Goal: Task Accomplishment & Management: Manage account settings

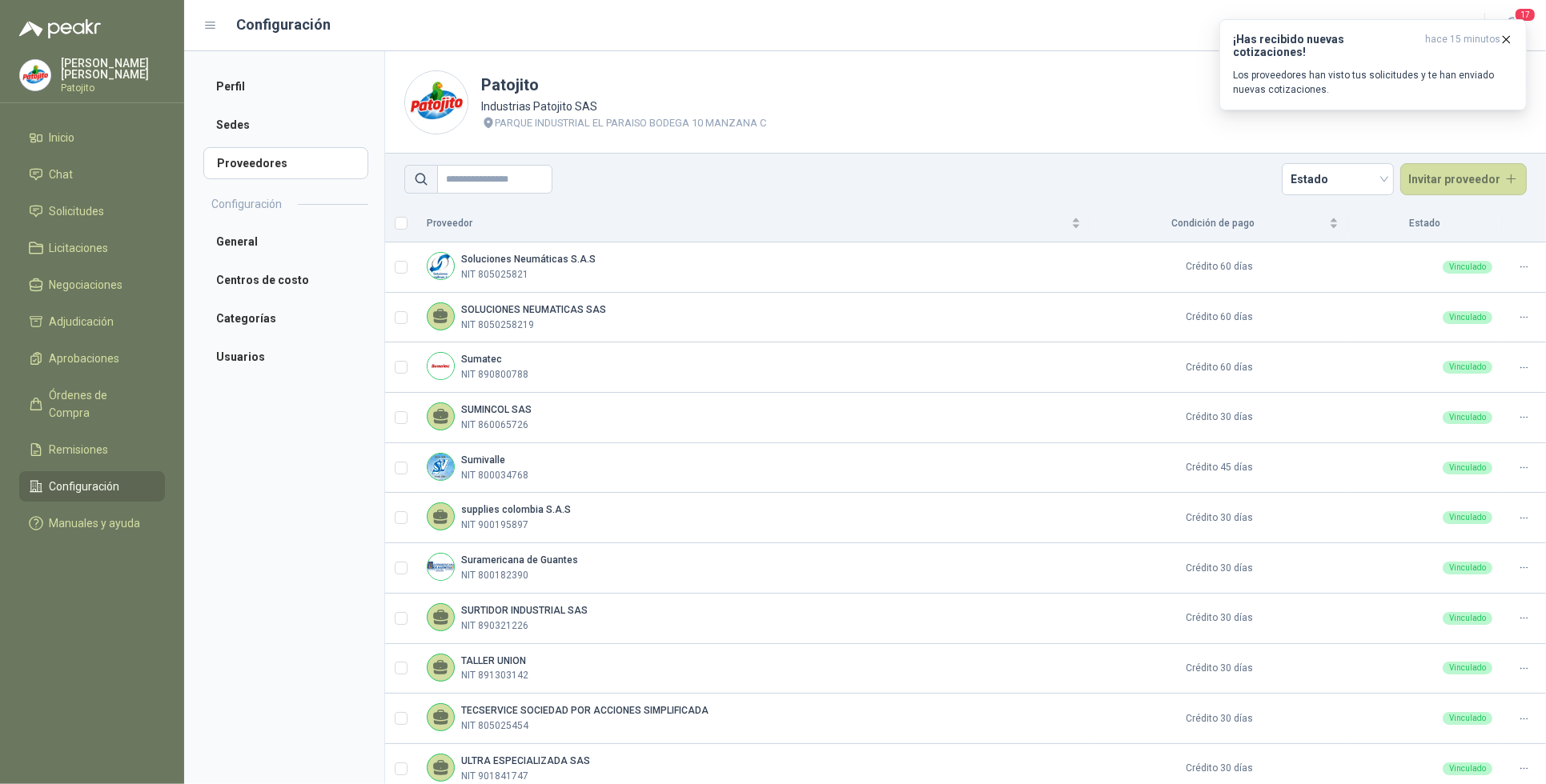
scroll to position [266, 0]
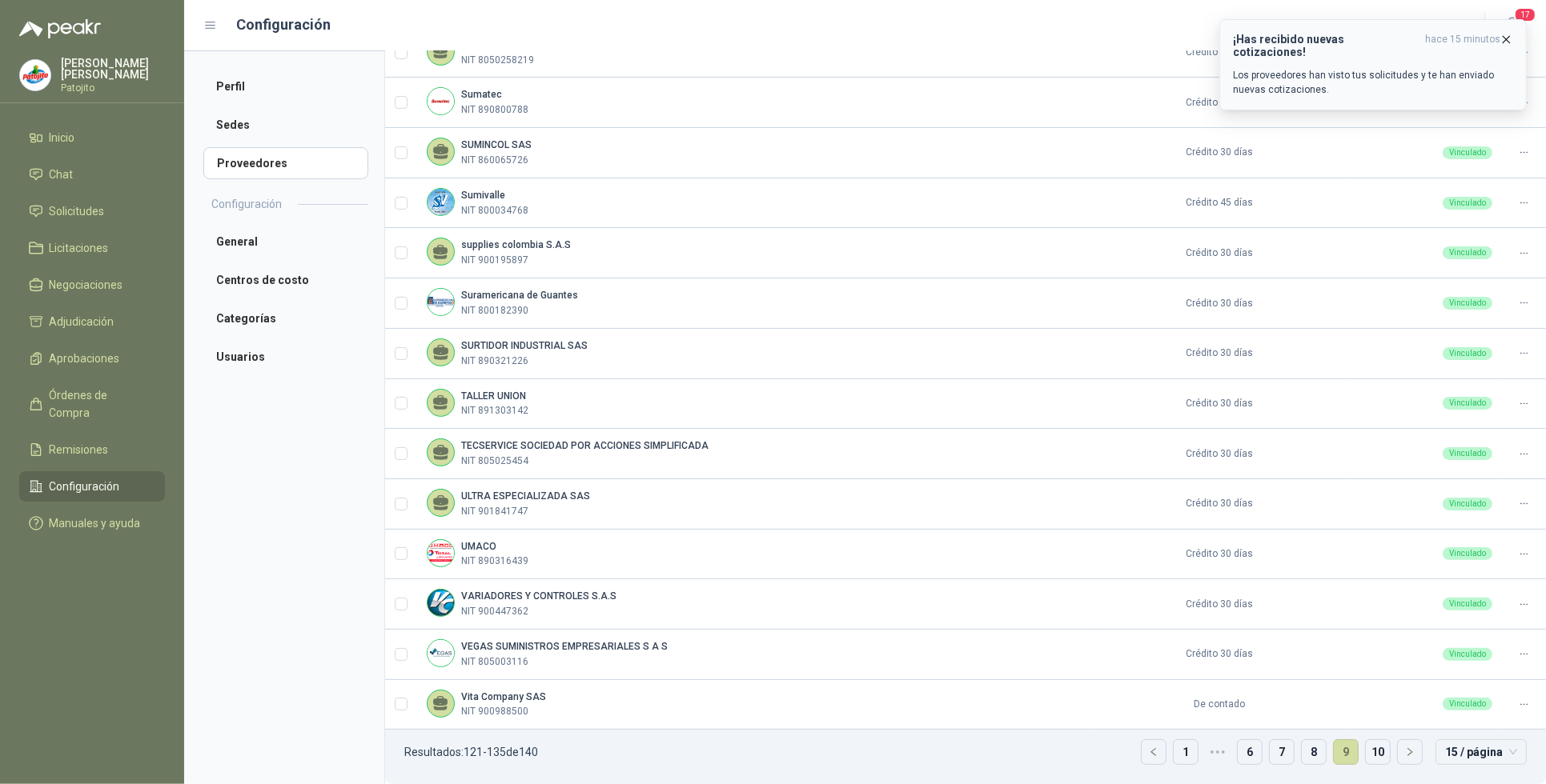
click at [1393, 30] on button "¡Has recibido nuevas cotizaciones! hace 15 minutos Los proveedores han visto tu…" at bounding box center [1373, 64] width 308 height 91
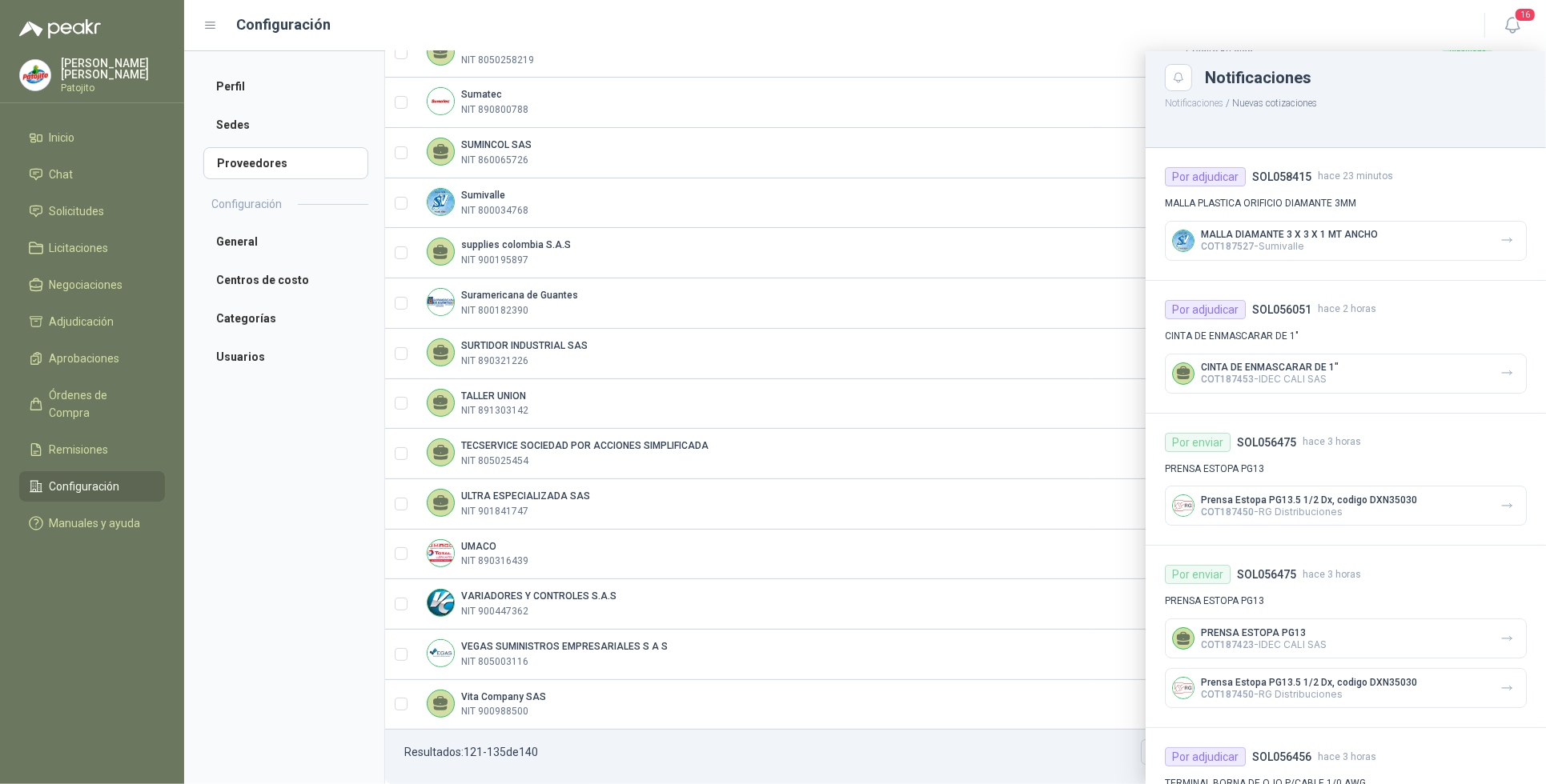
click at [1346, 226] on div "MALLA DIAMANTE 3 X 3 X 1 MT ANCHO COT187527 - Sumivalle" at bounding box center [1345, 241] width 362 height 40
click at [1510, 240] on div "MALLA DIAMANTE 3 X 3 X 1 MT ANCHO COT187527 - Sumivalle" at bounding box center [1345, 241] width 362 height 40
click at [1500, 243] on icon "button" at bounding box center [1507, 241] width 13 height 13
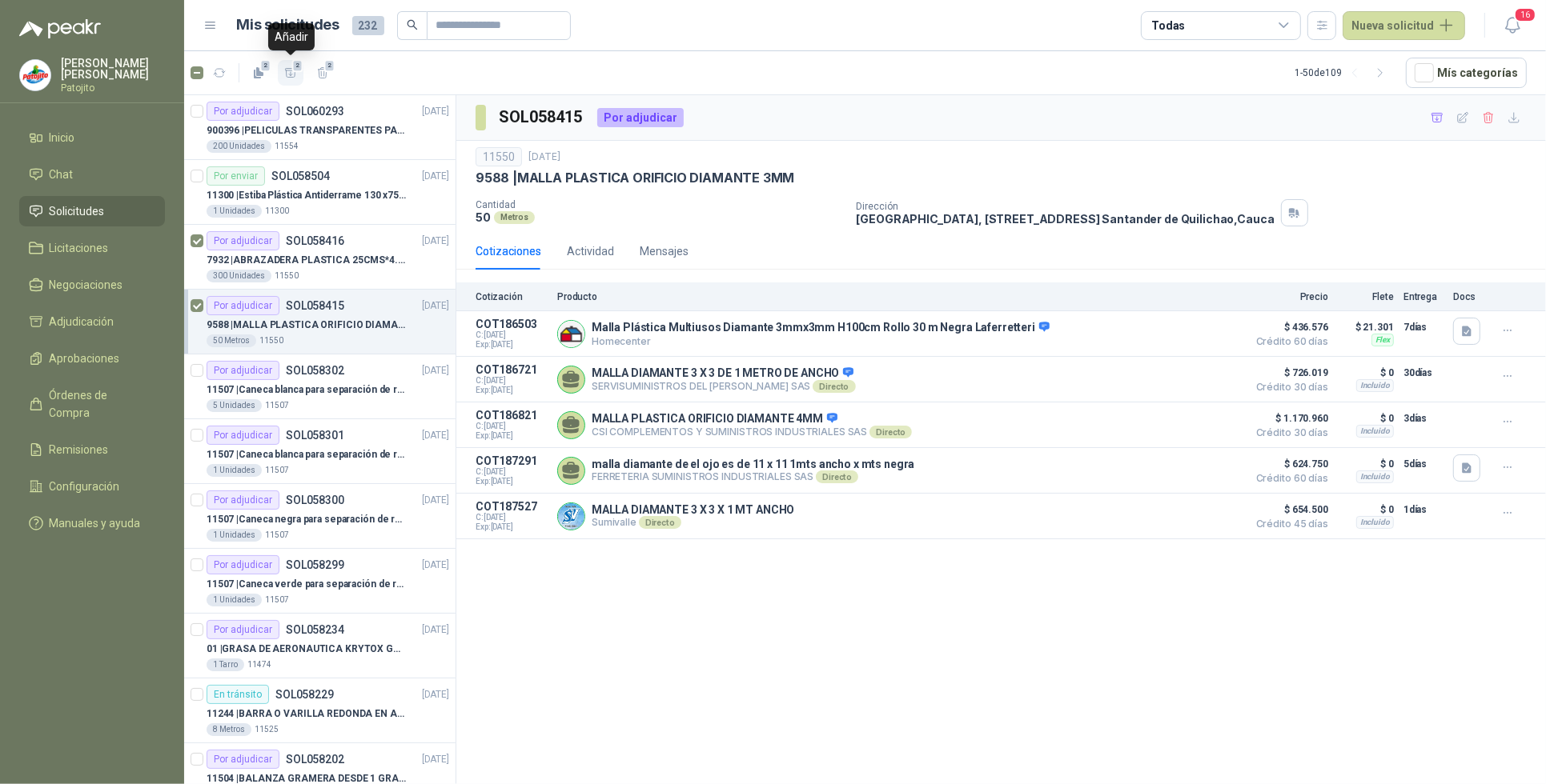
click at [293, 67] on span "2" at bounding box center [298, 65] width 11 height 12
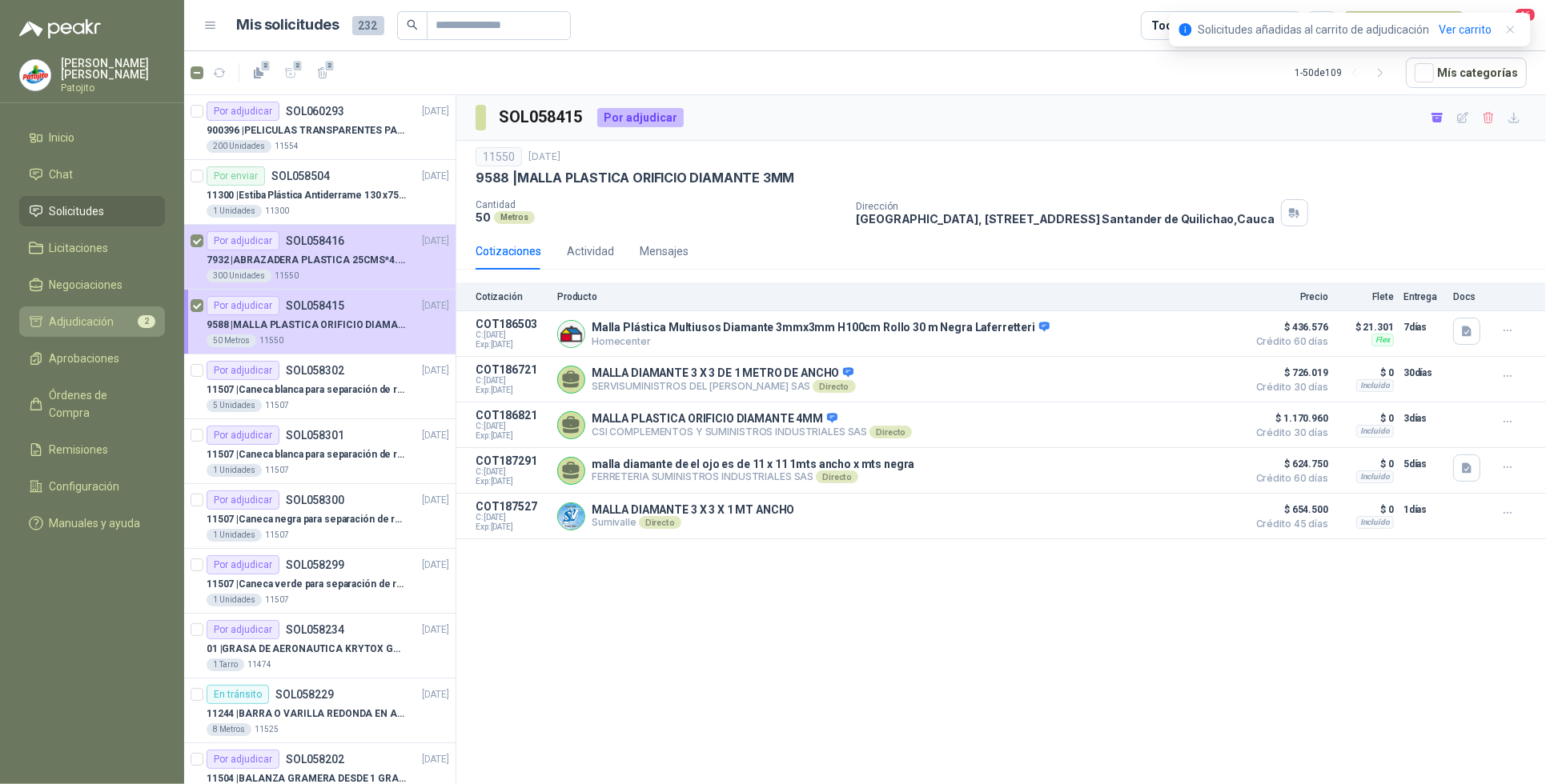
click at [135, 328] on li "Adjudicación 2" at bounding box center [92, 322] width 126 height 17
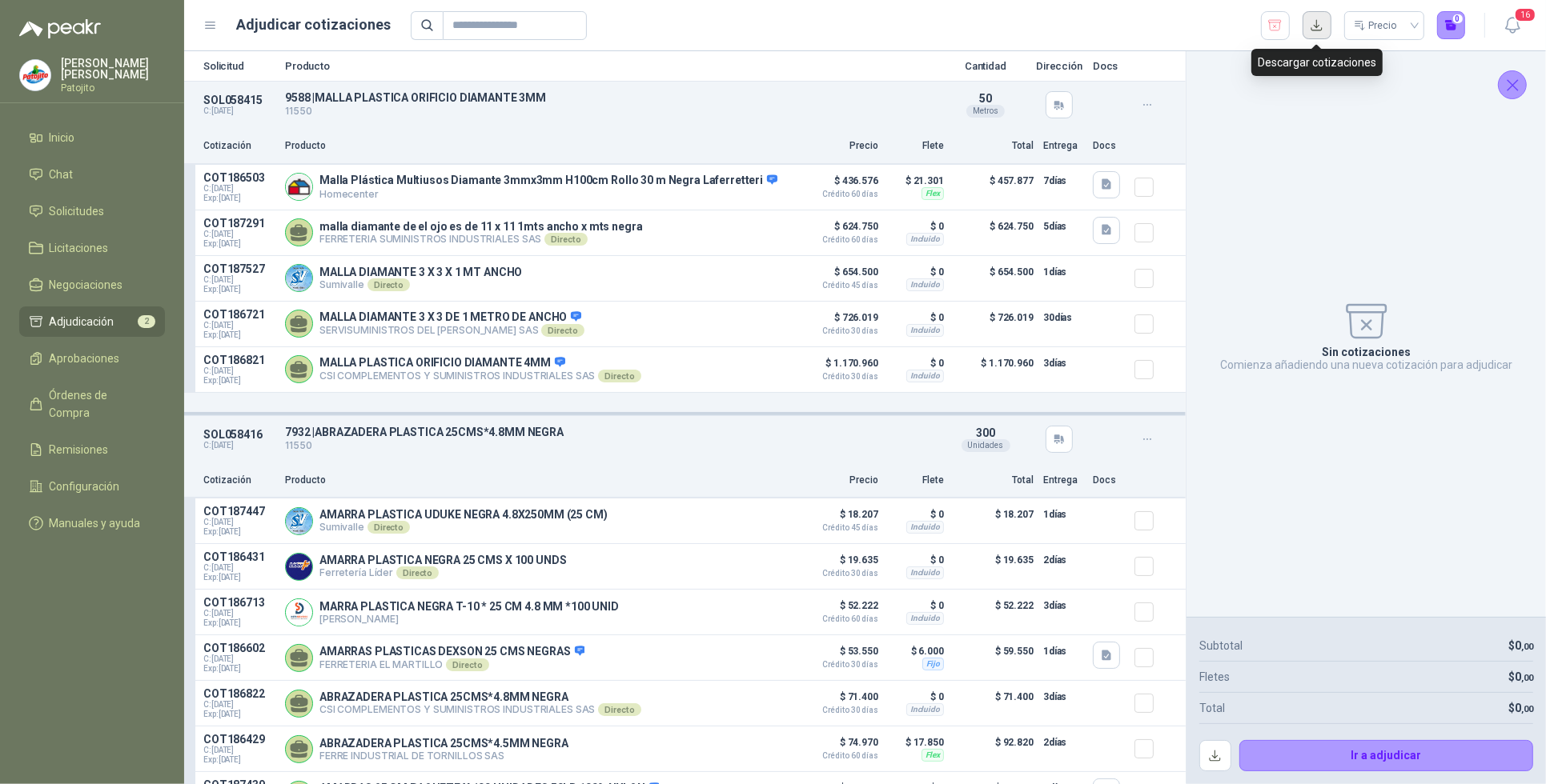
click at [1321, 24] on button "button" at bounding box center [1317, 26] width 29 height 29
click at [766, 279] on button "Detalles" at bounding box center [750, 278] width 75 height 22
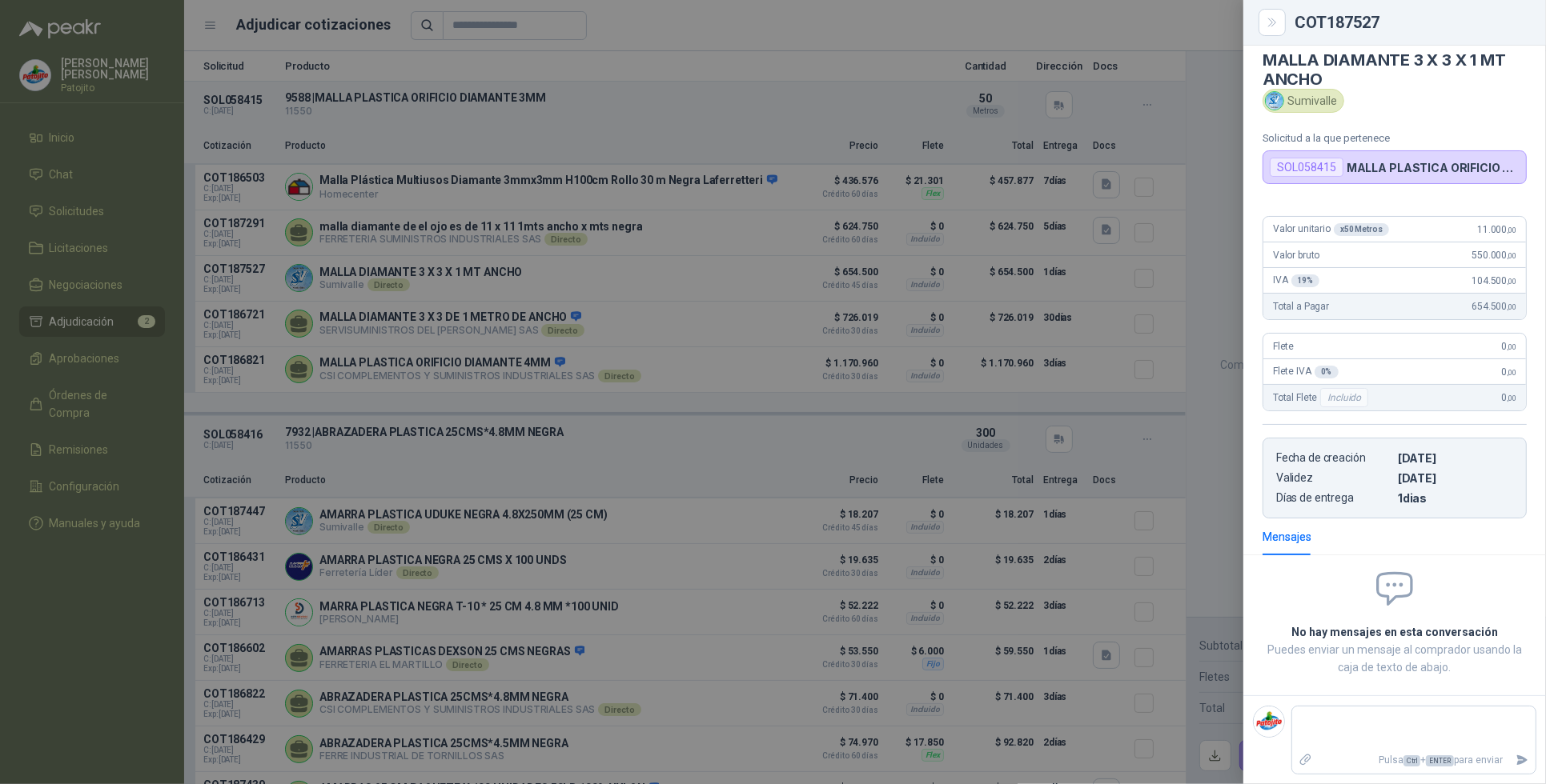
scroll to position [18, 0]
click at [1265, 16] on icon "Close" at bounding box center [1272, 23] width 13 height 13
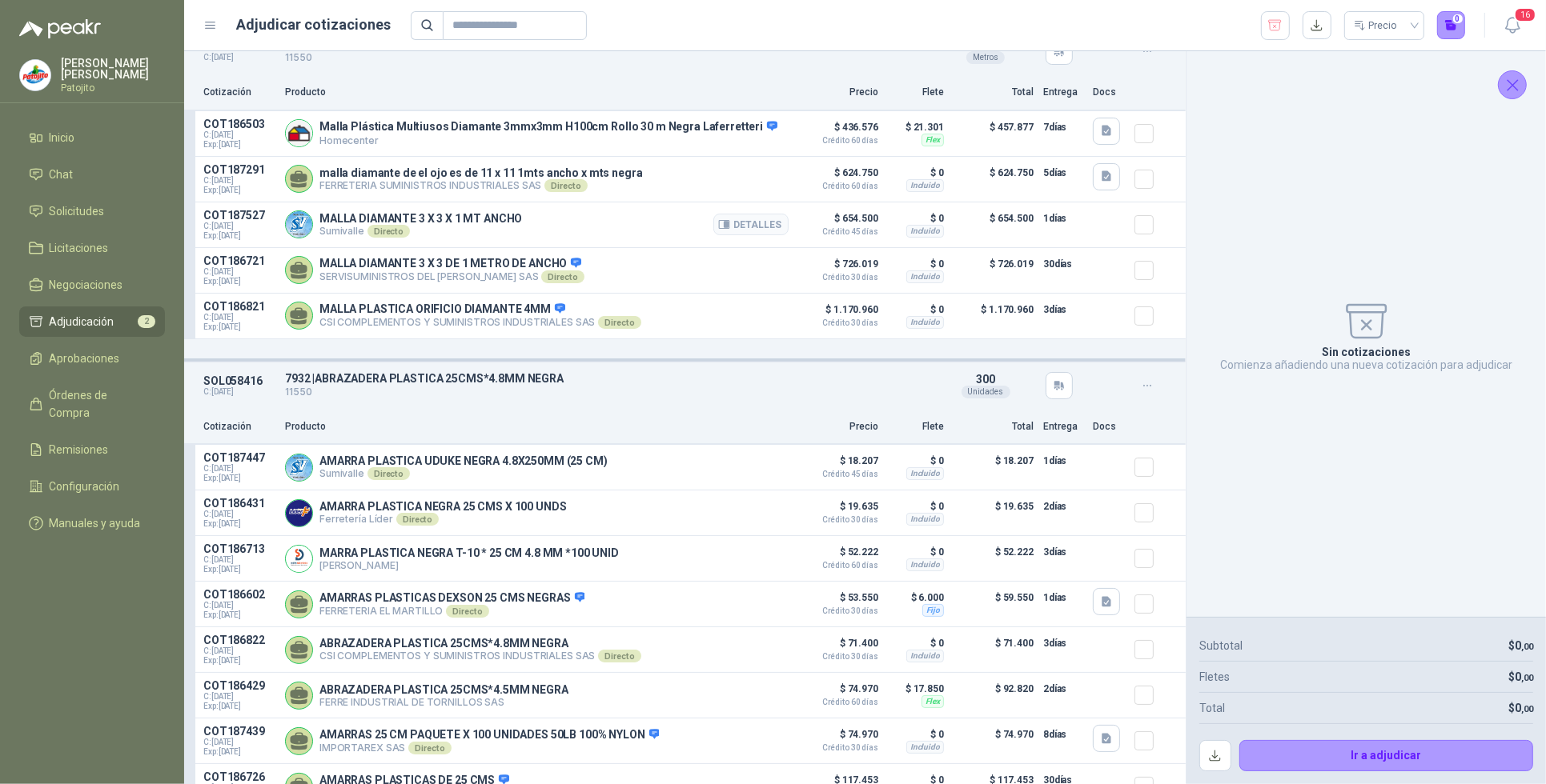
scroll to position [0, 0]
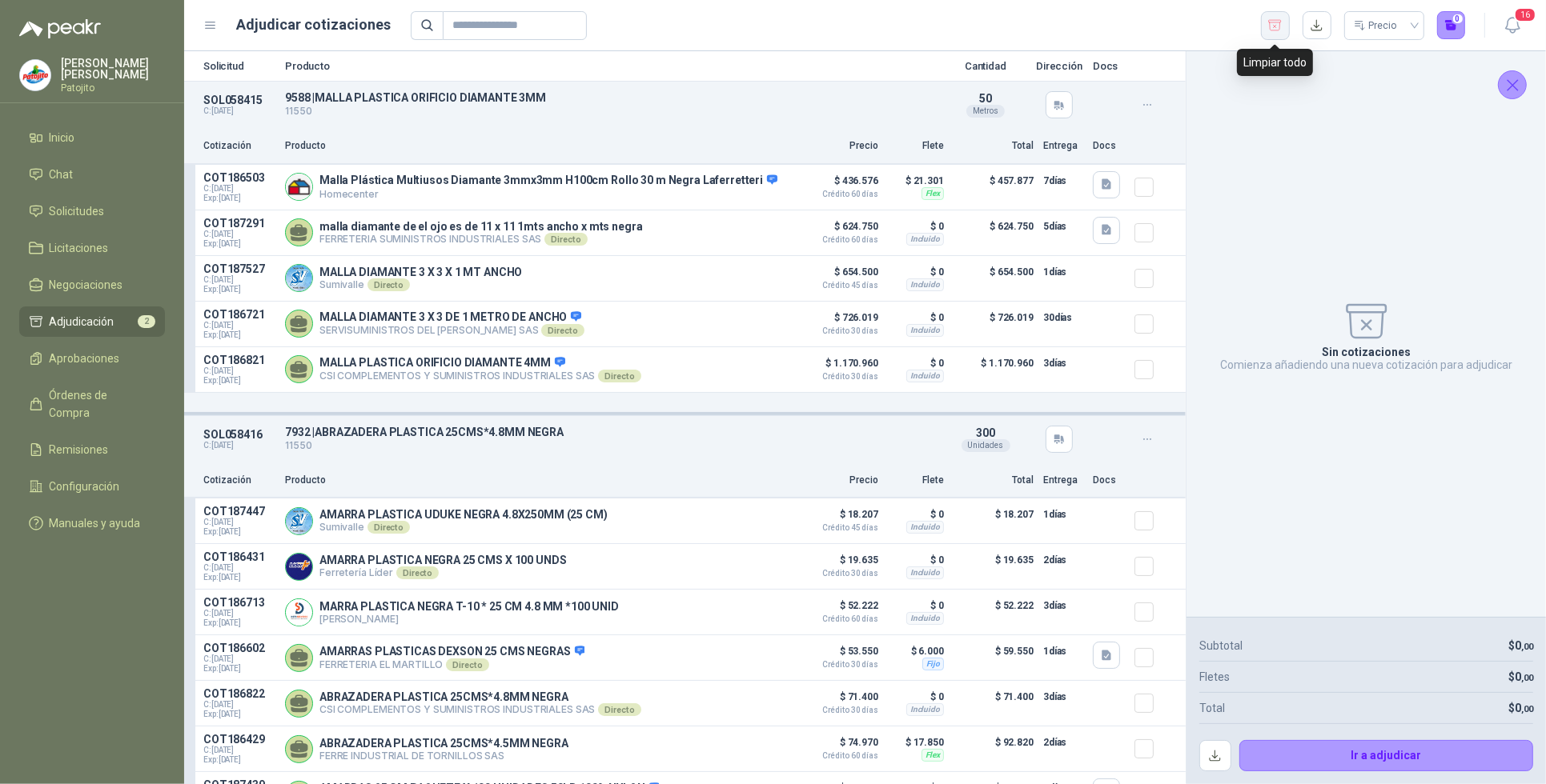
click at [1275, 30] on icon "button" at bounding box center [1275, 25] width 15 height 16
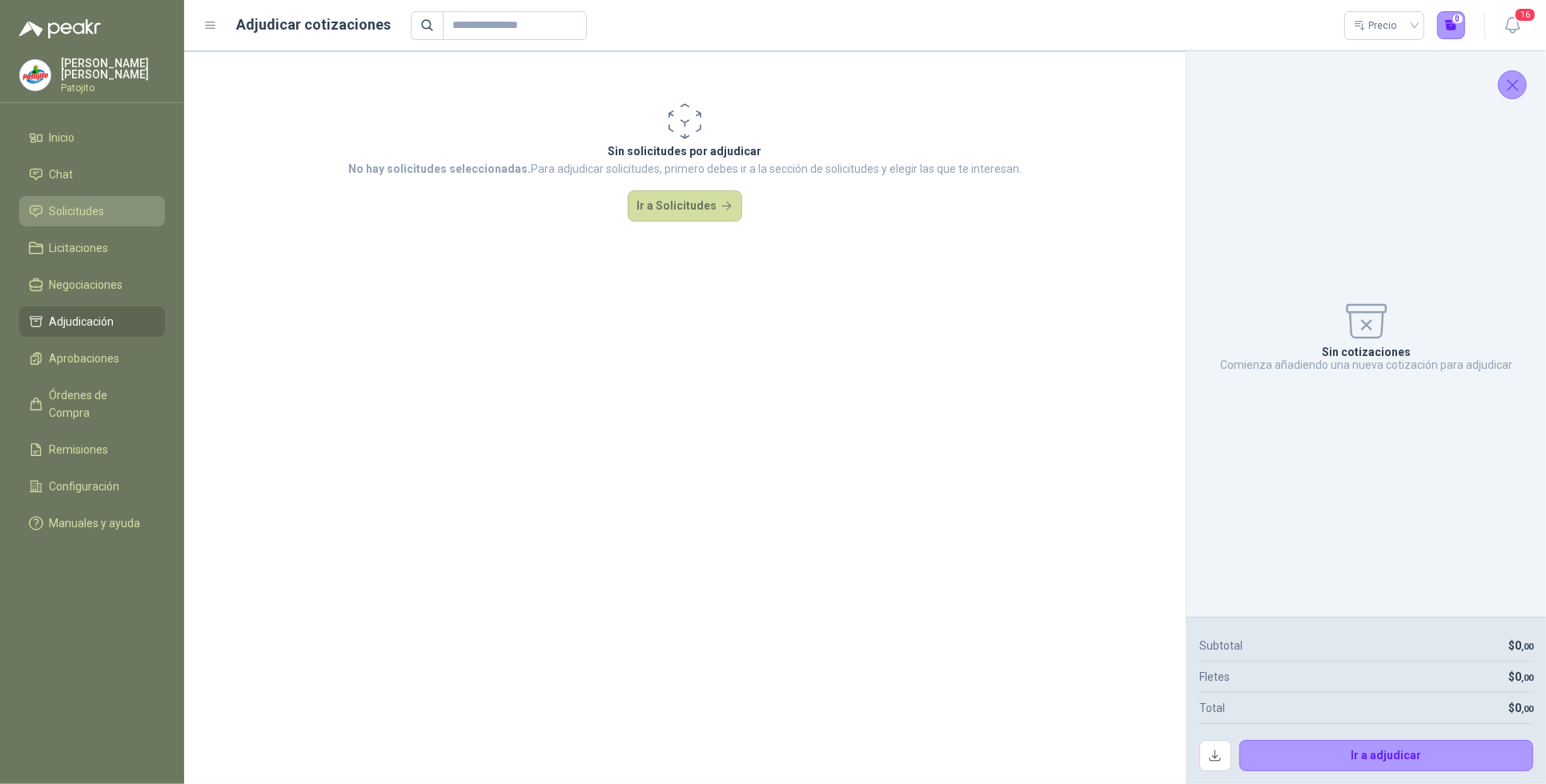
click at [132, 209] on li "Solicitudes" at bounding box center [92, 211] width 126 height 17
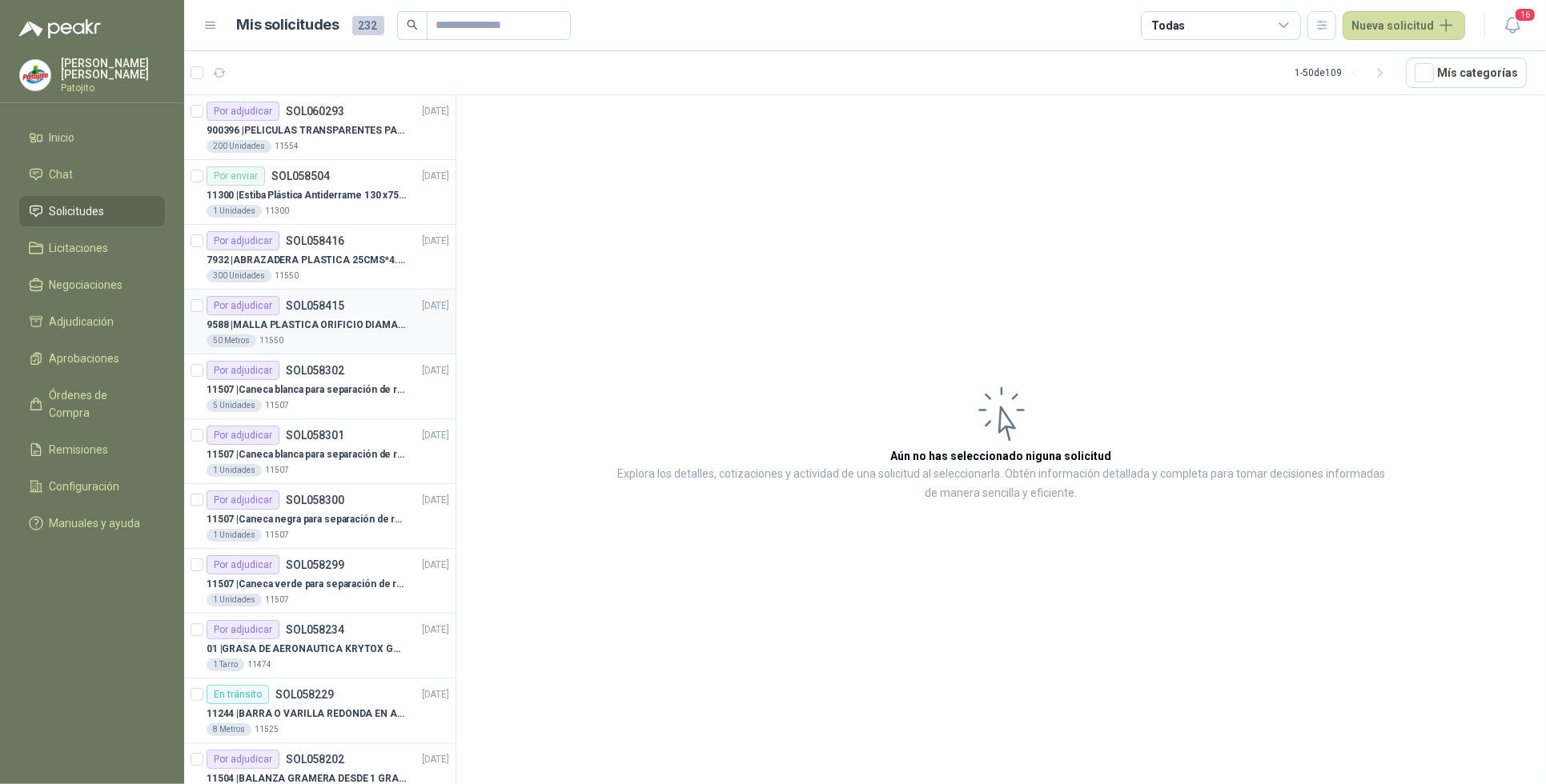
click at [328, 307] on p "SOL058415" at bounding box center [314, 306] width 58 height 11
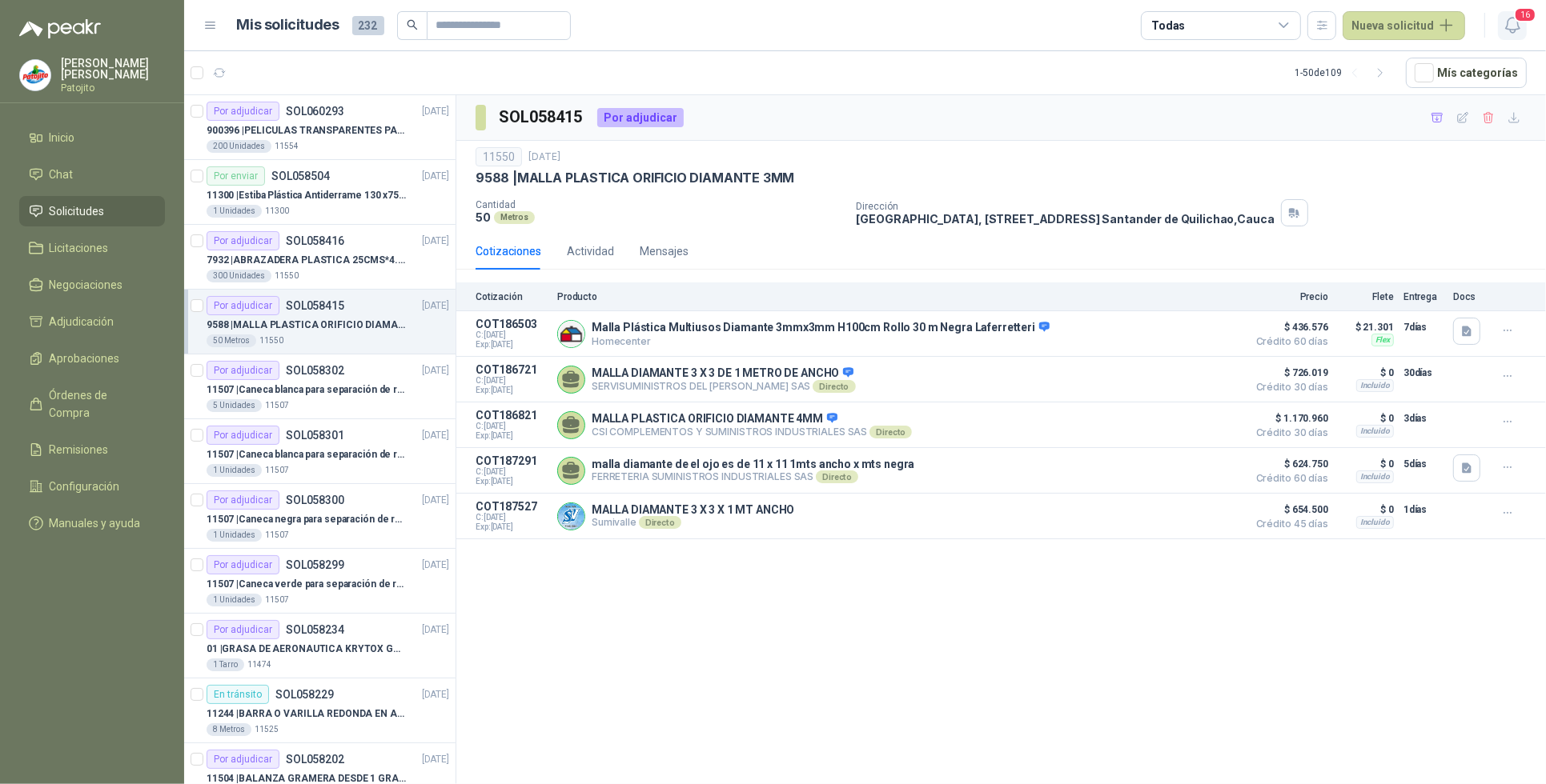
click at [1513, 20] on icon "button" at bounding box center [1512, 25] width 20 height 20
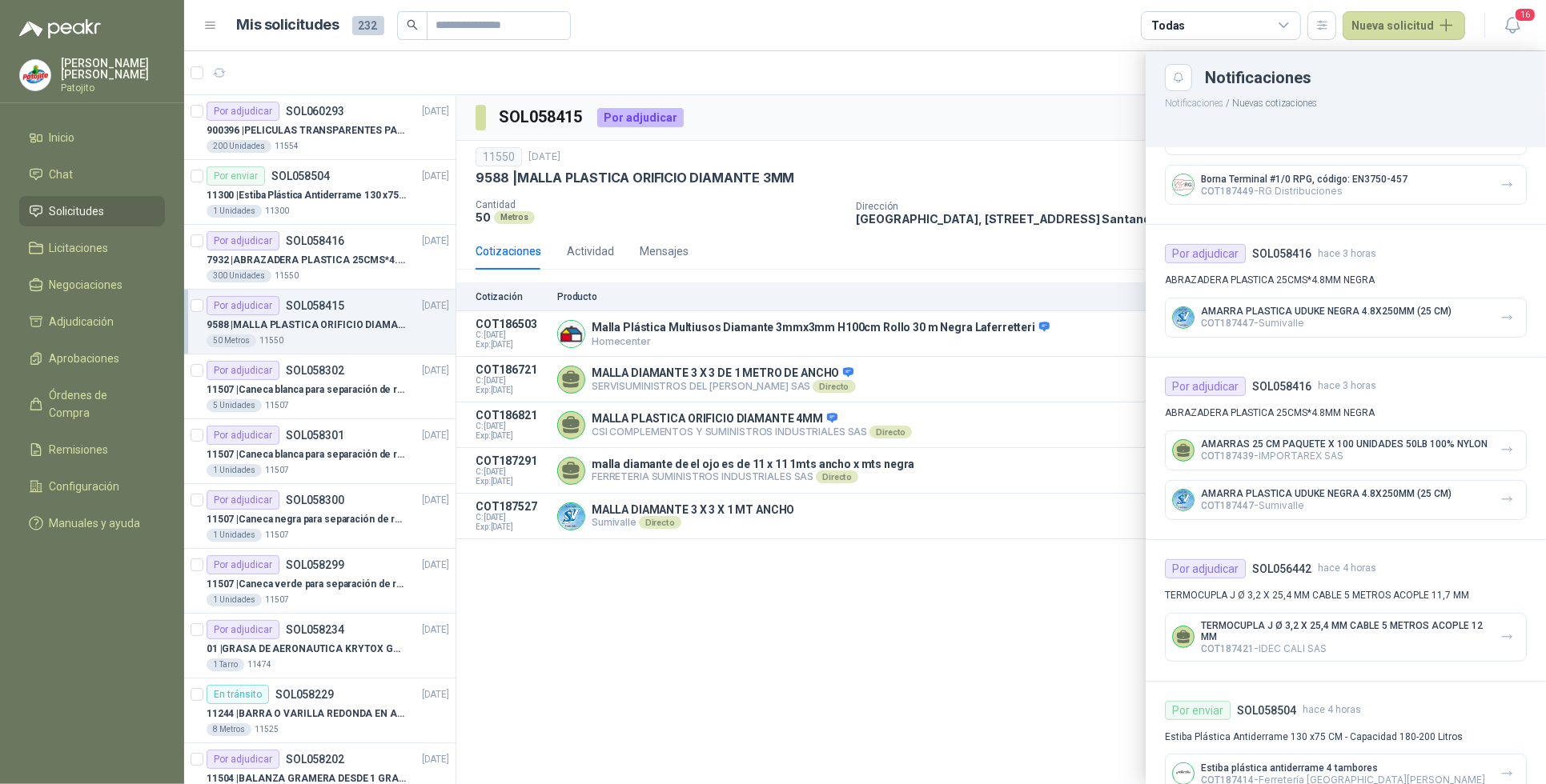
scroll to position [727, 0]
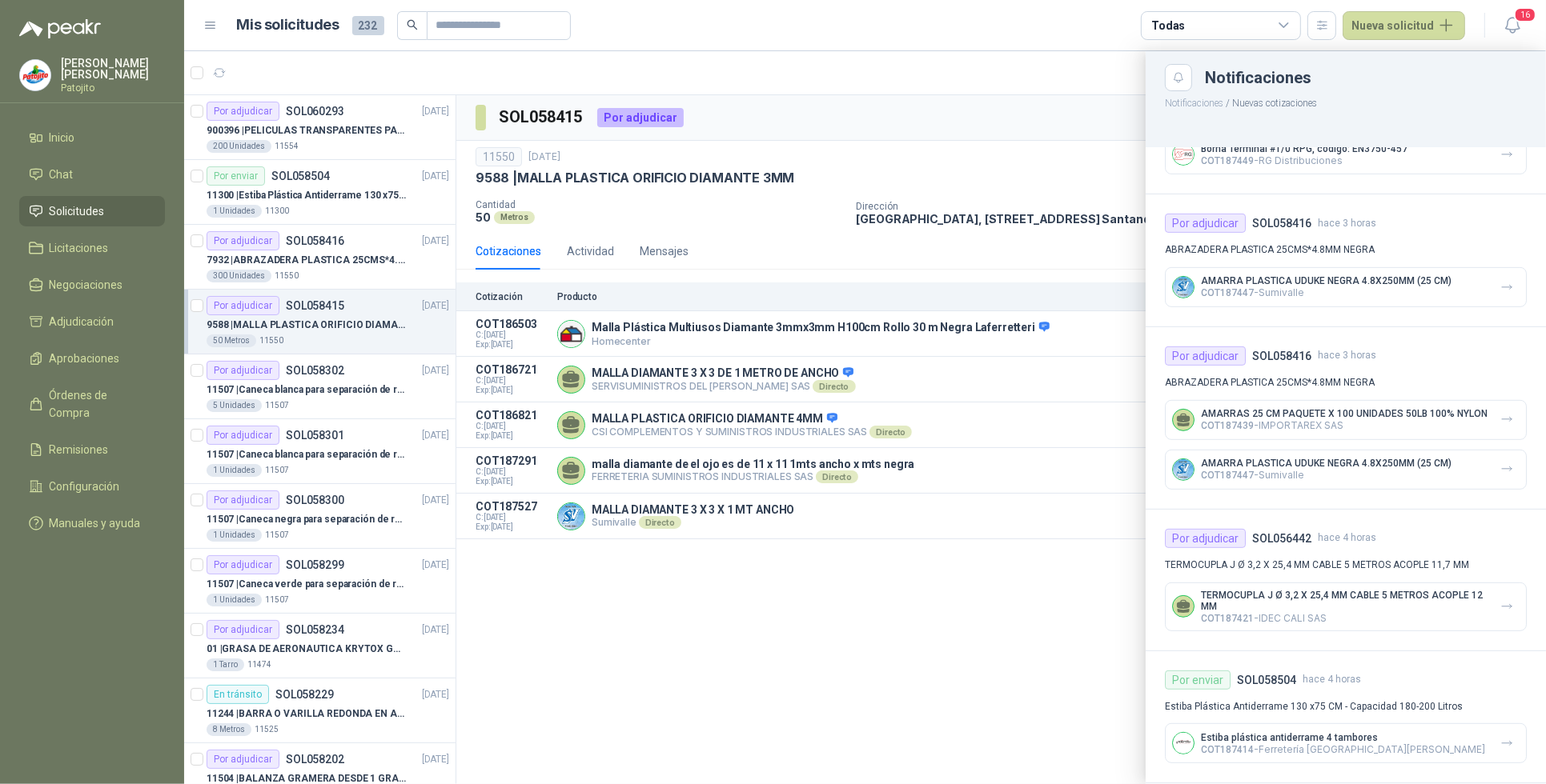
click at [859, 686] on div at bounding box center [865, 417] width 1362 height 732
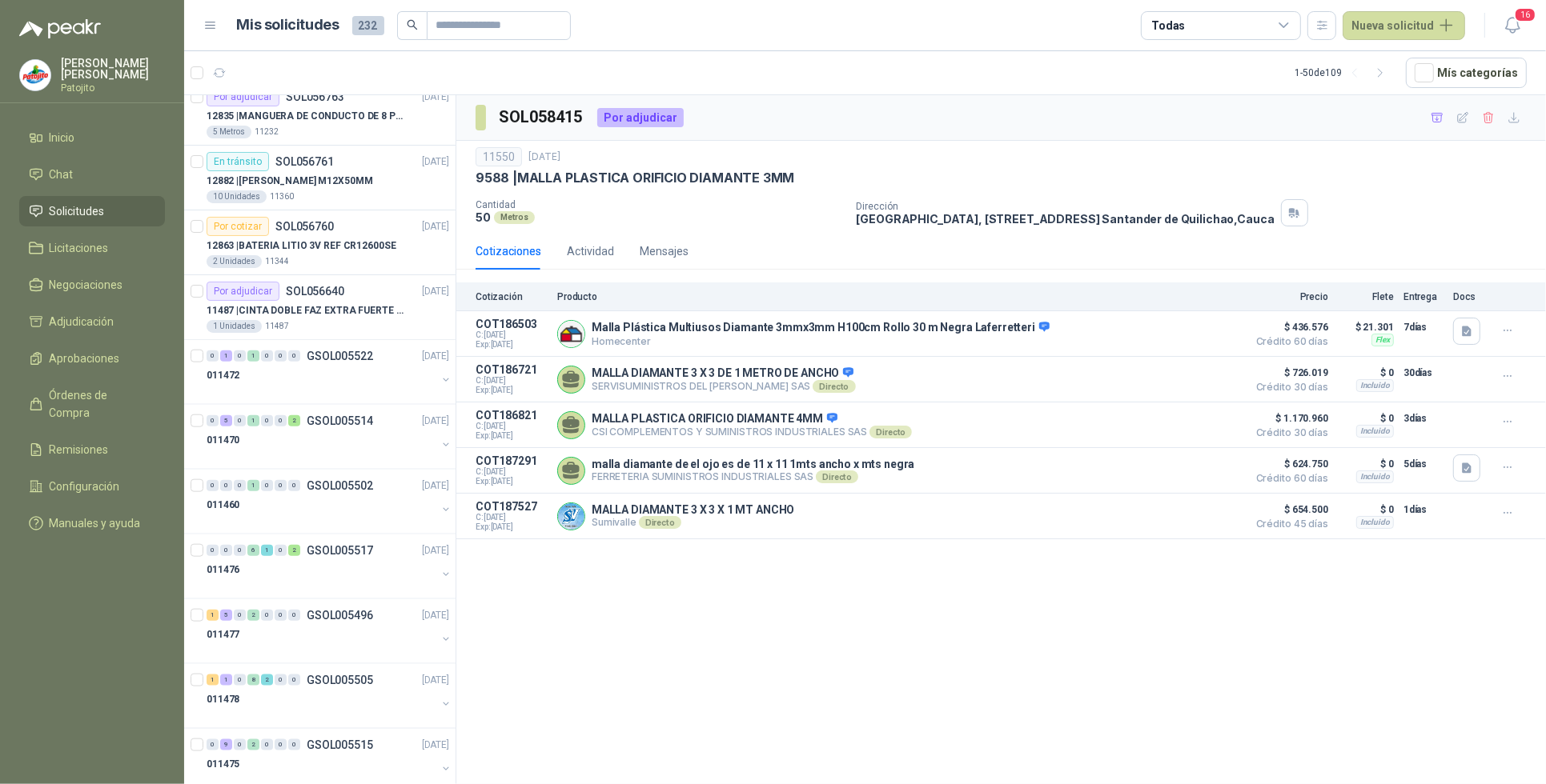
scroll to position [1800, 0]
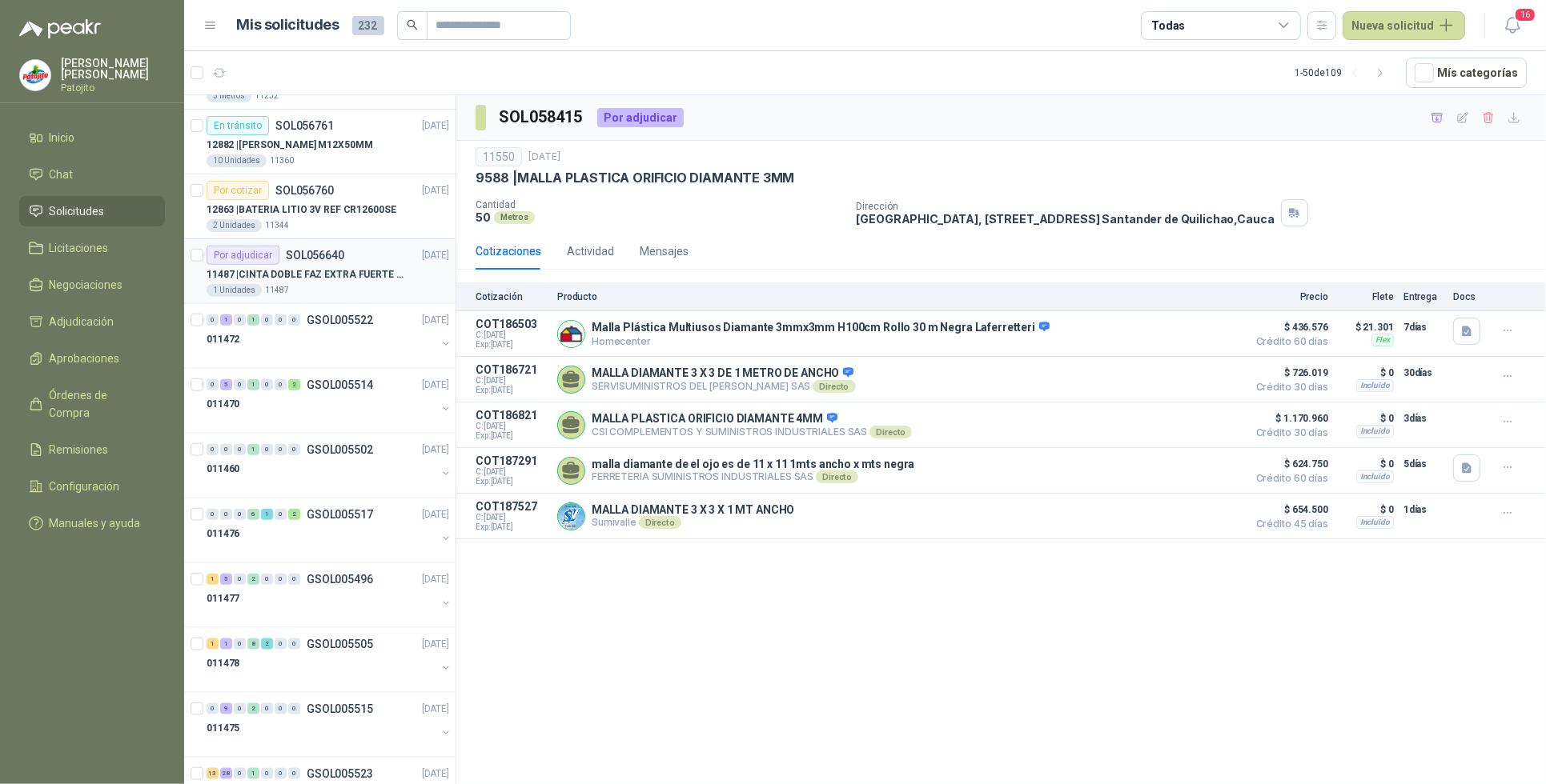
click at [341, 280] on p "11487 | CINTA DOBLE FAZ EXTRA FUERTE MARCA:3M" at bounding box center [306, 275] width 200 height 15
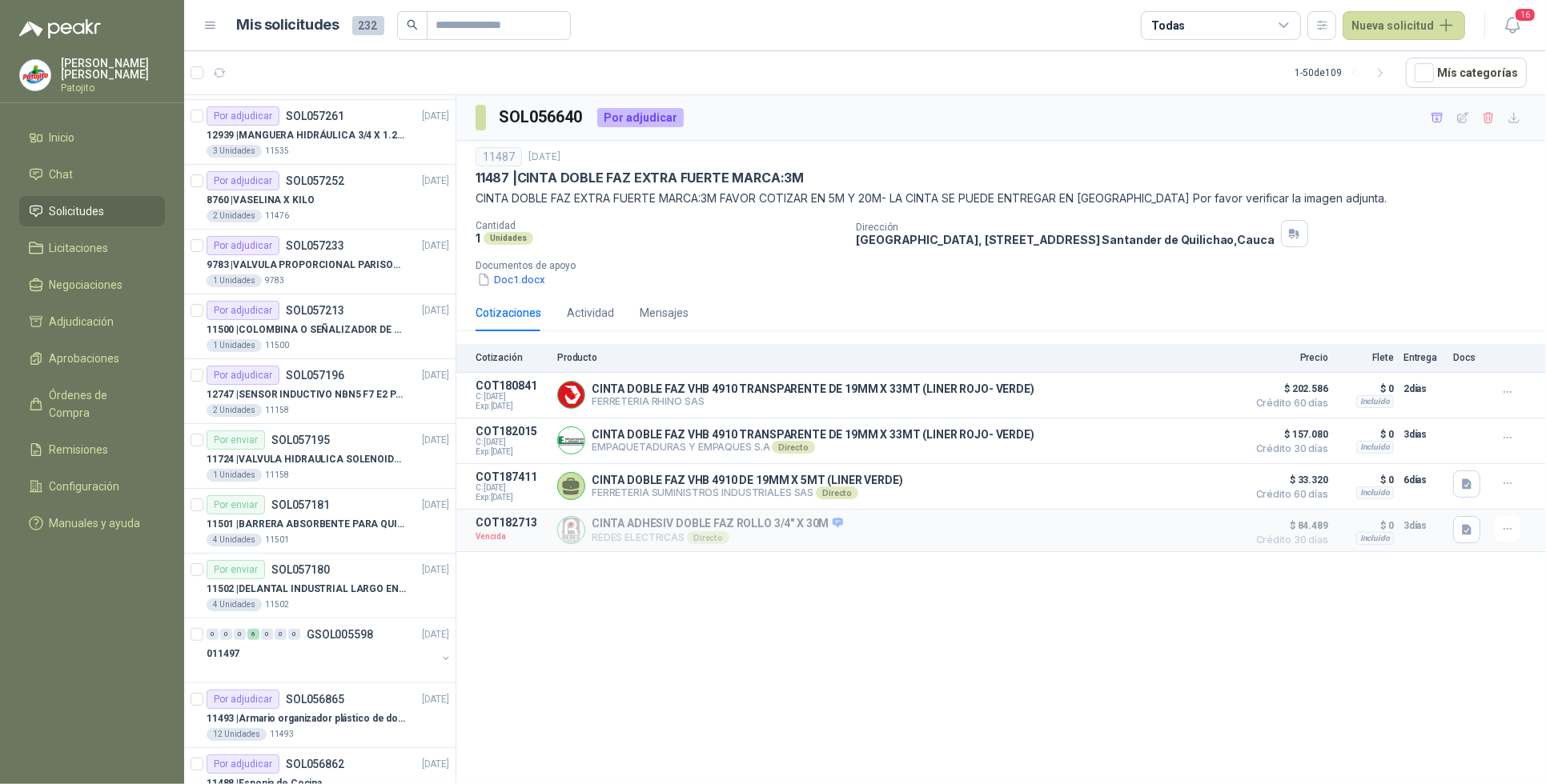
scroll to position [700, 0]
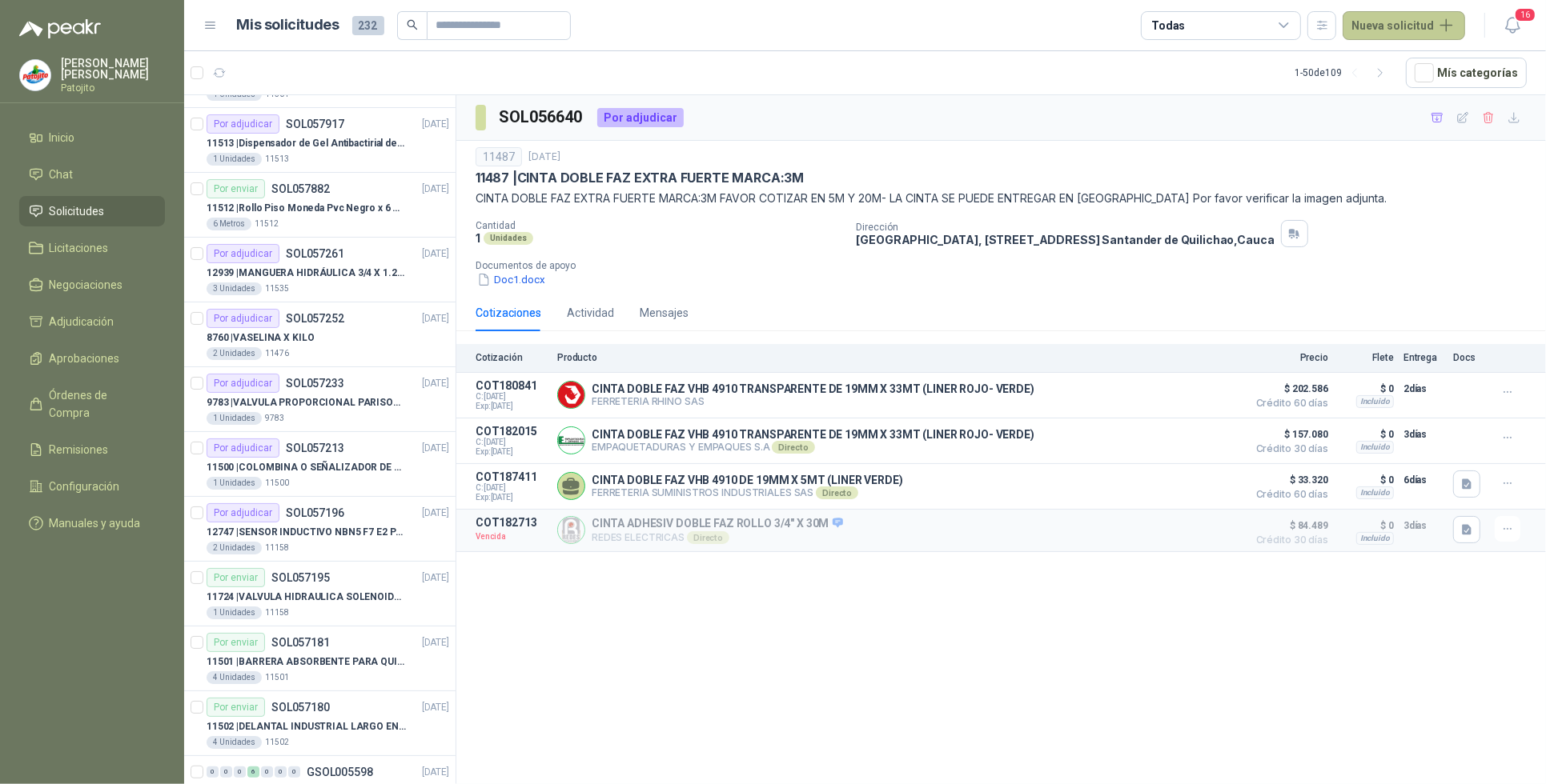
click at [1445, 22] on button "Nueva solicitud" at bounding box center [1404, 26] width 122 height 29
click at [1407, 65] on link "Solicitud" at bounding box center [1422, 63] width 136 height 28
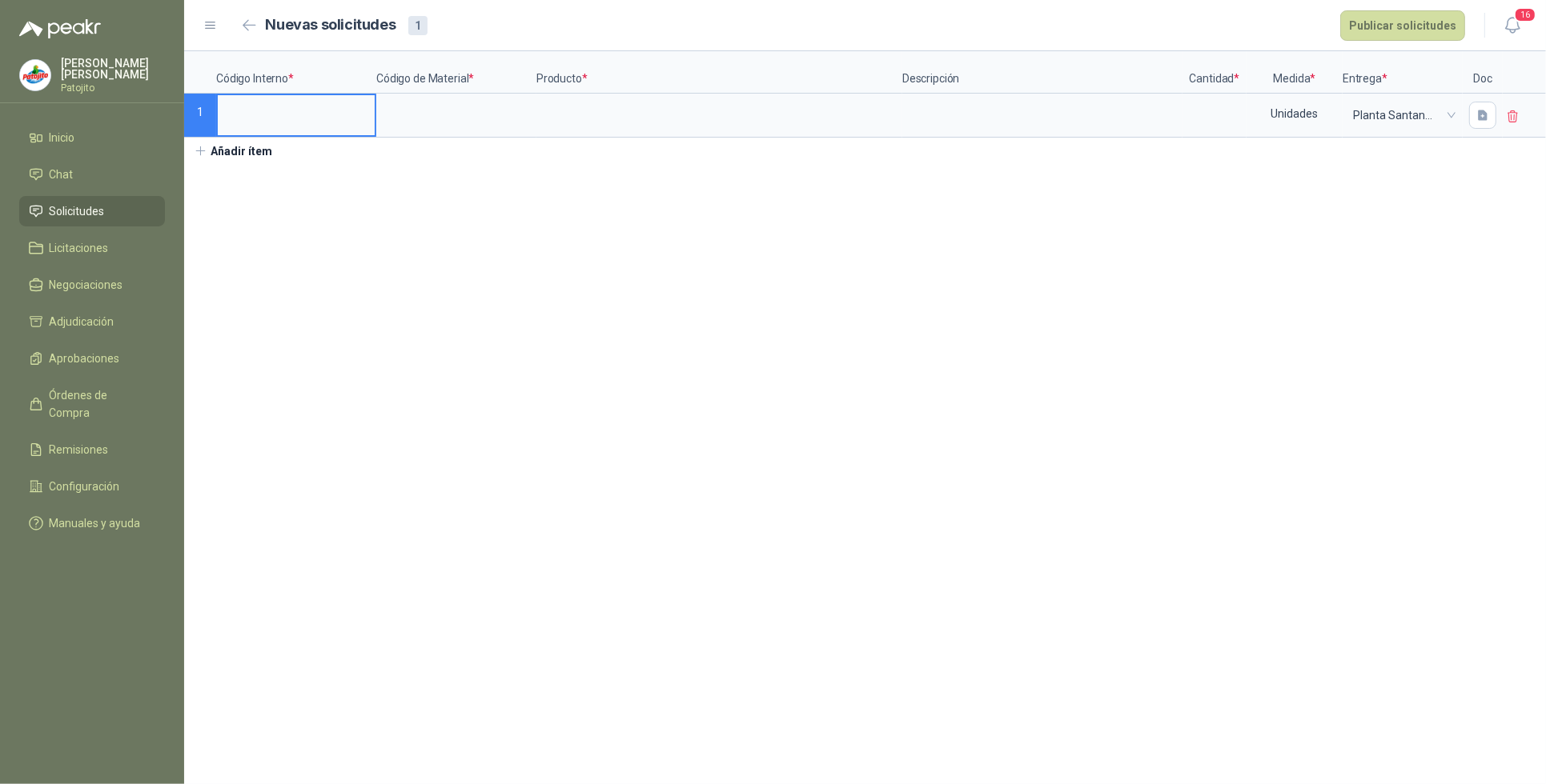
click at [118, 205] on li "Solicitudes" at bounding box center [92, 211] width 126 height 17
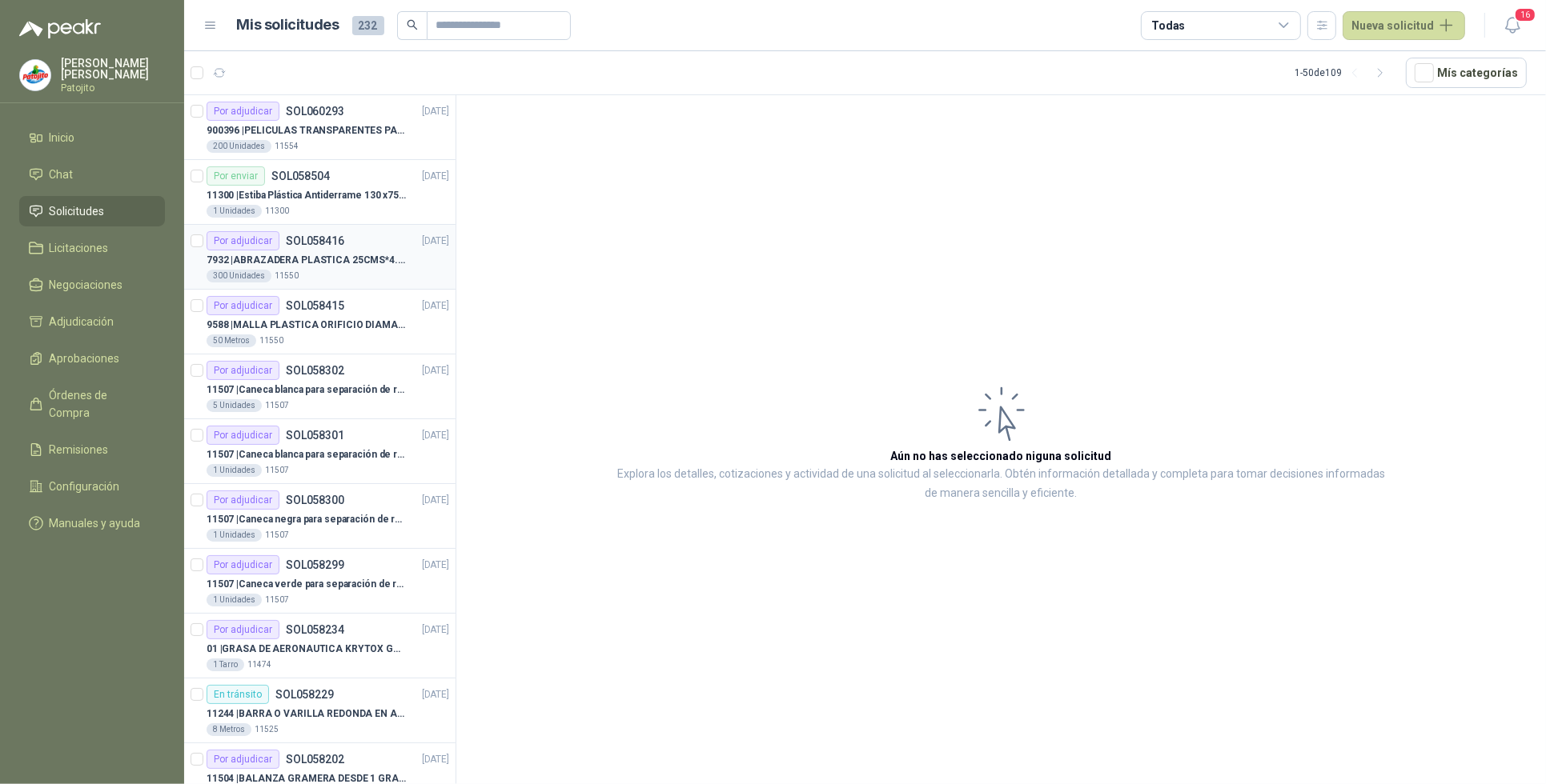
click at [344, 253] on p "7932 | ABRAZADERA PLASTICA 25CMS*4.8MM NEGRA" at bounding box center [306, 261] width 200 height 15
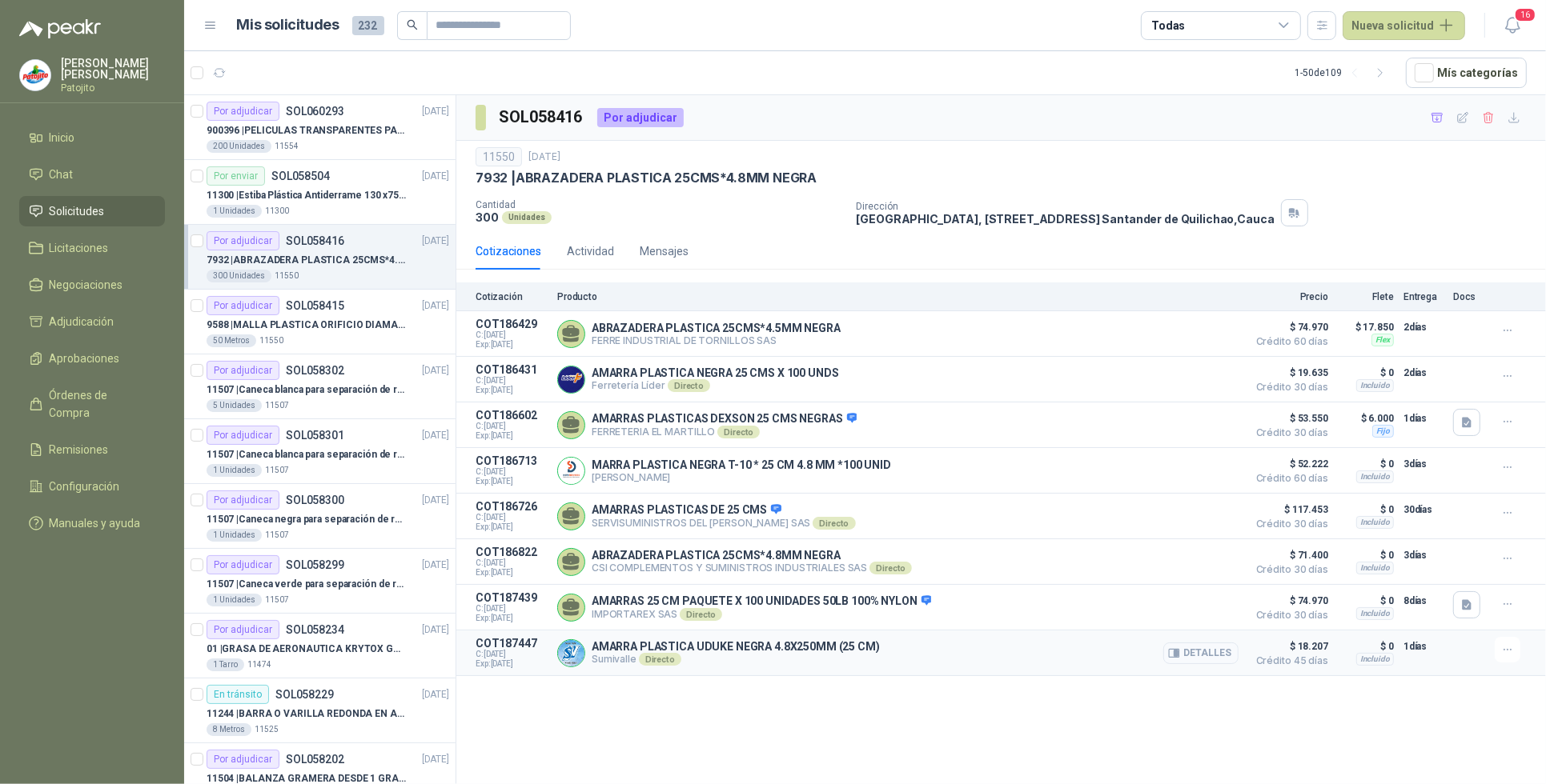
click at [1215, 660] on button "Detalles" at bounding box center [1200, 653] width 75 height 22
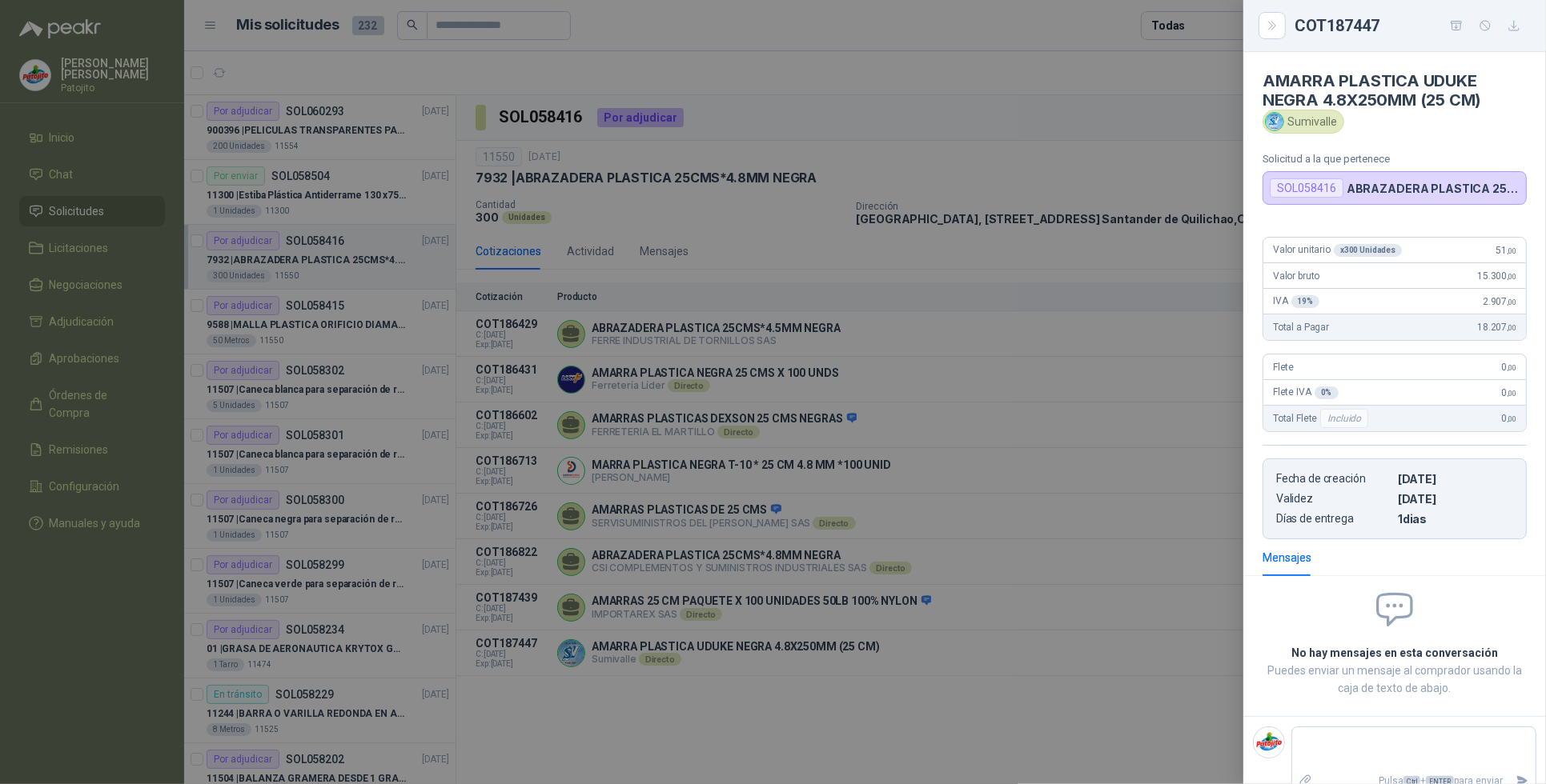
click at [929, 756] on div at bounding box center [773, 392] width 1546 height 784
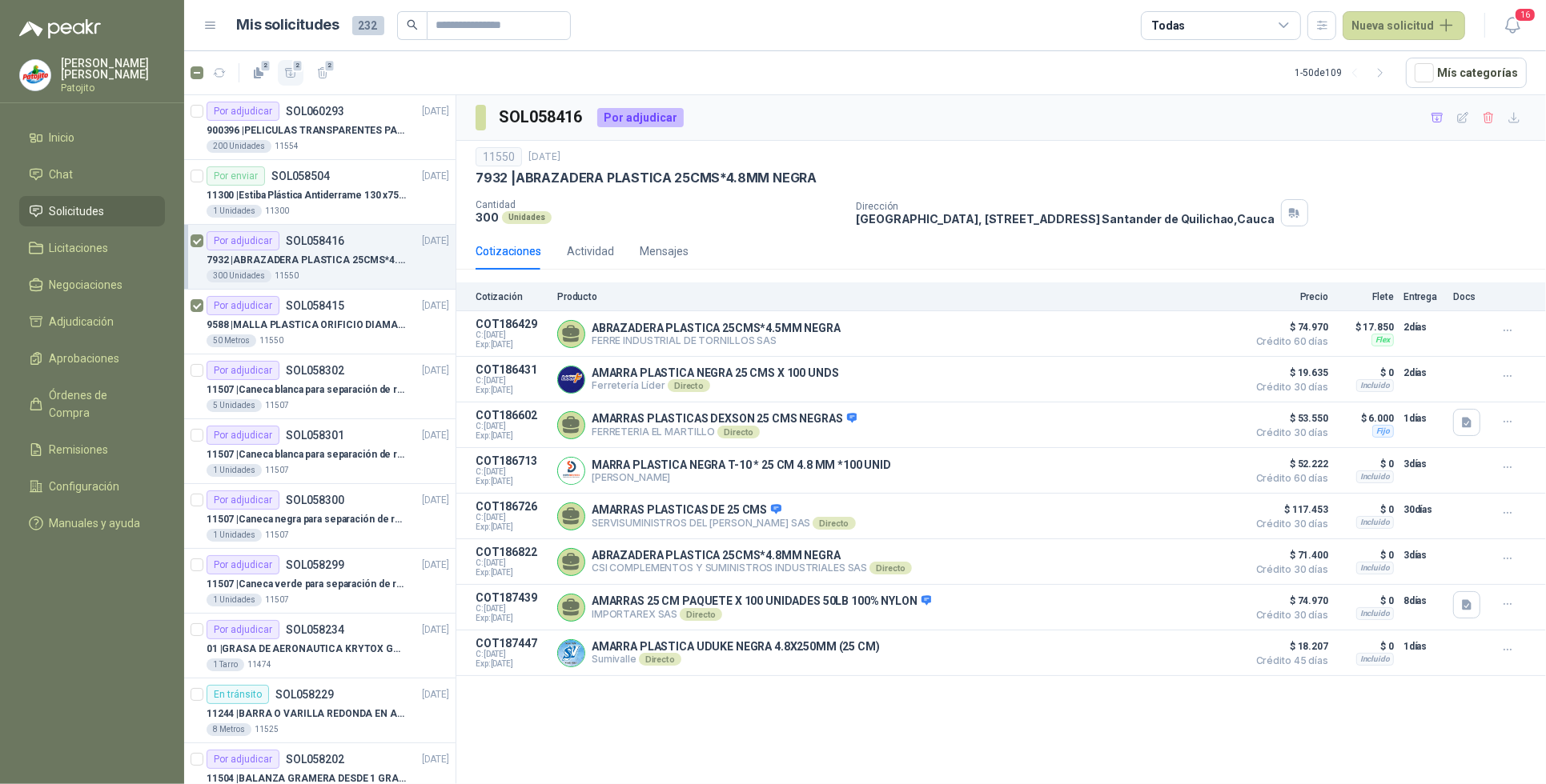
click at [290, 69] on icon "button" at bounding box center [290, 74] width 13 height 13
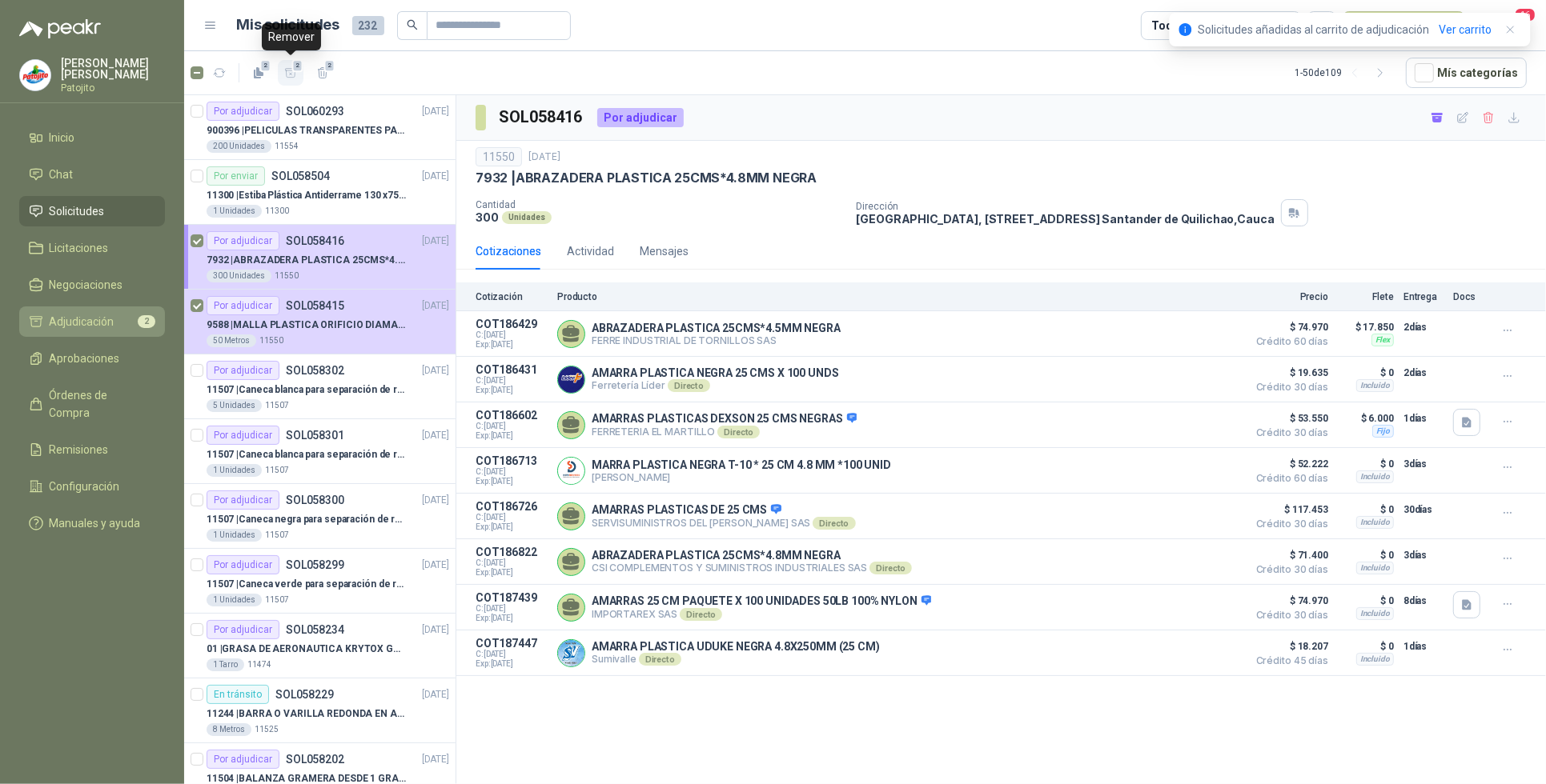
click at [114, 320] on li "Adjudicación 2" at bounding box center [92, 322] width 126 height 17
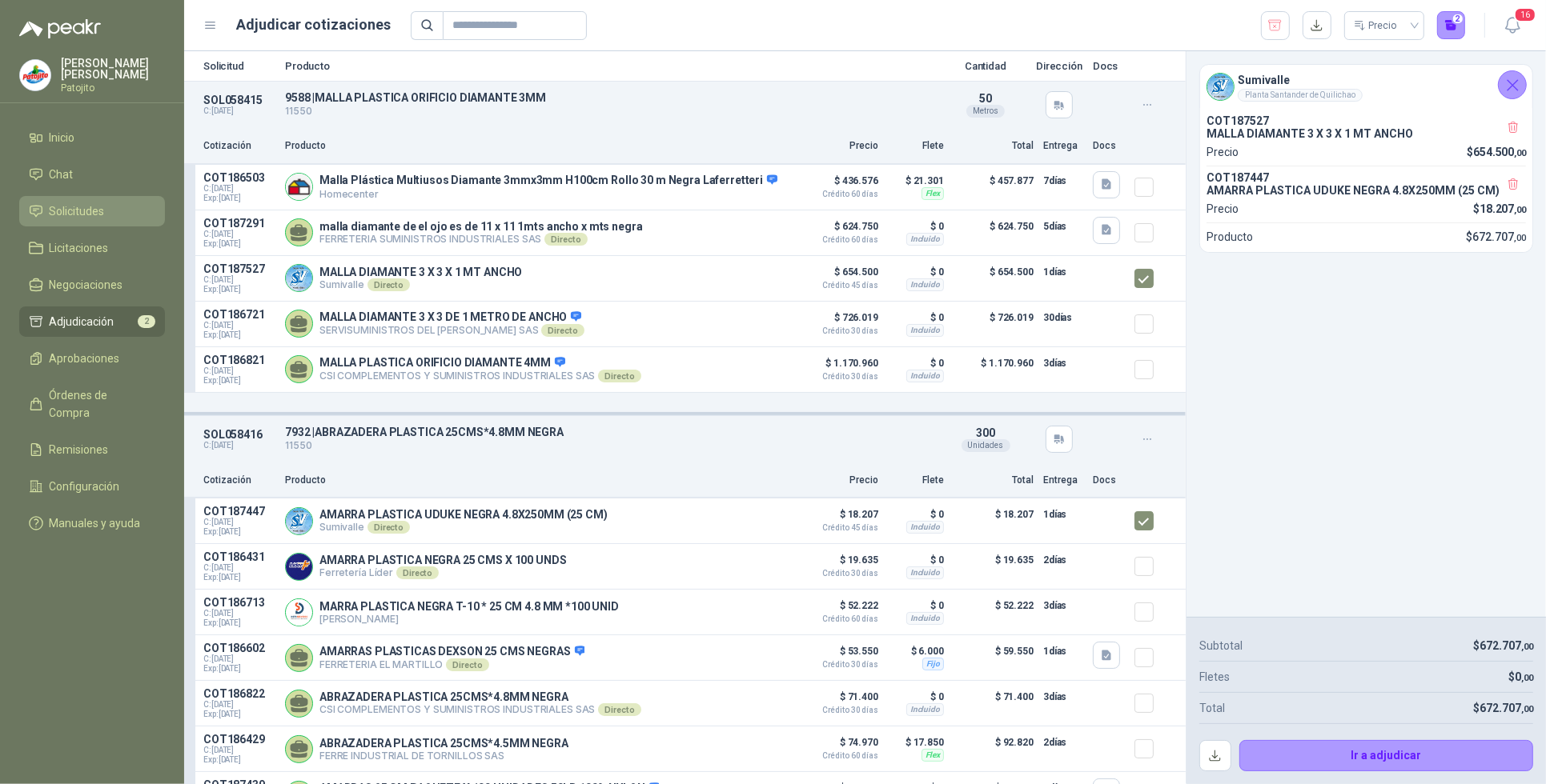
click at [106, 209] on li "Solicitudes" at bounding box center [92, 211] width 126 height 17
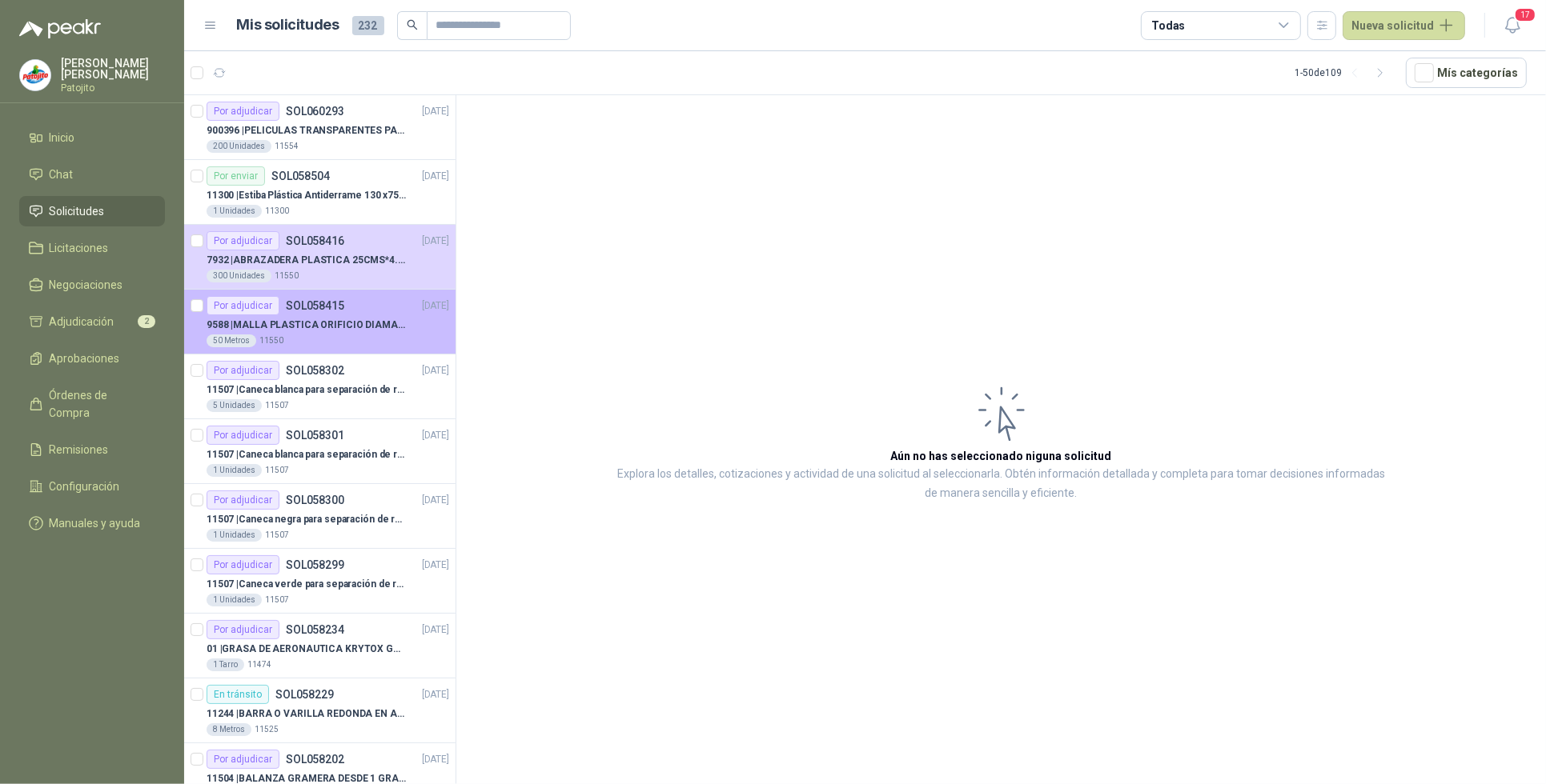
click at [389, 314] on div "Por adjudicar SOL058415 [DATE]" at bounding box center [328, 306] width 243 height 19
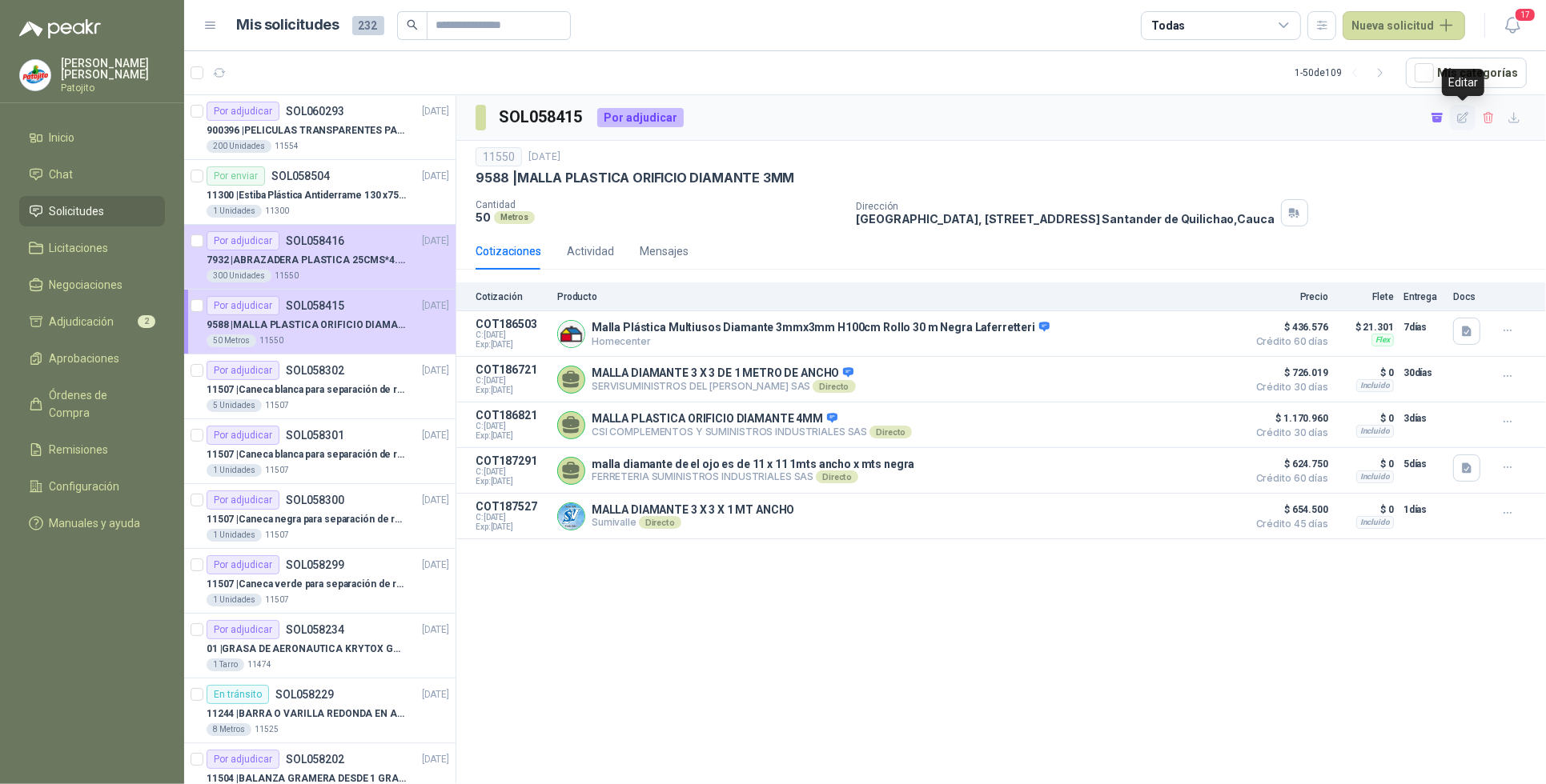
click at [1465, 116] on icon "button" at bounding box center [1463, 117] width 13 height 13
type input "**********"
type input "**"
type input "*****"
type input "****"
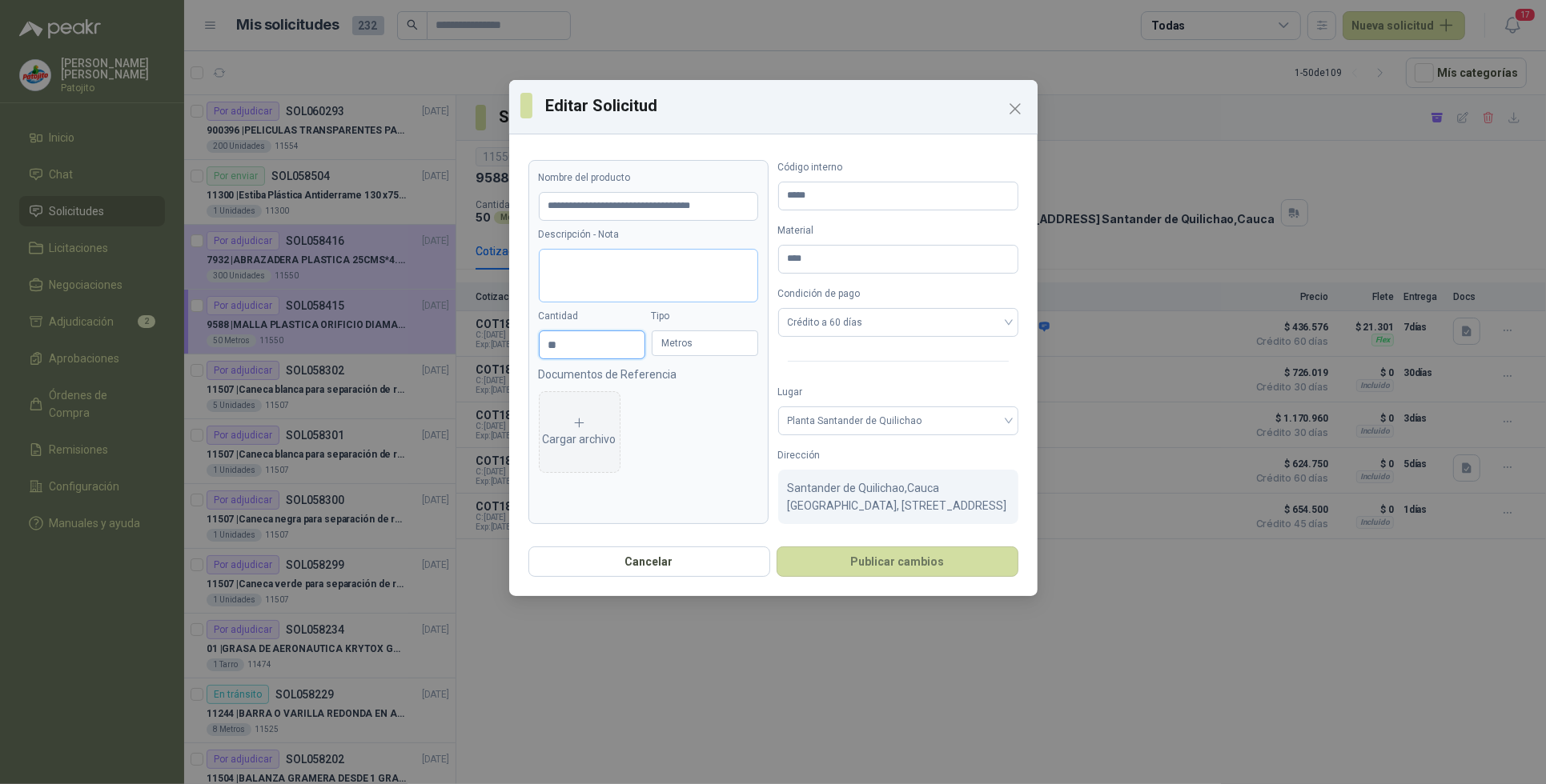
drag, startPoint x: 565, startPoint y: 349, endPoint x: 638, endPoint y: 290, distance: 93.9
click at [567, 349] on input "**" at bounding box center [592, 345] width 105 height 27
type input "*"
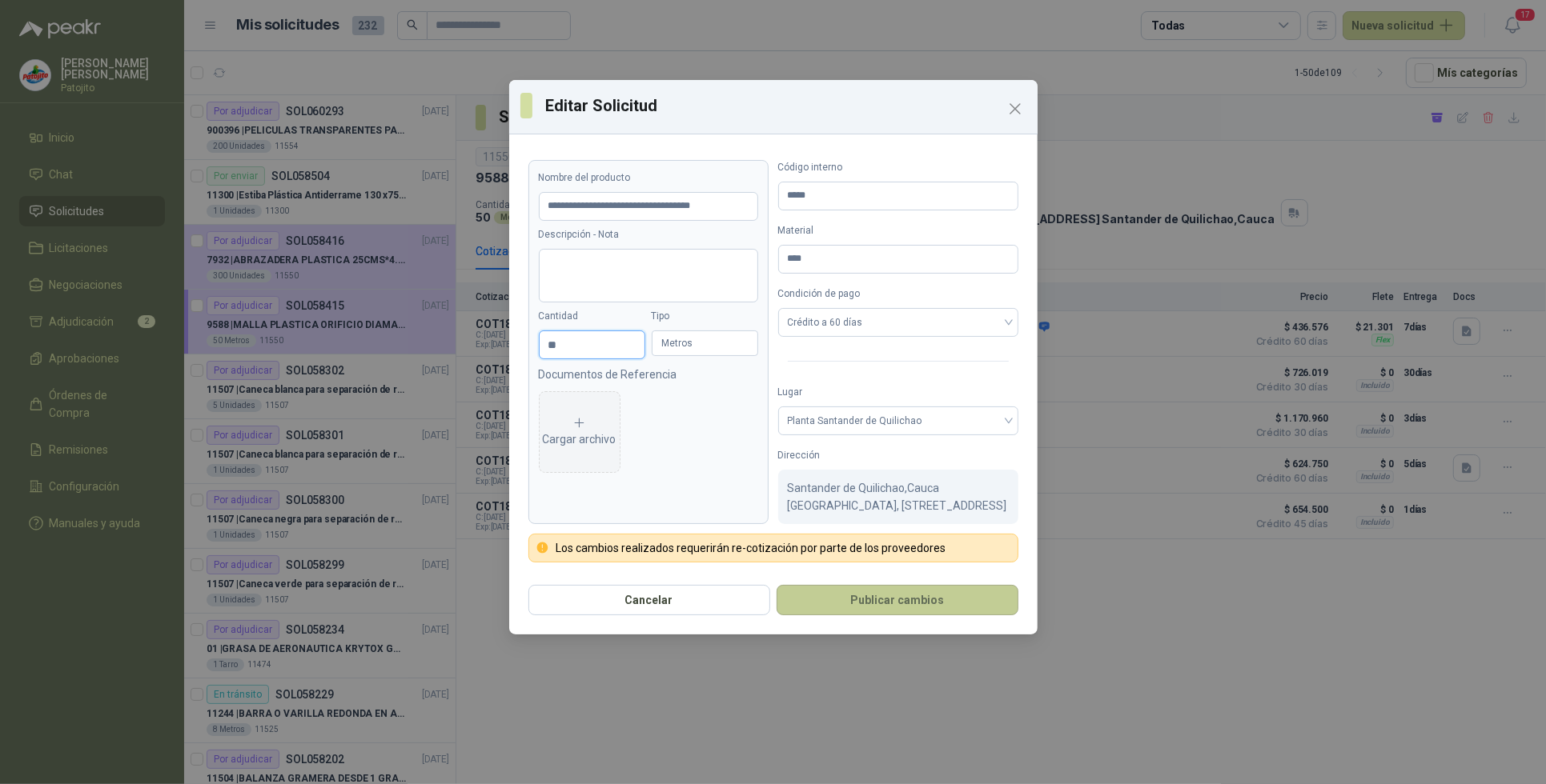
type input "**"
click at [910, 615] on button "Publicar cambios" at bounding box center [897, 600] width 242 height 31
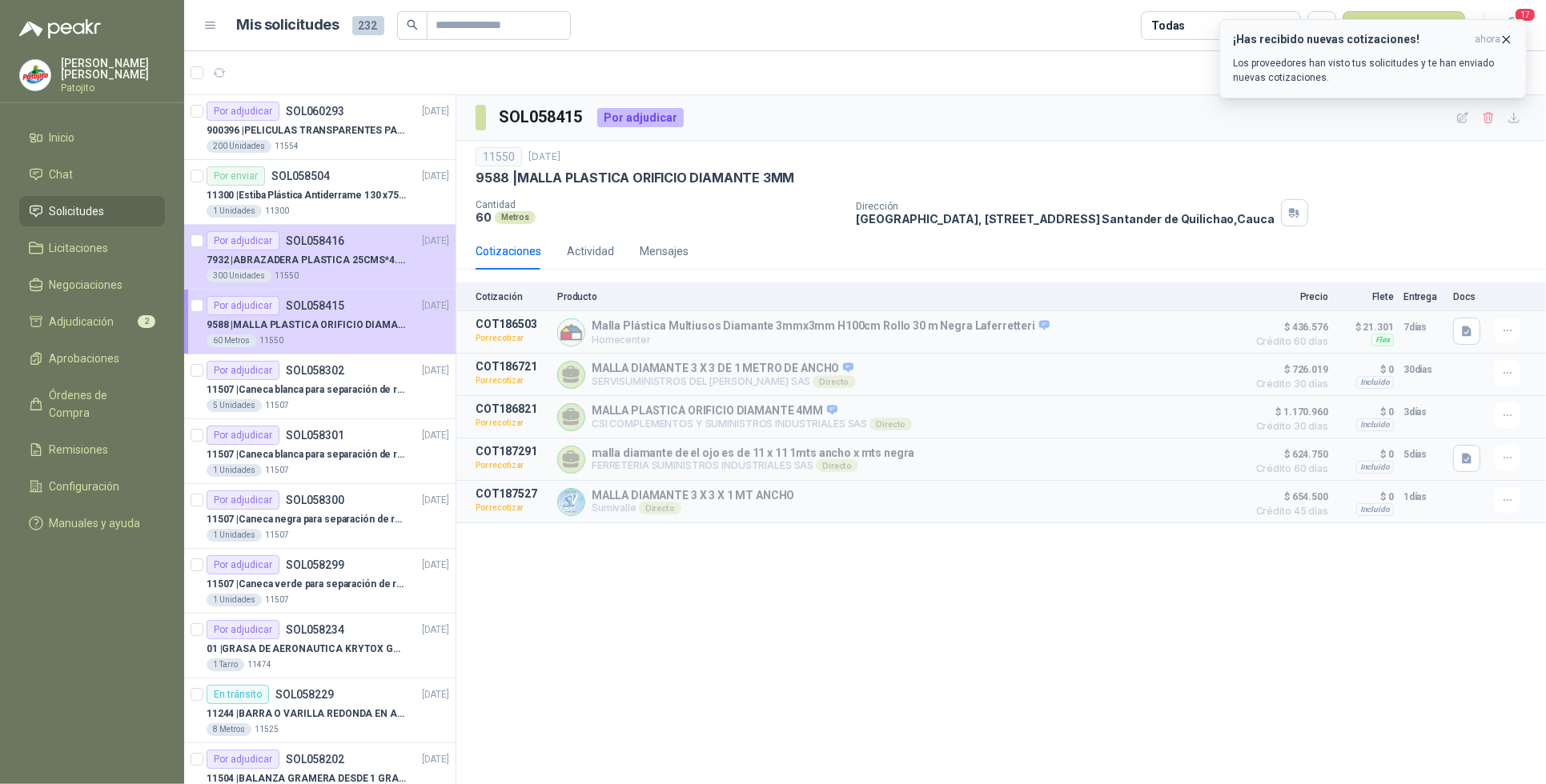
click at [1390, 62] on p "Los proveedores han visto tus solicitudes y te han enviado nuevas cotizaciones." at bounding box center [1372, 71] width 280 height 29
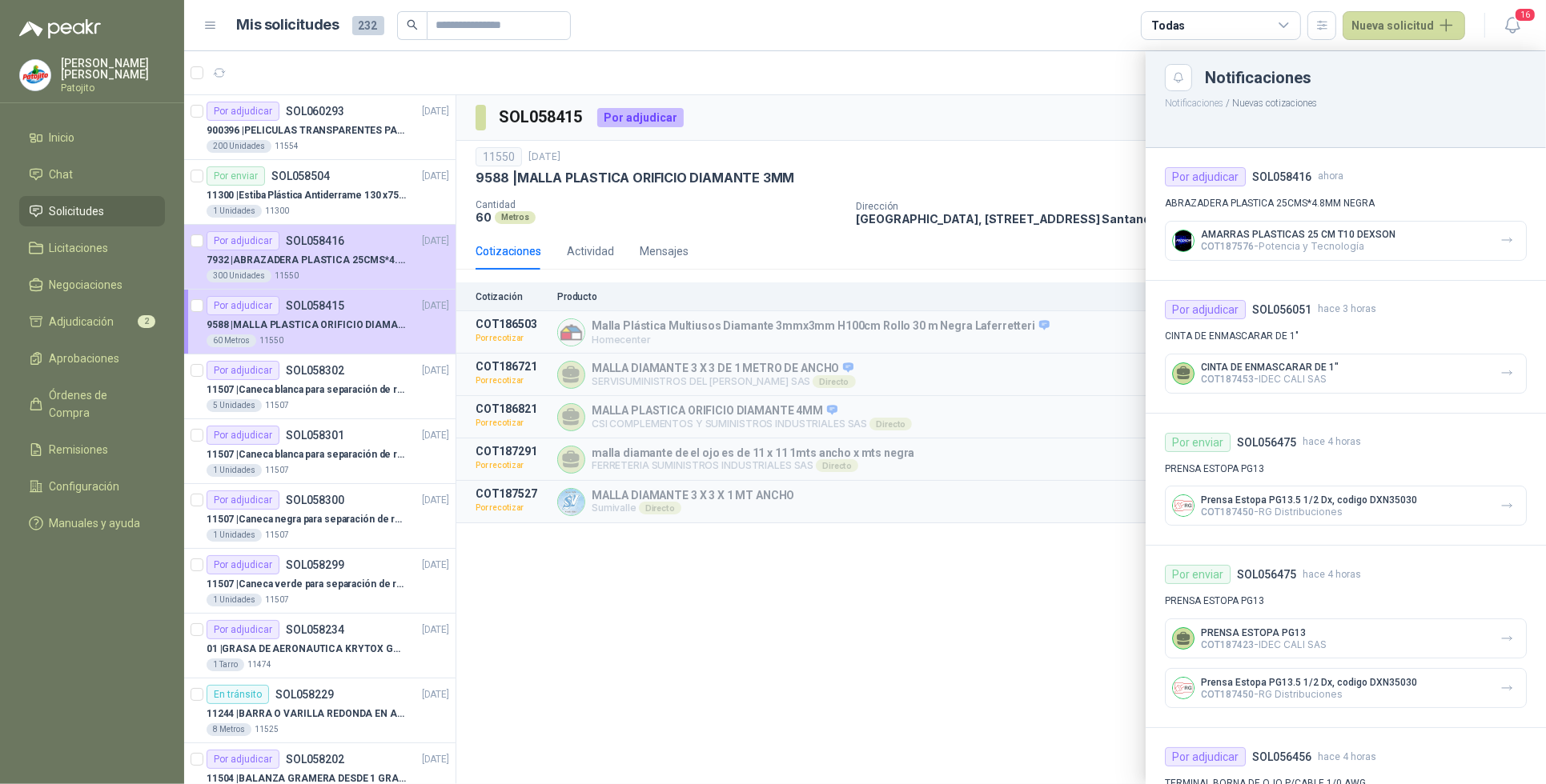
click at [1417, 236] on div "AMARRAS PLASTICAS 25 CM T10 DEXSON COT187576 - Potencia y Tecnología" at bounding box center [1345, 241] width 362 height 40
click at [1511, 240] on div "AMARRAS PLASTICAS 25 CM T10 DEXSON COT187576 - Potencia y Tecnología" at bounding box center [1345, 241] width 362 height 40
click at [1507, 240] on div "AMARRAS PLASTICAS 25 CM T10 DEXSON COT187576 - Potencia y Tecnología" at bounding box center [1345, 241] width 362 height 40
click at [1502, 240] on icon "button" at bounding box center [1507, 241] width 10 height 4
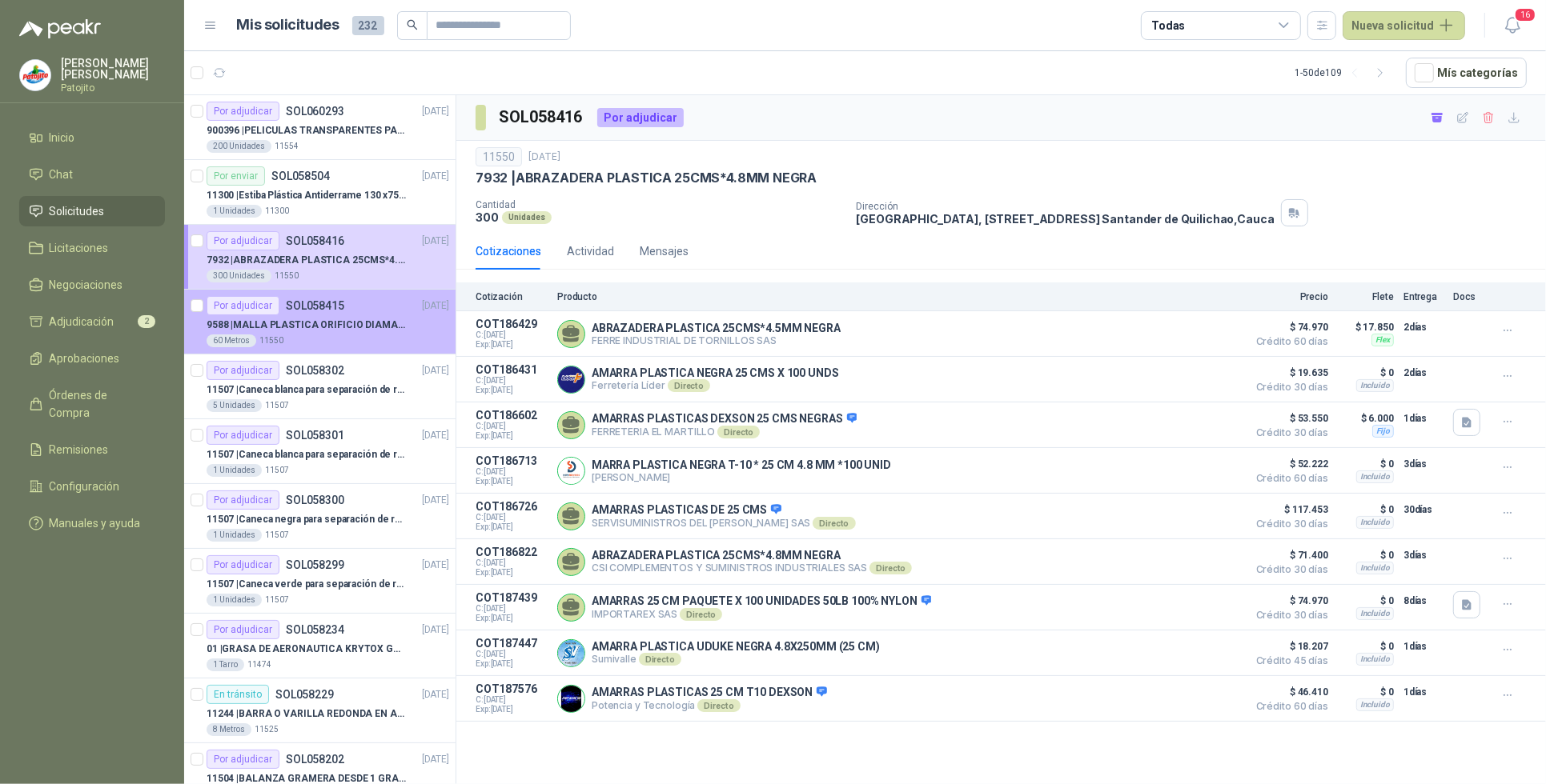
click at [311, 314] on div "Por adjudicar SOL058415" at bounding box center [275, 306] width 138 height 19
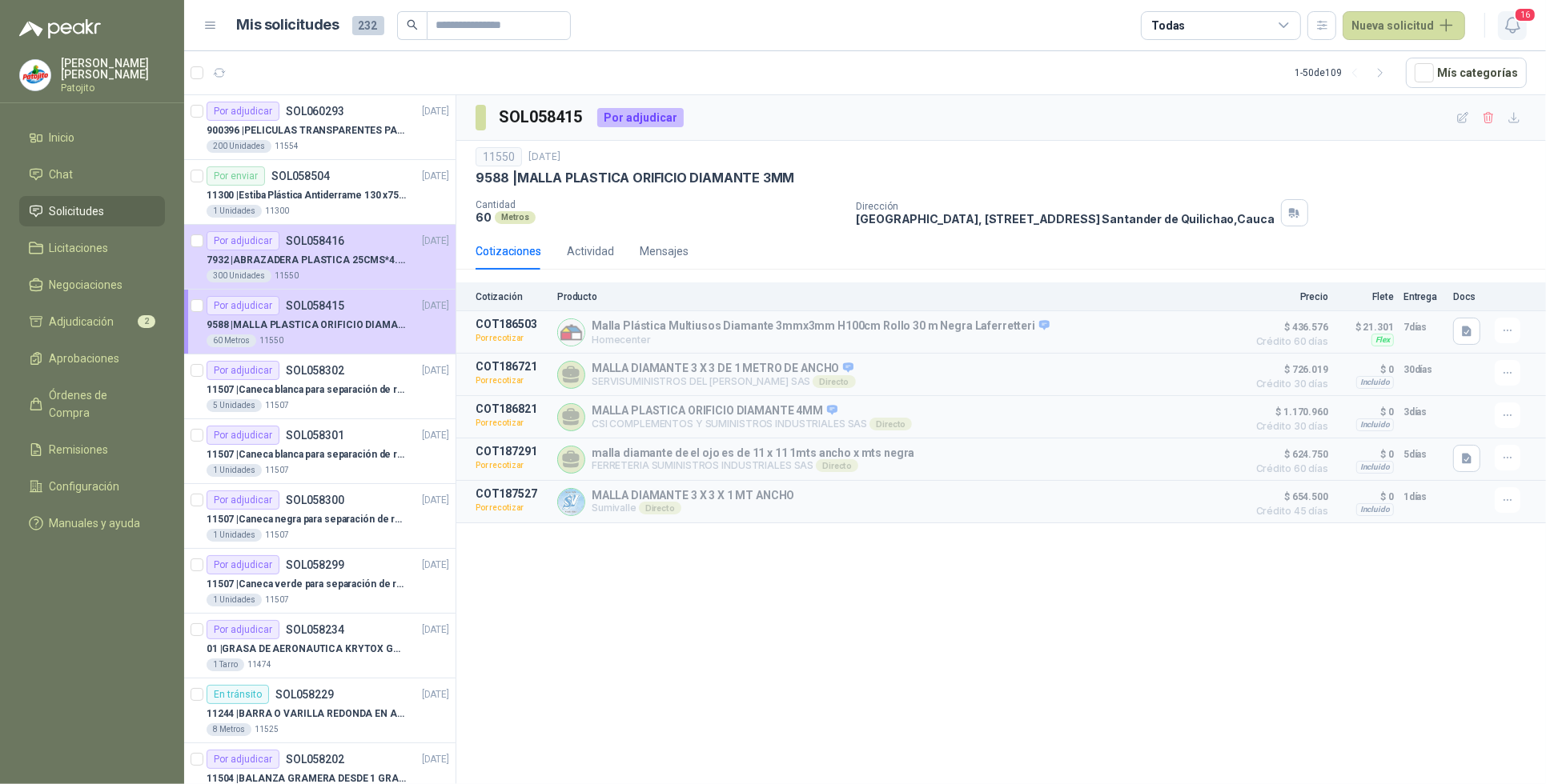
click at [1514, 25] on icon "button" at bounding box center [1512, 25] width 20 height 20
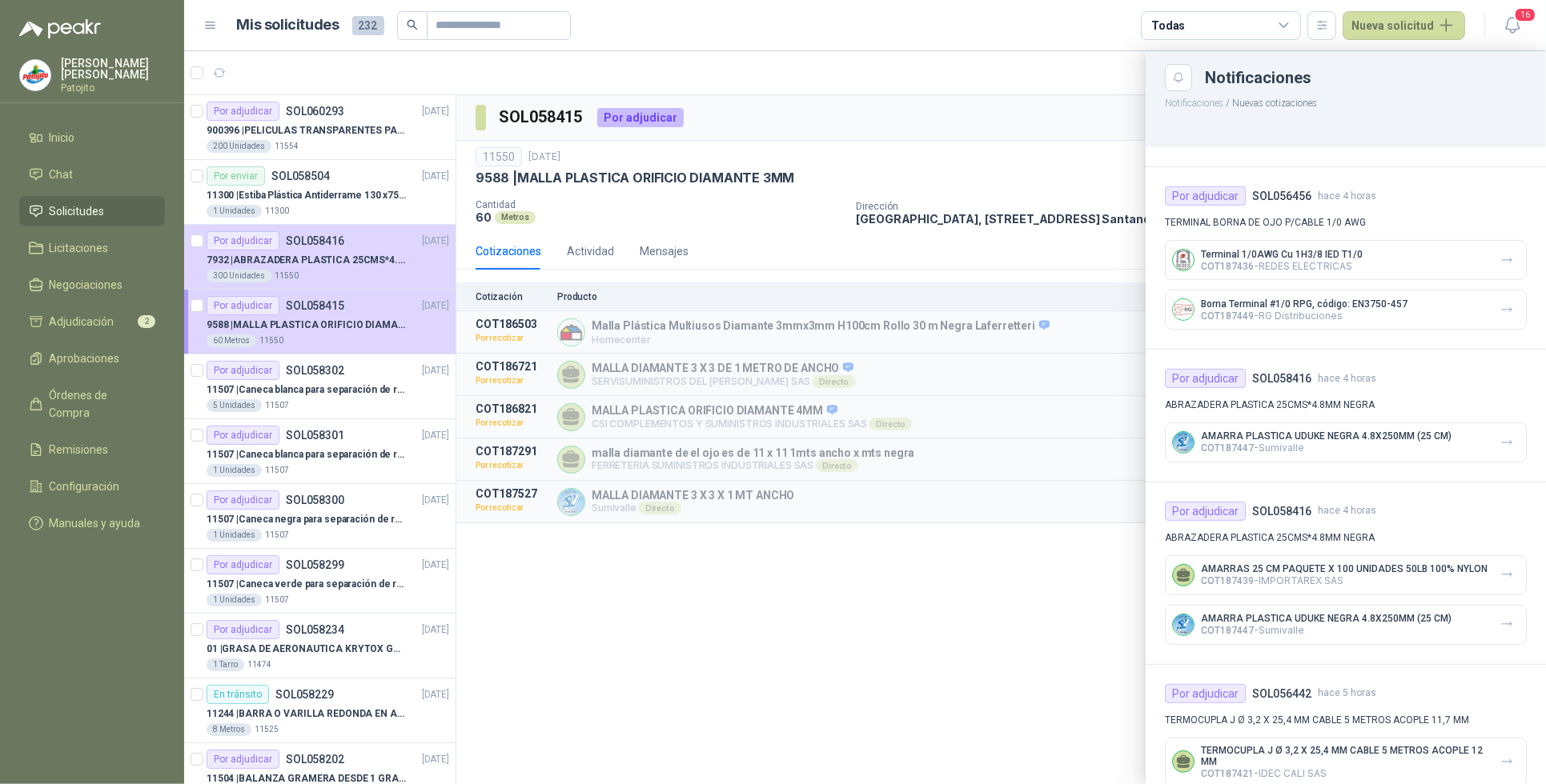
scroll to position [594, 0]
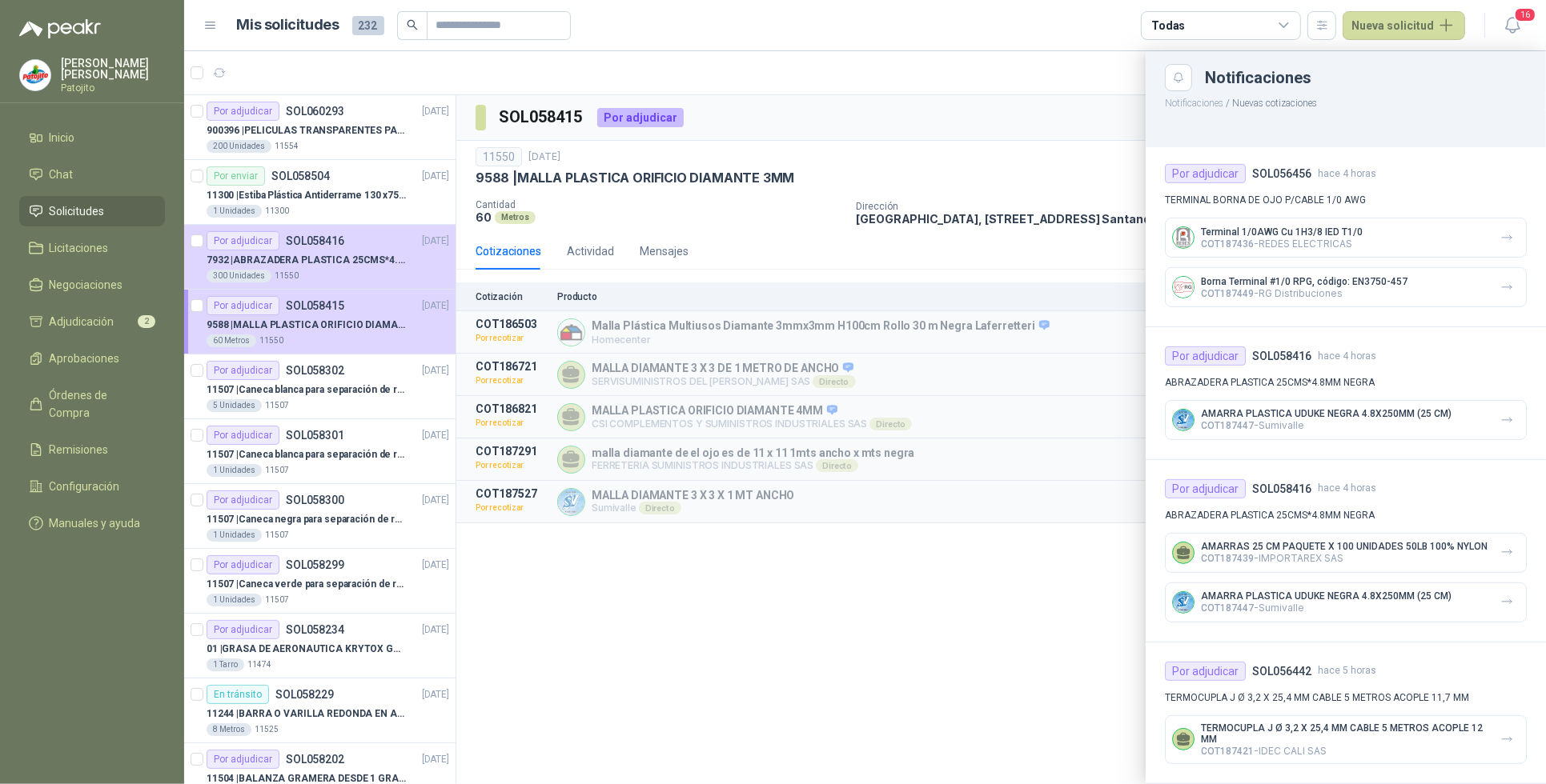
click at [909, 694] on div at bounding box center [865, 417] width 1362 height 732
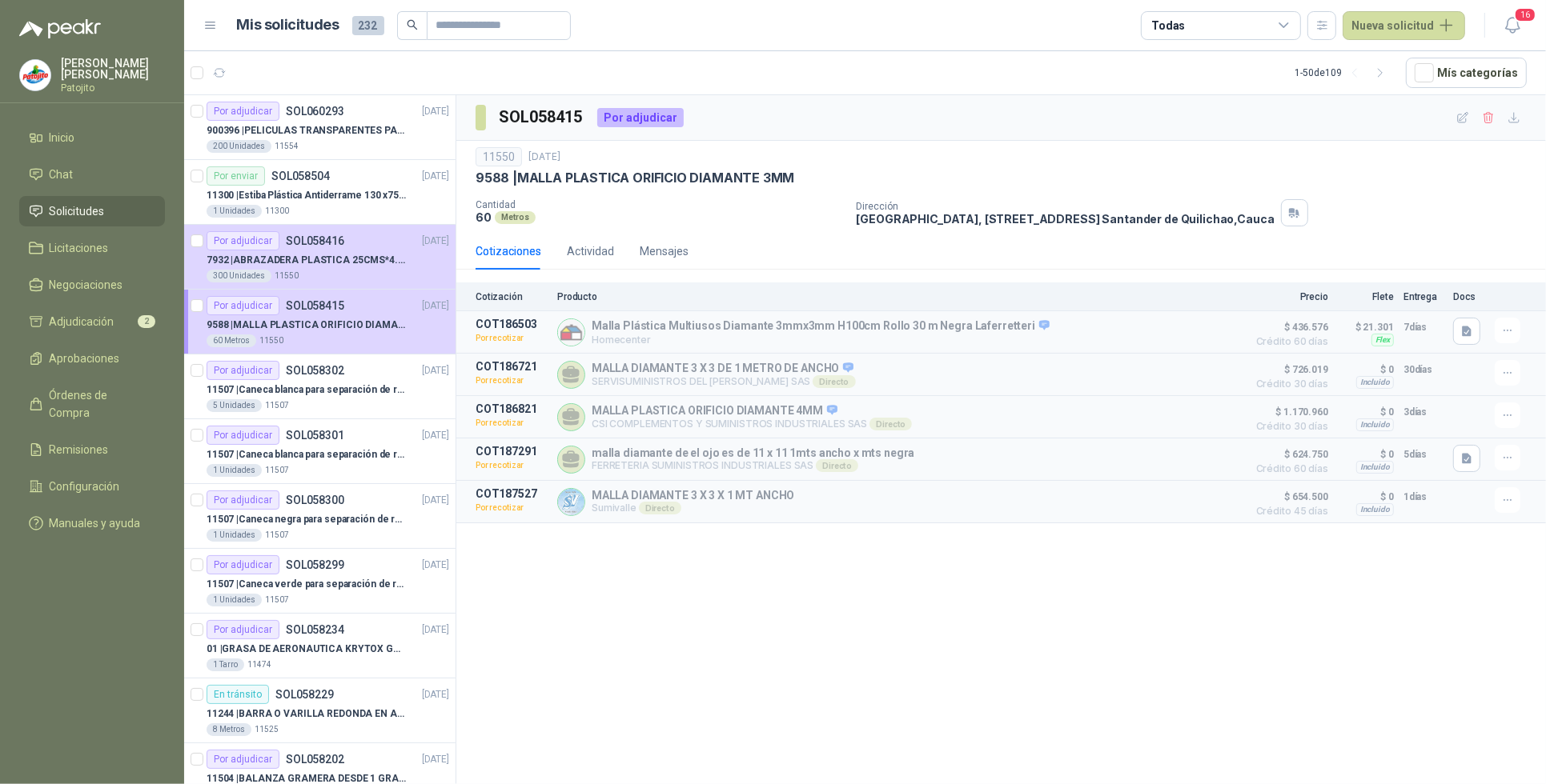
click at [1522, 4] on header "Mis solicitudes 232 Todas Nueva solicitud 16" at bounding box center [865, 26] width 1362 height 52
click at [1518, 25] on icon "button" at bounding box center [1512, 25] width 20 height 20
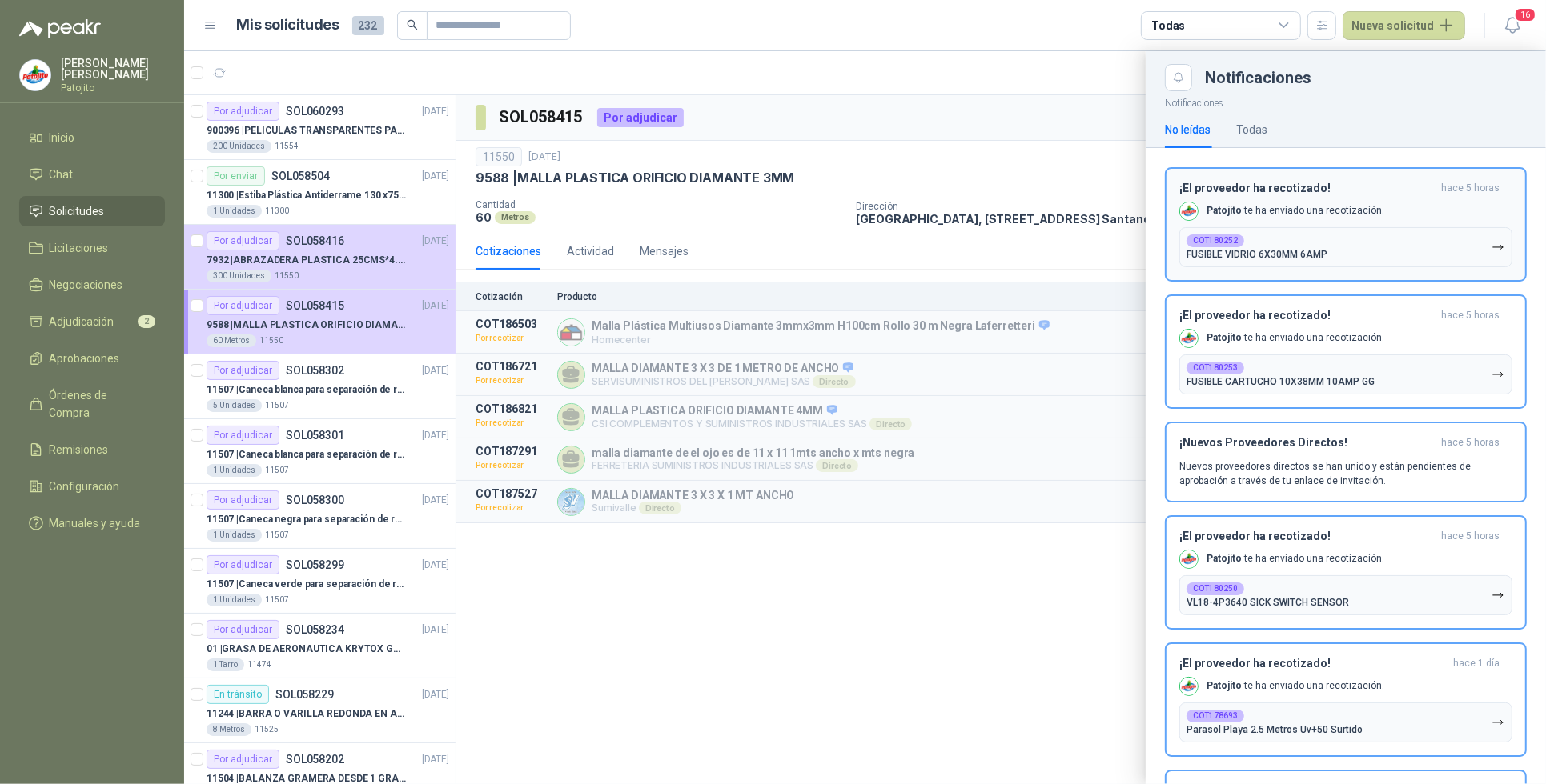
click at [1463, 244] on button "COT180252 FUSIBLE [PERSON_NAME] 6X30MM 6AMP" at bounding box center [1345, 247] width 333 height 40
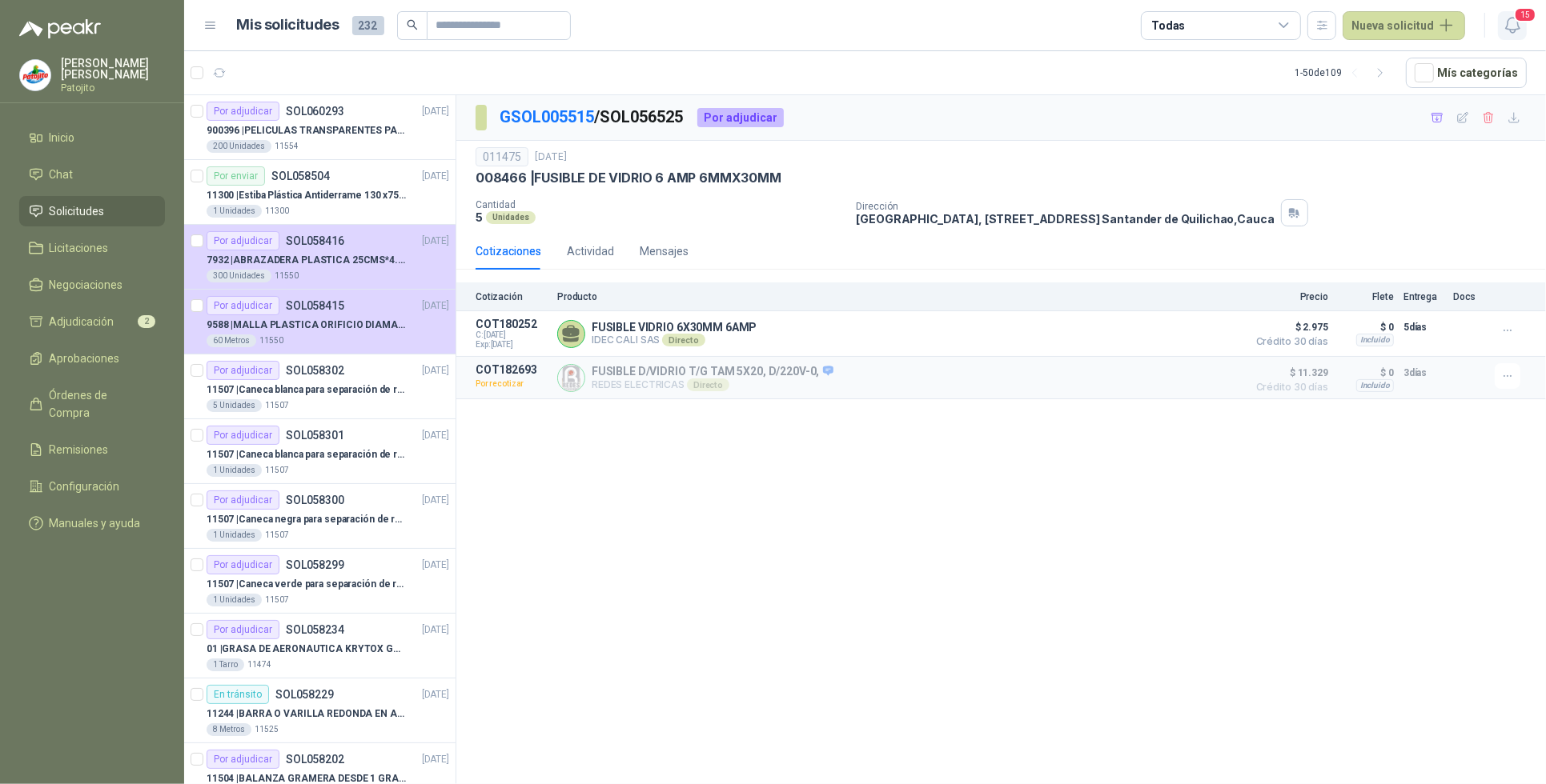
click at [1503, 32] on icon "button" at bounding box center [1512, 25] width 20 height 20
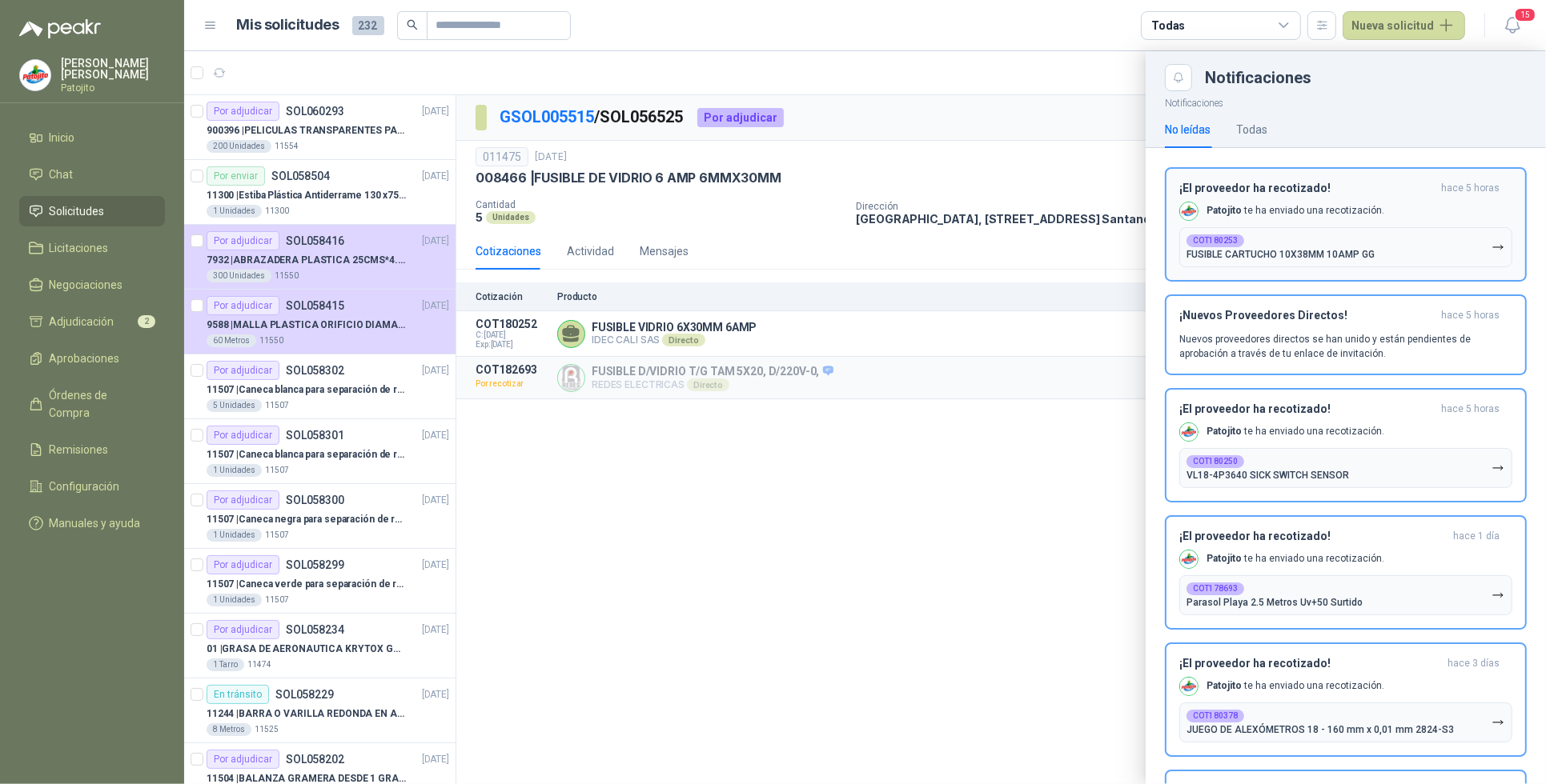
click at [1471, 246] on button "COT180253 FUSIBLE CARTUCHO 10X38MM 10AMP GG" at bounding box center [1345, 247] width 333 height 40
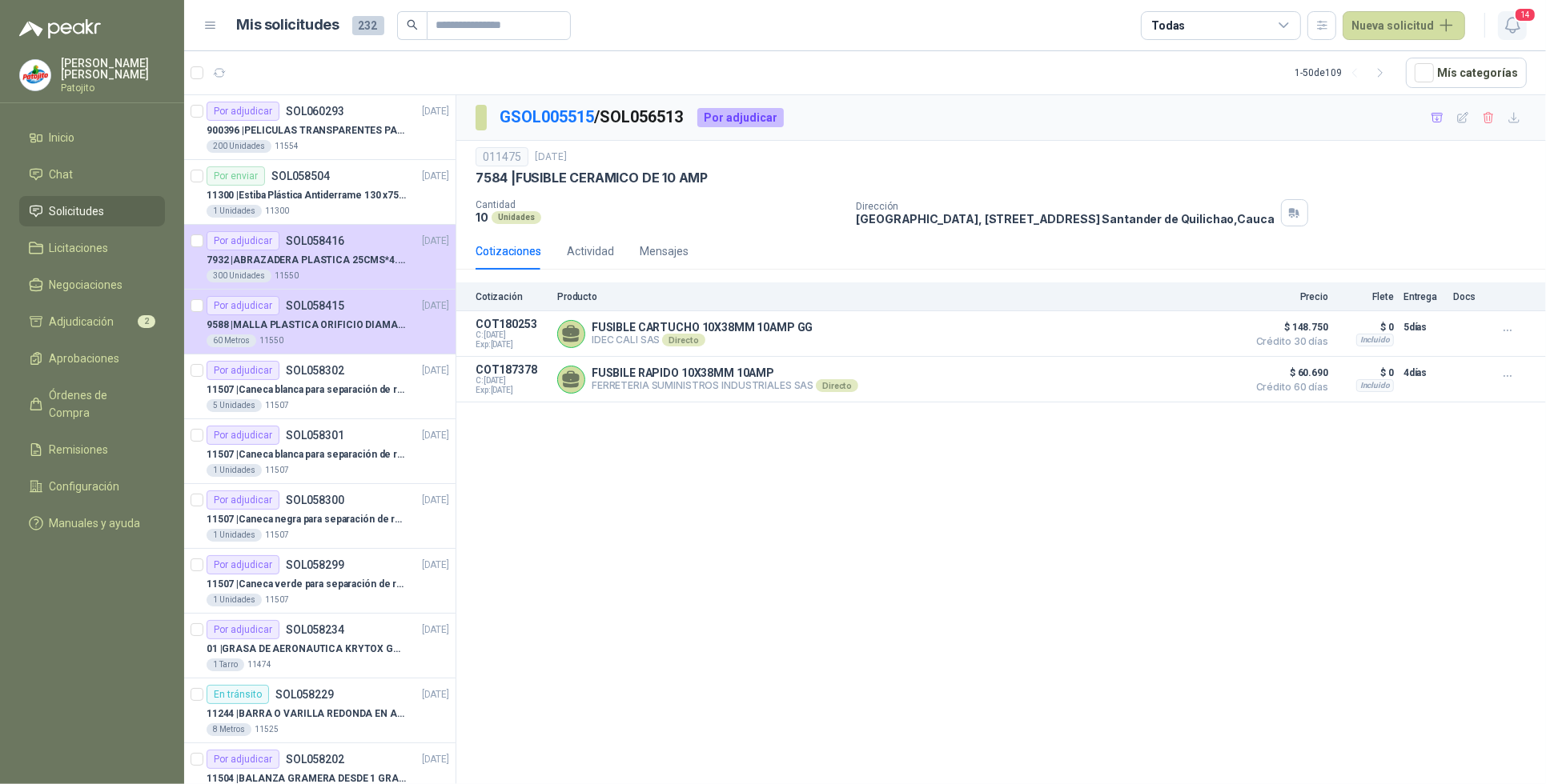
click at [1505, 22] on icon "button" at bounding box center [1512, 25] width 20 height 20
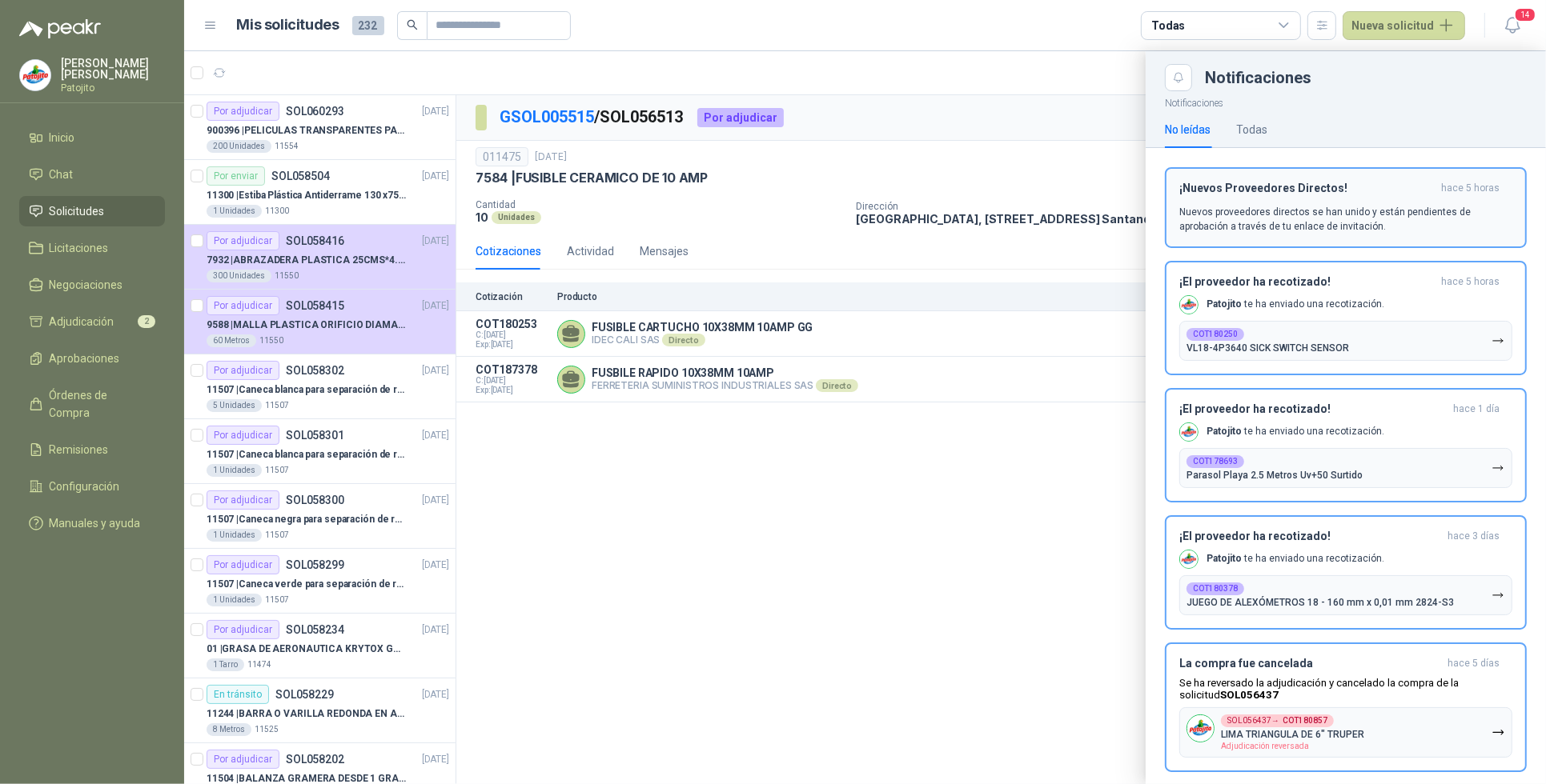
click at [1454, 216] on p "Nuevos proveedores directos se han unido y están pendientes de aprobación a tra…" at bounding box center [1345, 219] width 333 height 29
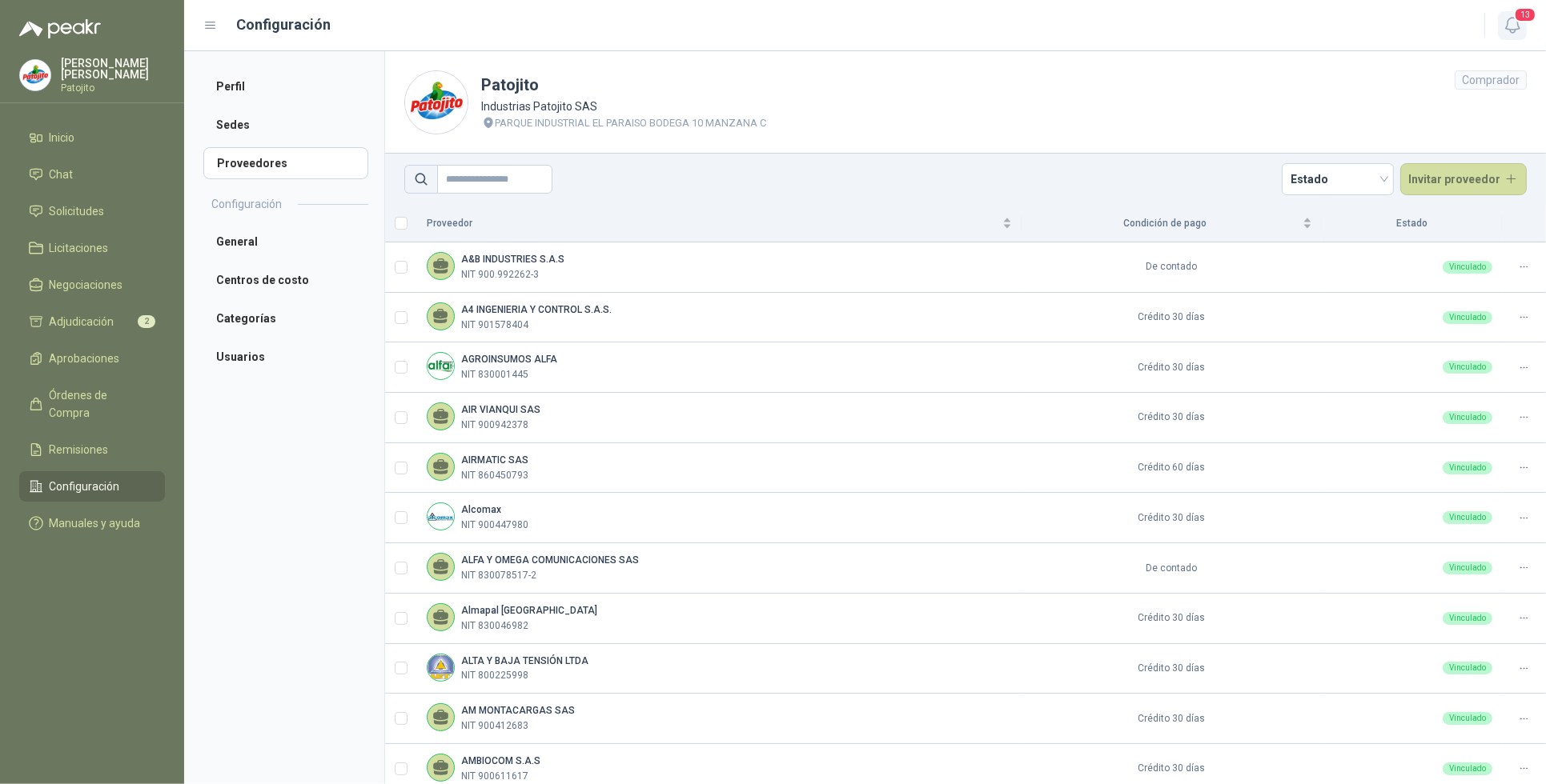
click at [1507, 28] on icon "button" at bounding box center [1512, 25] width 20 height 20
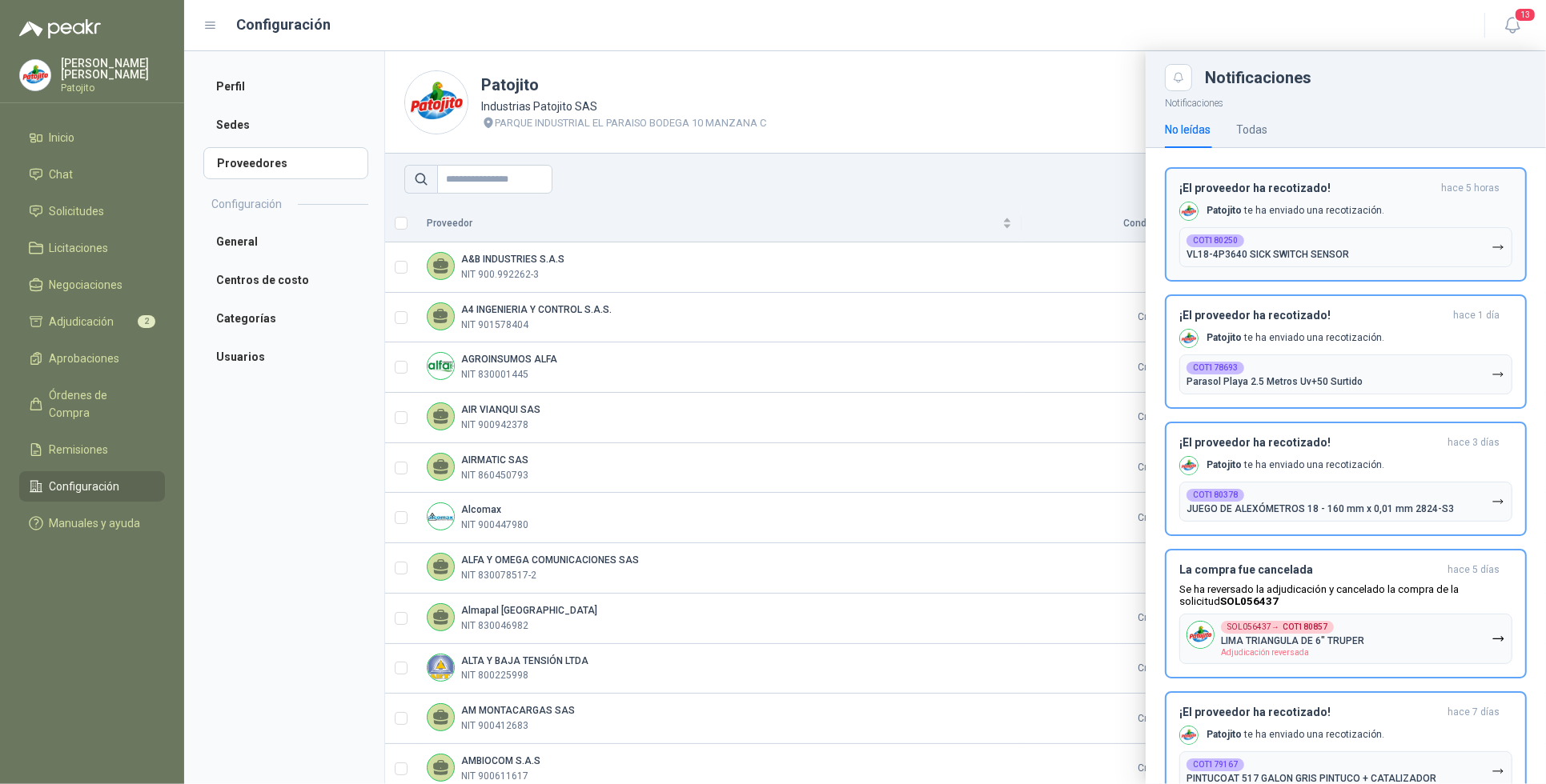
click at [1492, 244] on icon "button" at bounding box center [1498, 247] width 13 height 13
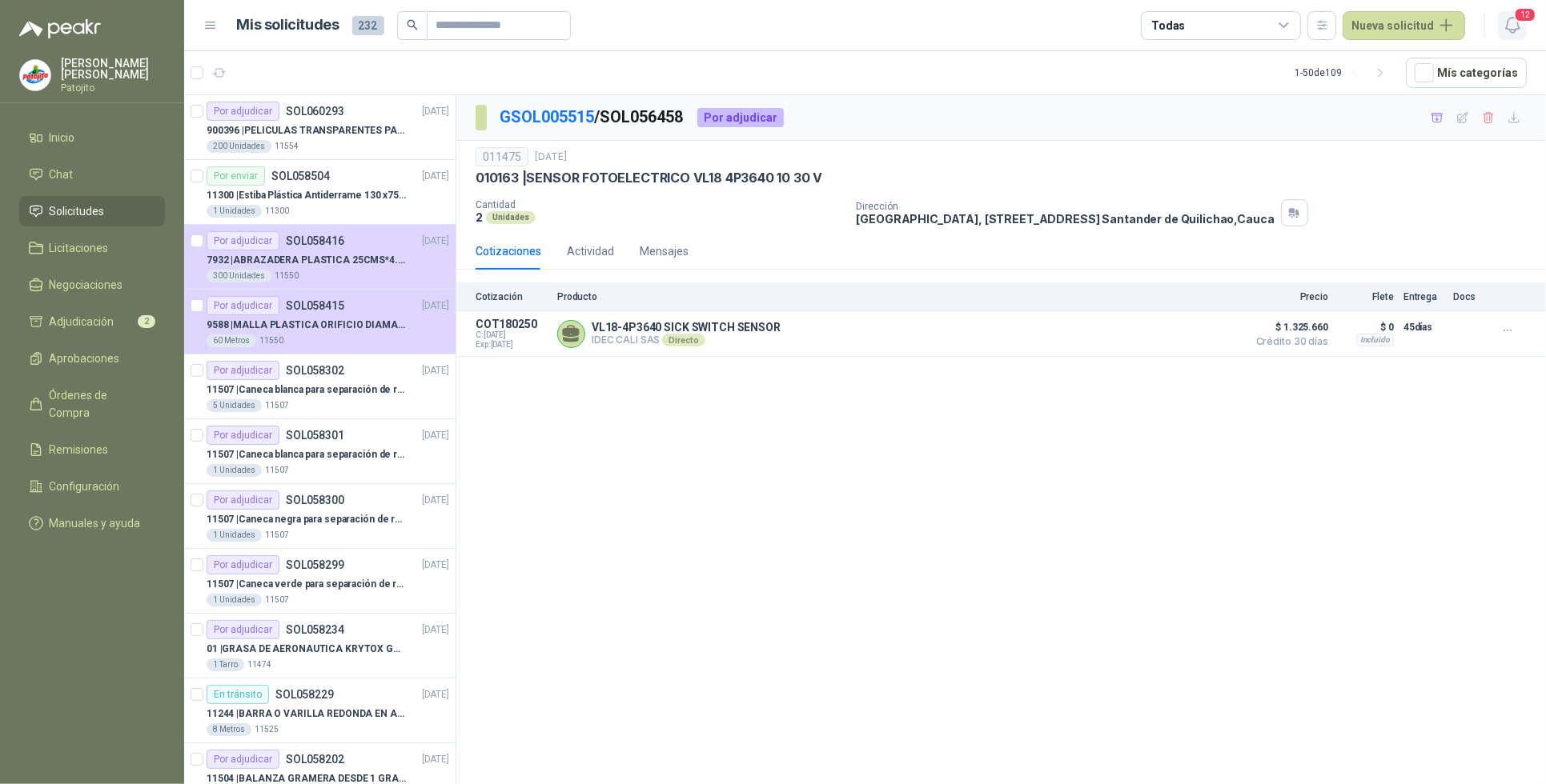
click at [1506, 30] on icon "button" at bounding box center [1512, 25] width 20 height 20
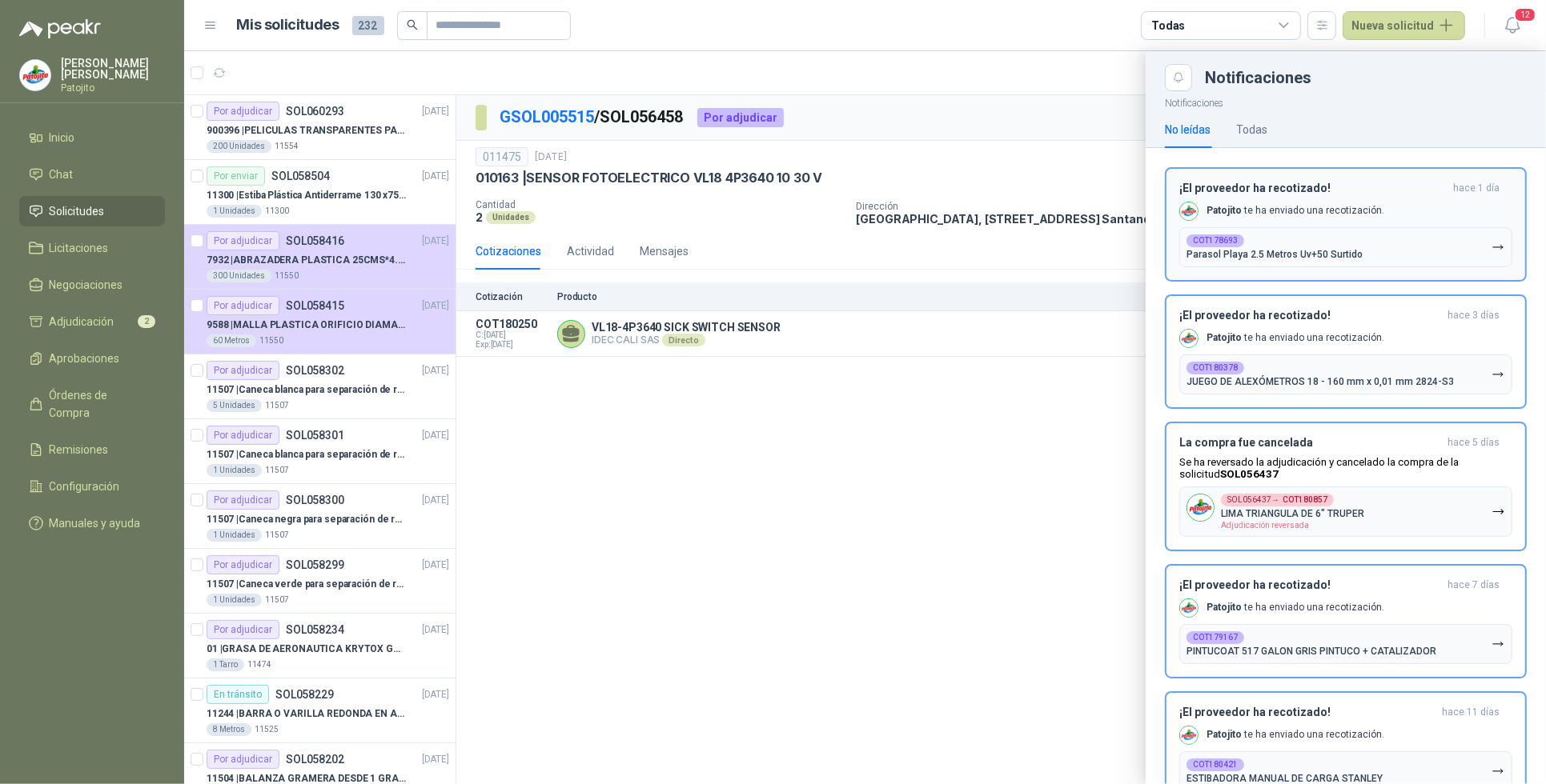
click at [1492, 241] on icon "button" at bounding box center [1498, 247] width 13 height 13
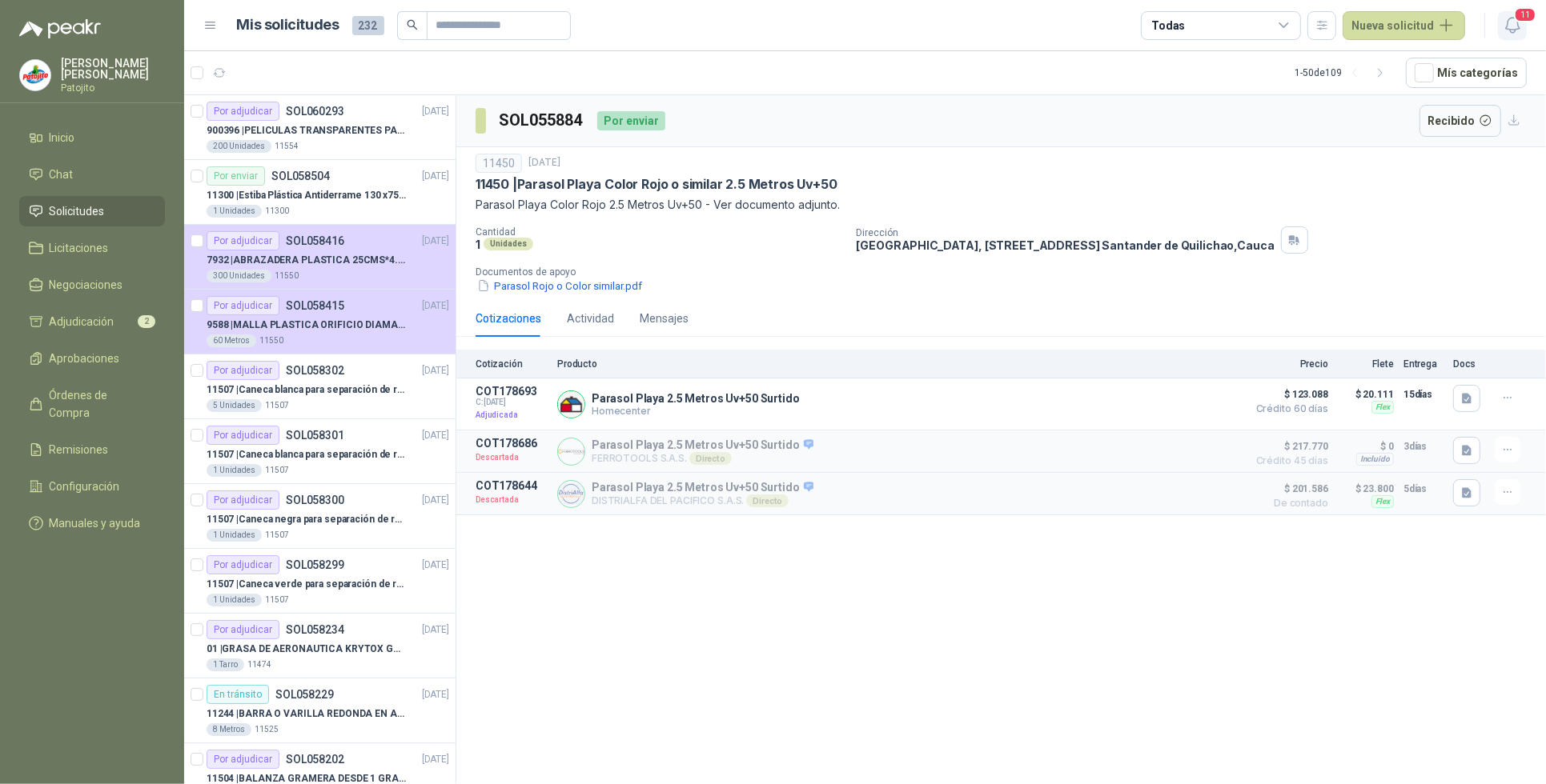
click at [1514, 25] on icon "button" at bounding box center [1512, 25] width 20 height 20
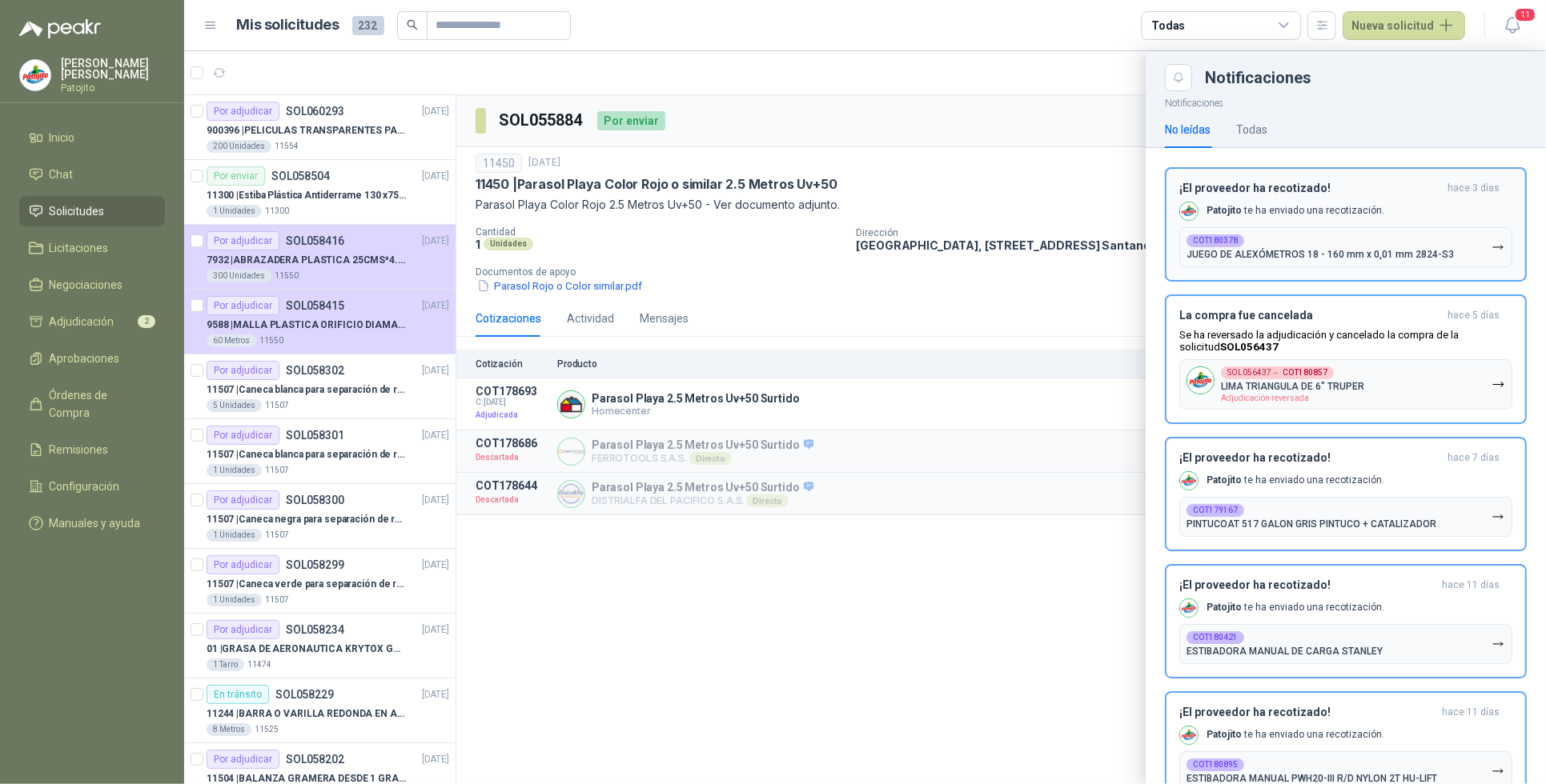
click at [1492, 248] on icon "button" at bounding box center [1498, 247] width 13 height 13
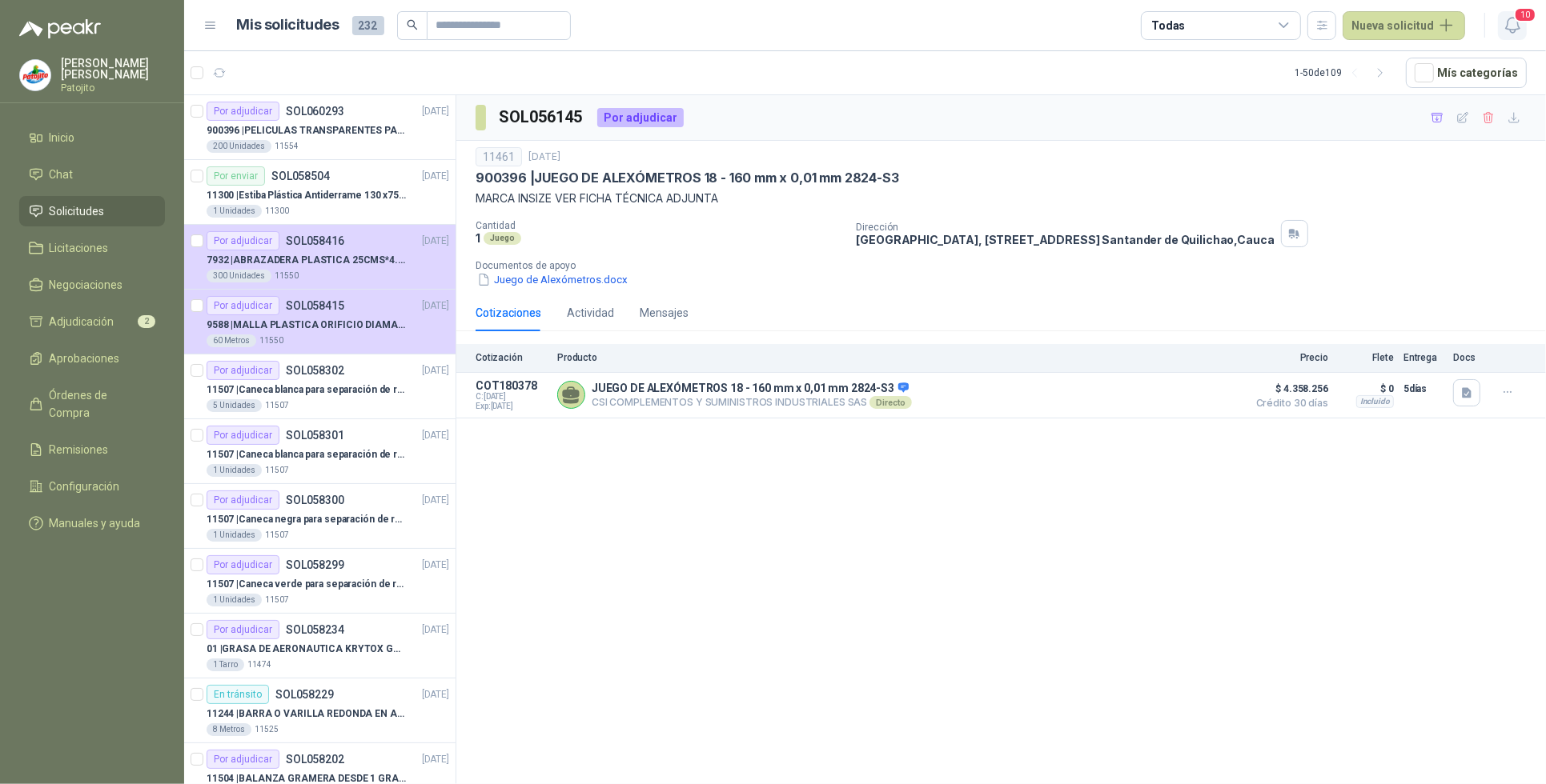
click at [1506, 30] on icon "button" at bounding box center [1512, 25] width 20 height 20
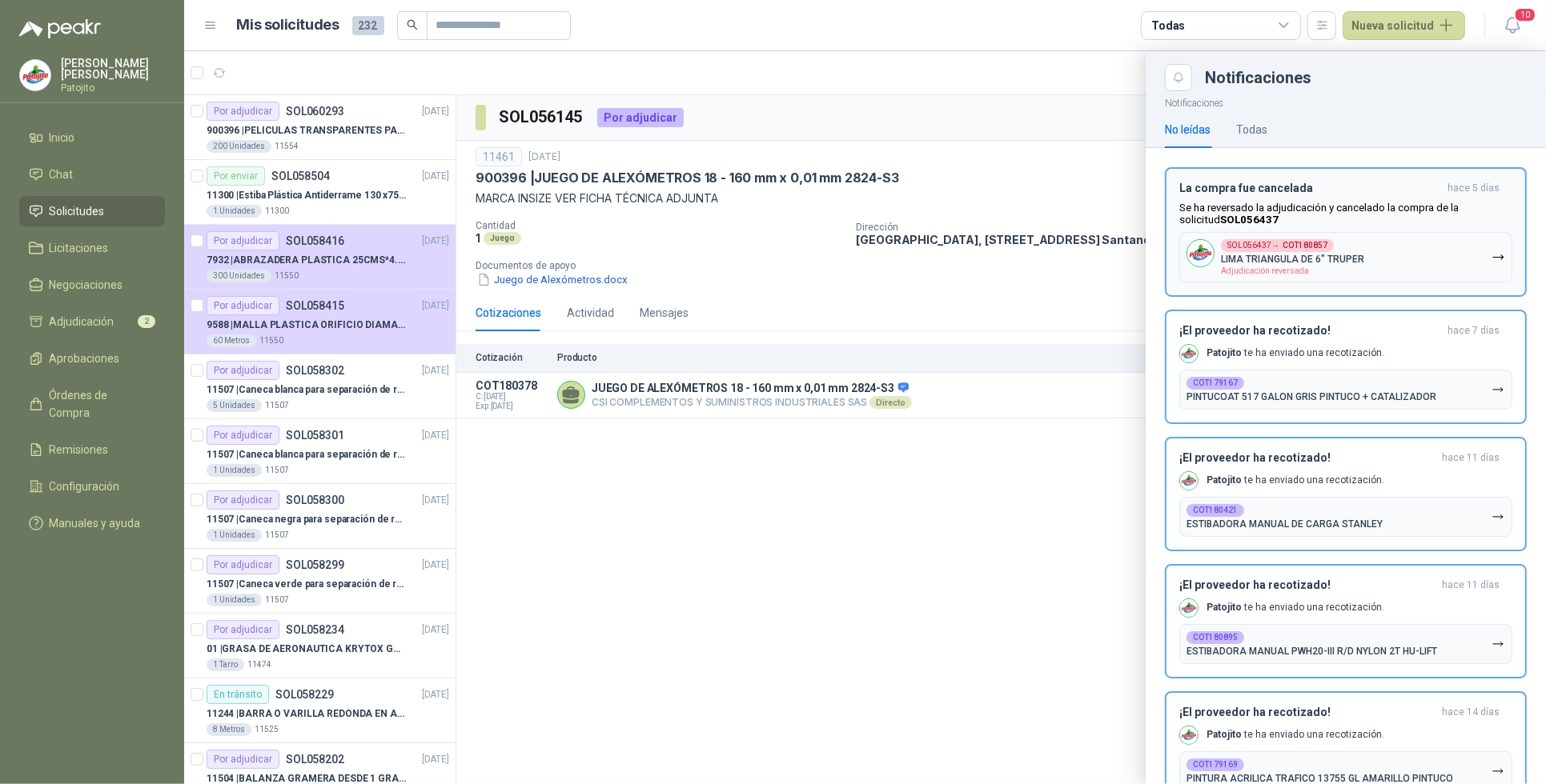
click at [1492, 263] on icon "button" at bounding box center [1498, 257] width 13 height 13
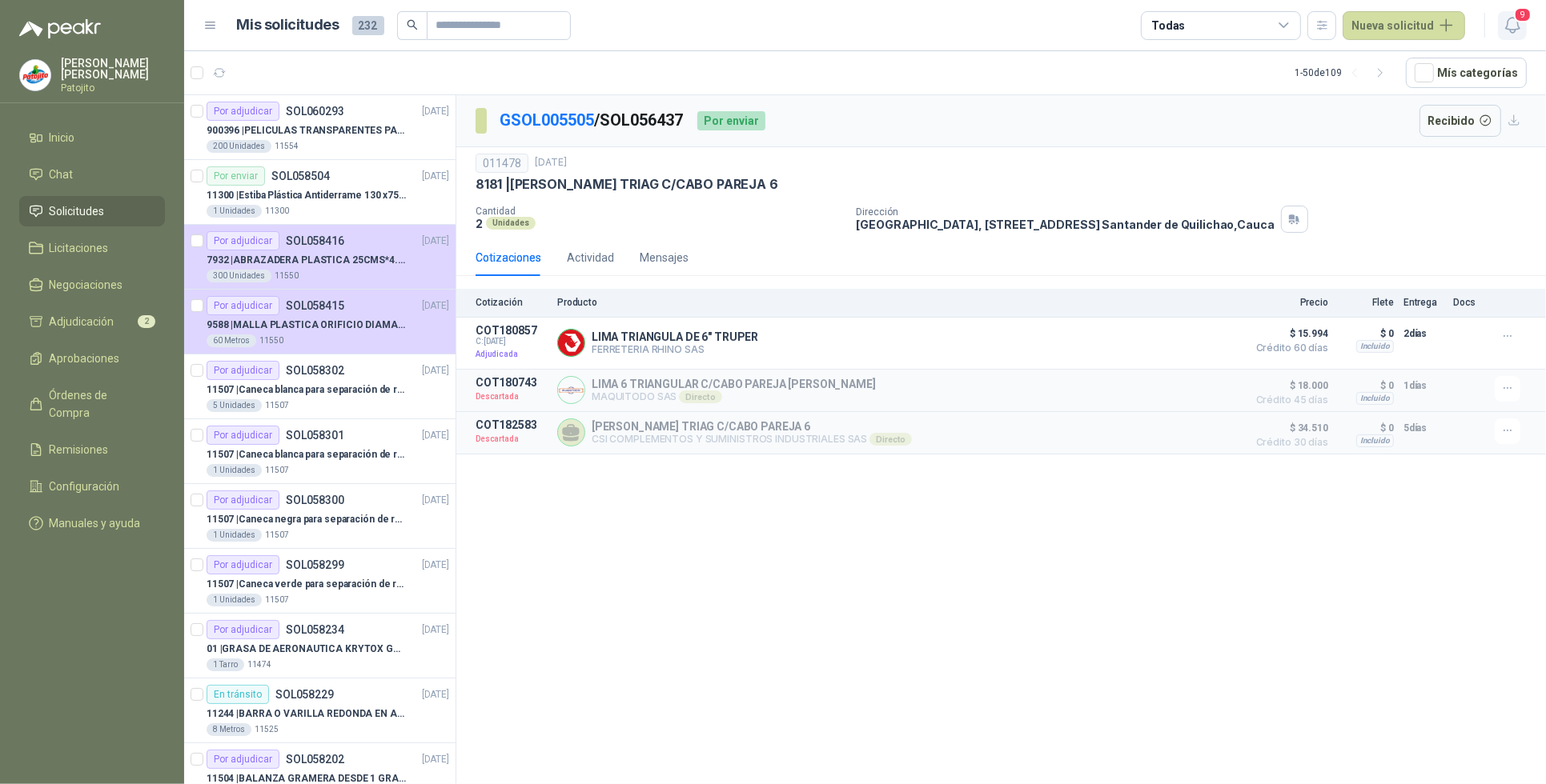
click at [1510, 31] on icon "button" at bounding box center [1512, 25] width 13 height 15
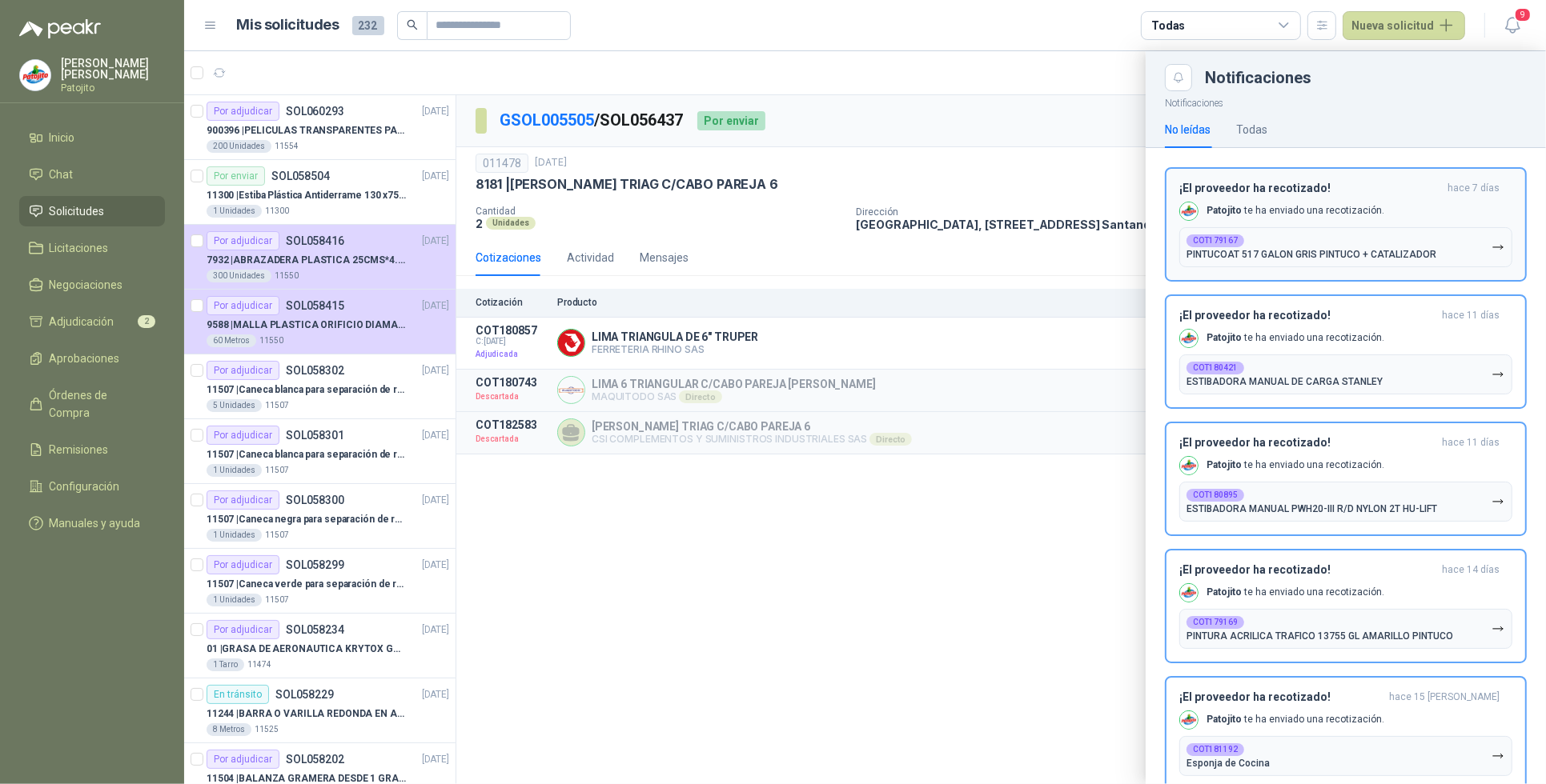
click at [1492, 248] on icon "button" at bounding box center [1498, 247] width 13 height 13
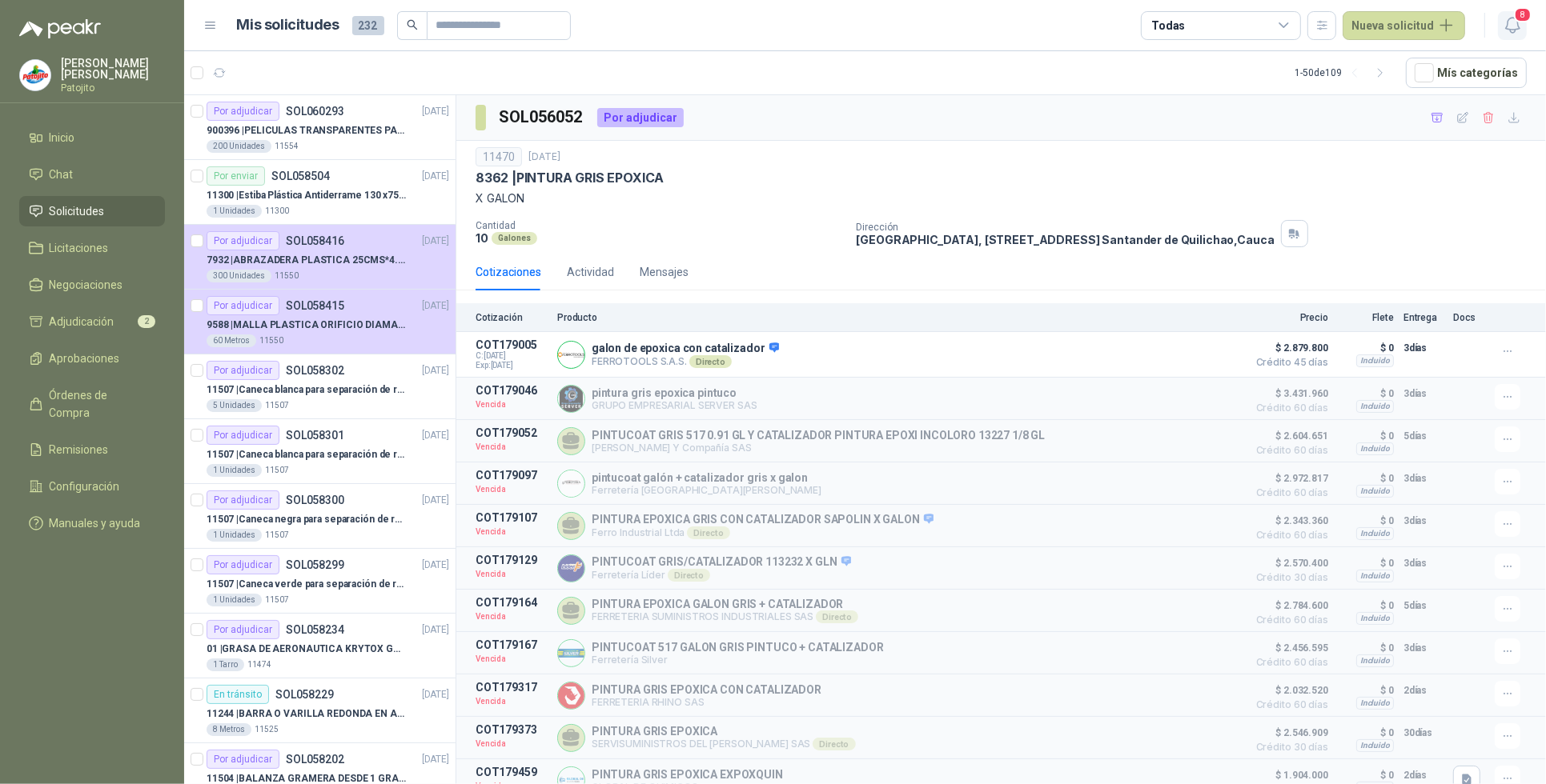
click at [1507, 29] on icon "button" at bounding box center [1512, 25] width 13 height 15
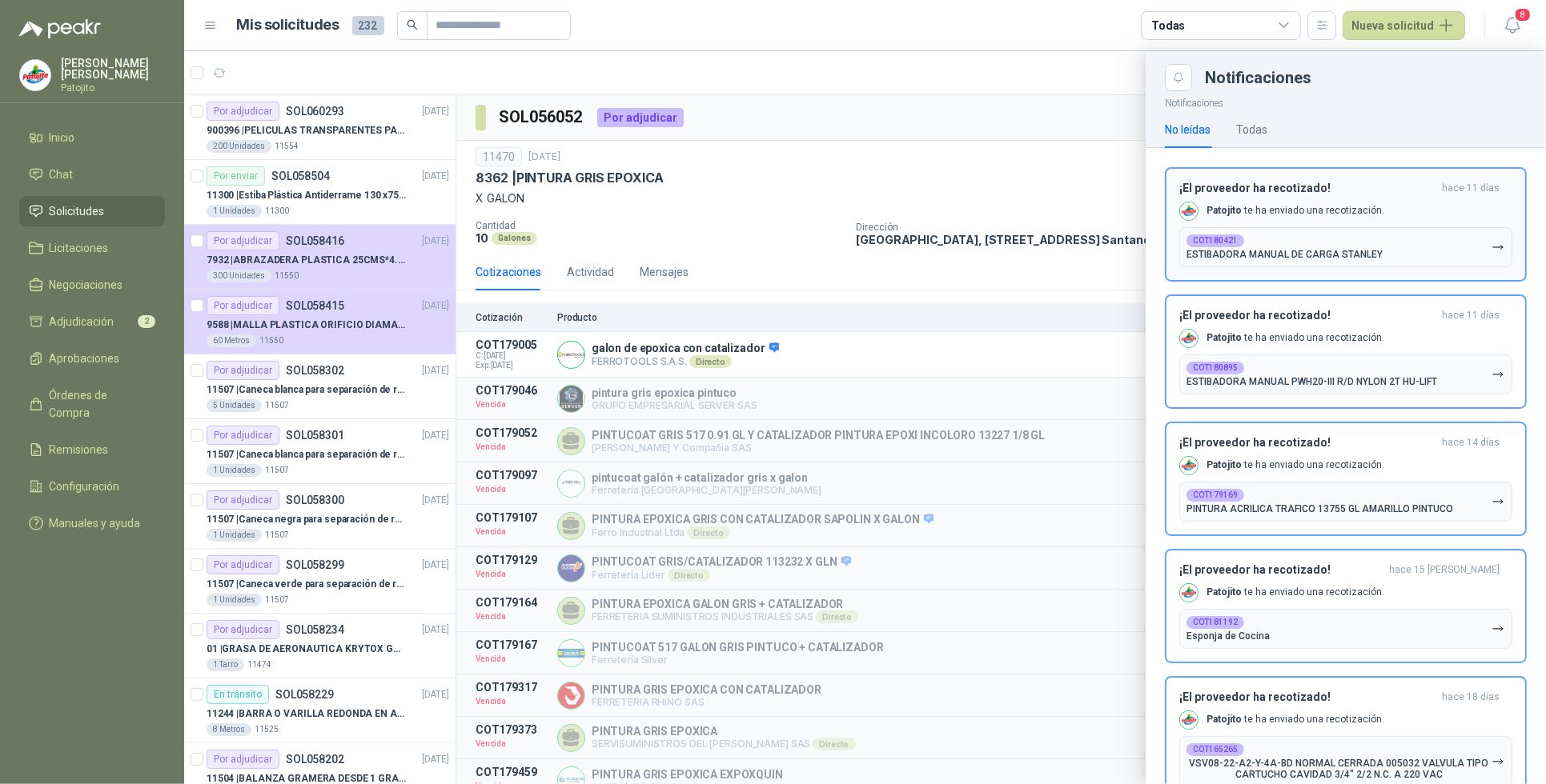
click at [1482, 239] on button "COT180421 ESTIBADORA MANUAL DE CARGA [PERSON_NAME]" at bounding box center [1345, 247] width 333 height 40
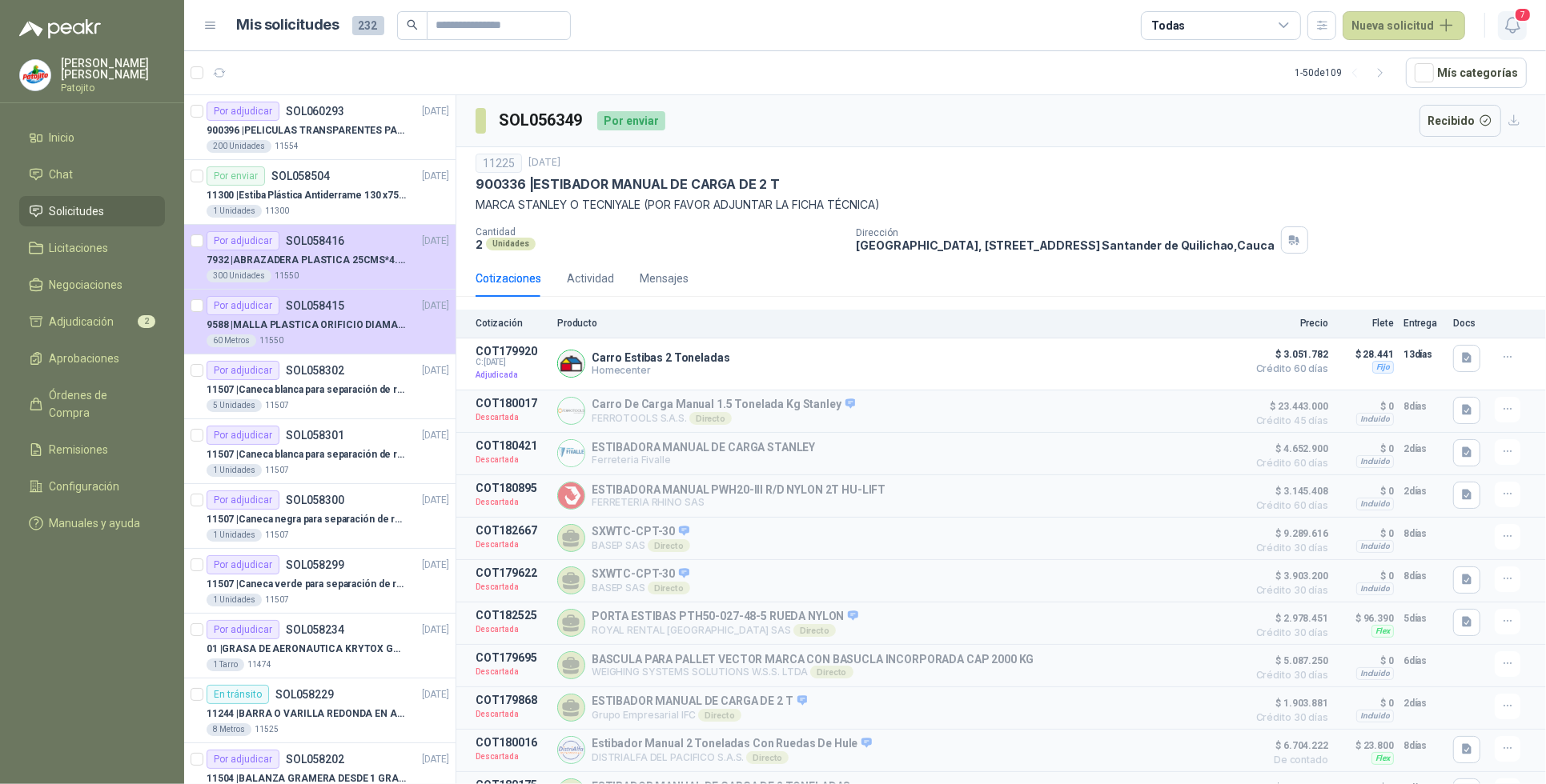
click at [1519, 27] on icon "button" at bounding box center [1512, 25] width 20 height 20
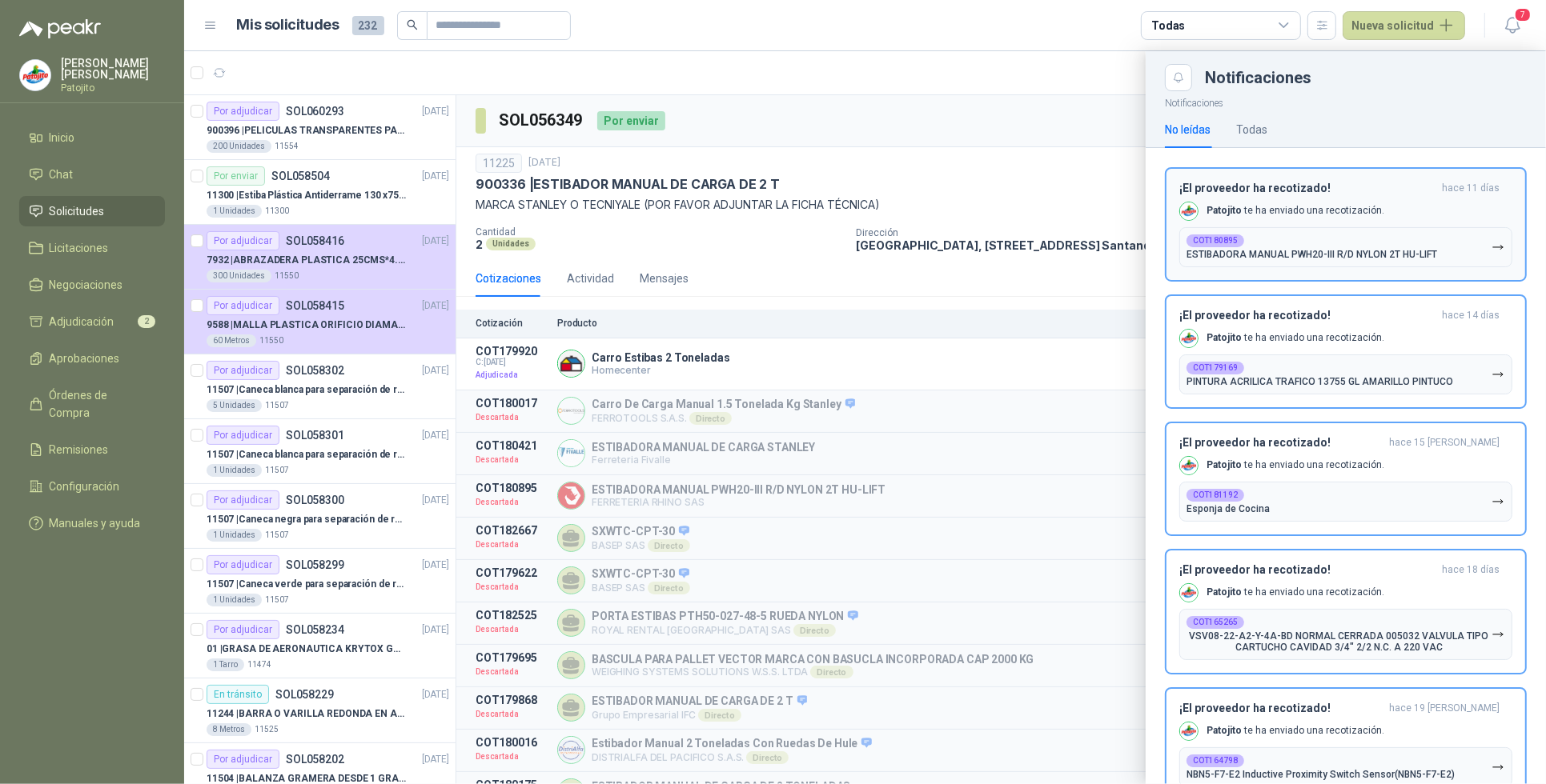
click at [1492, 250] on icon "button" at bounding box center [1498, 247] width 13 height 13
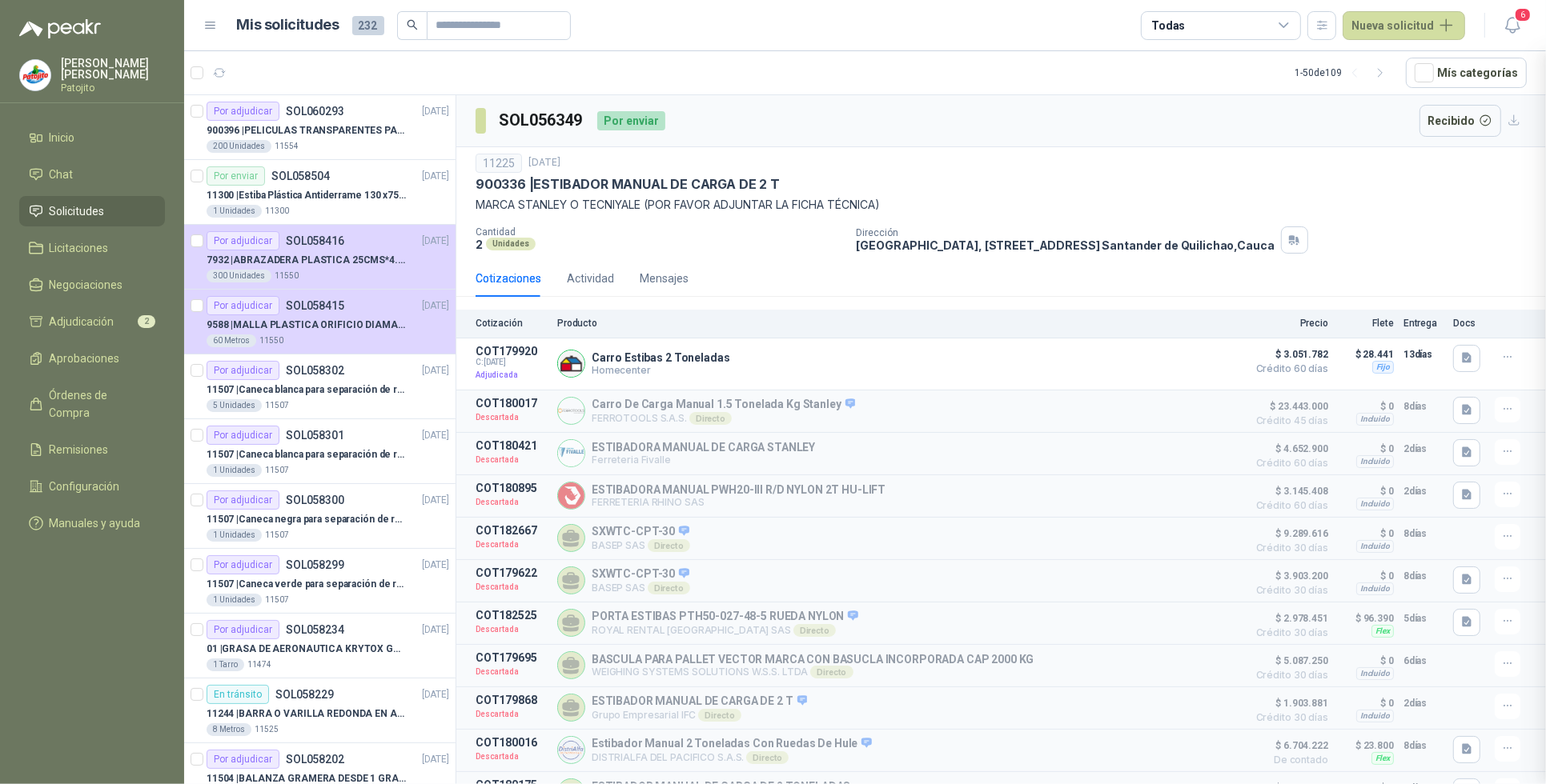
scroll to position [6, 0]
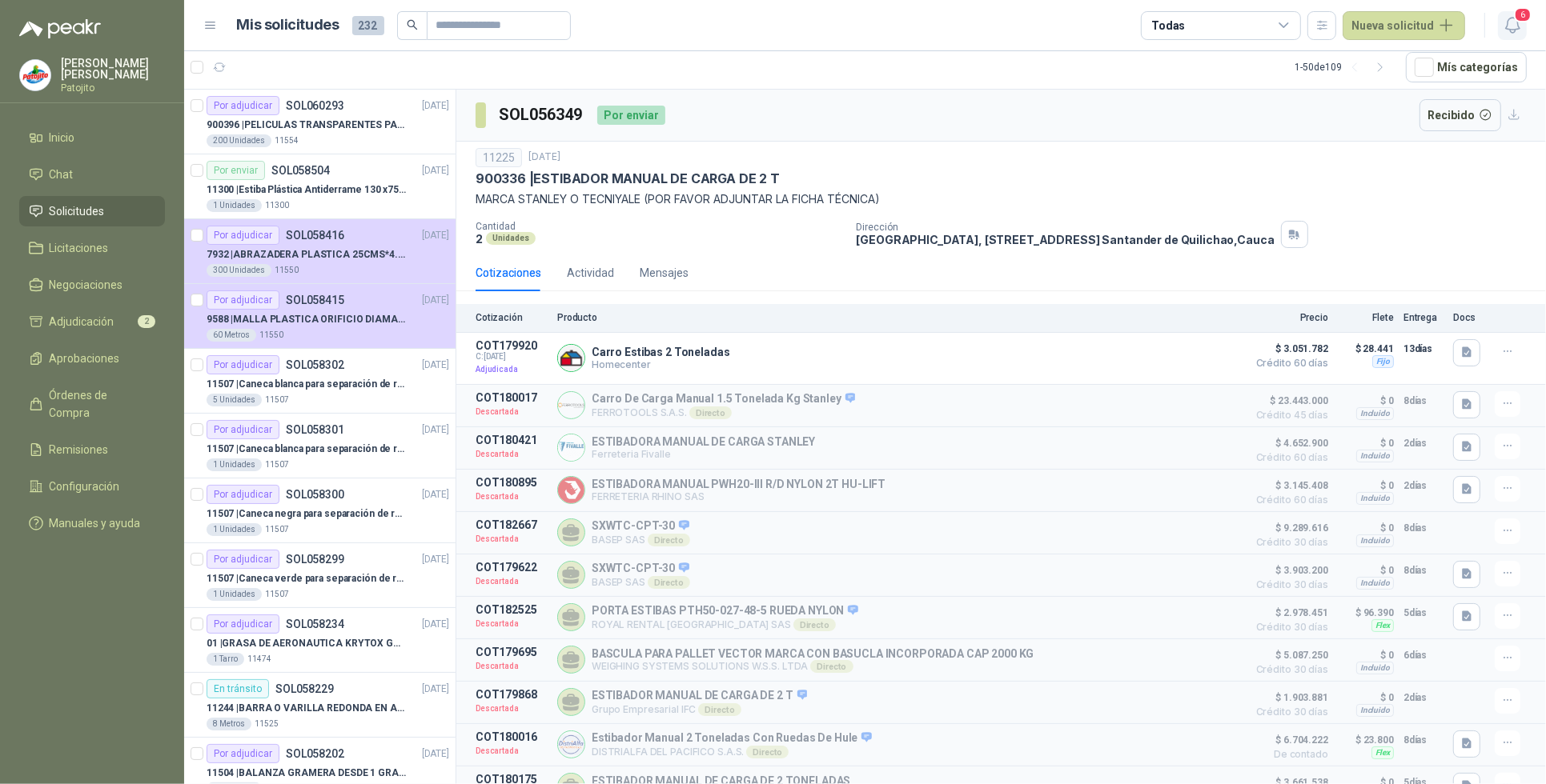
click at [1514, 25] on icon "button" at bounding box center [1512, 25] width 20 height 20
click at [1489, 249] on div at bounding box center [865, 417] width 1362 height 732
click at [1512, 25] on icon "button" at bounding box center [1512, 25] width 20 height 20
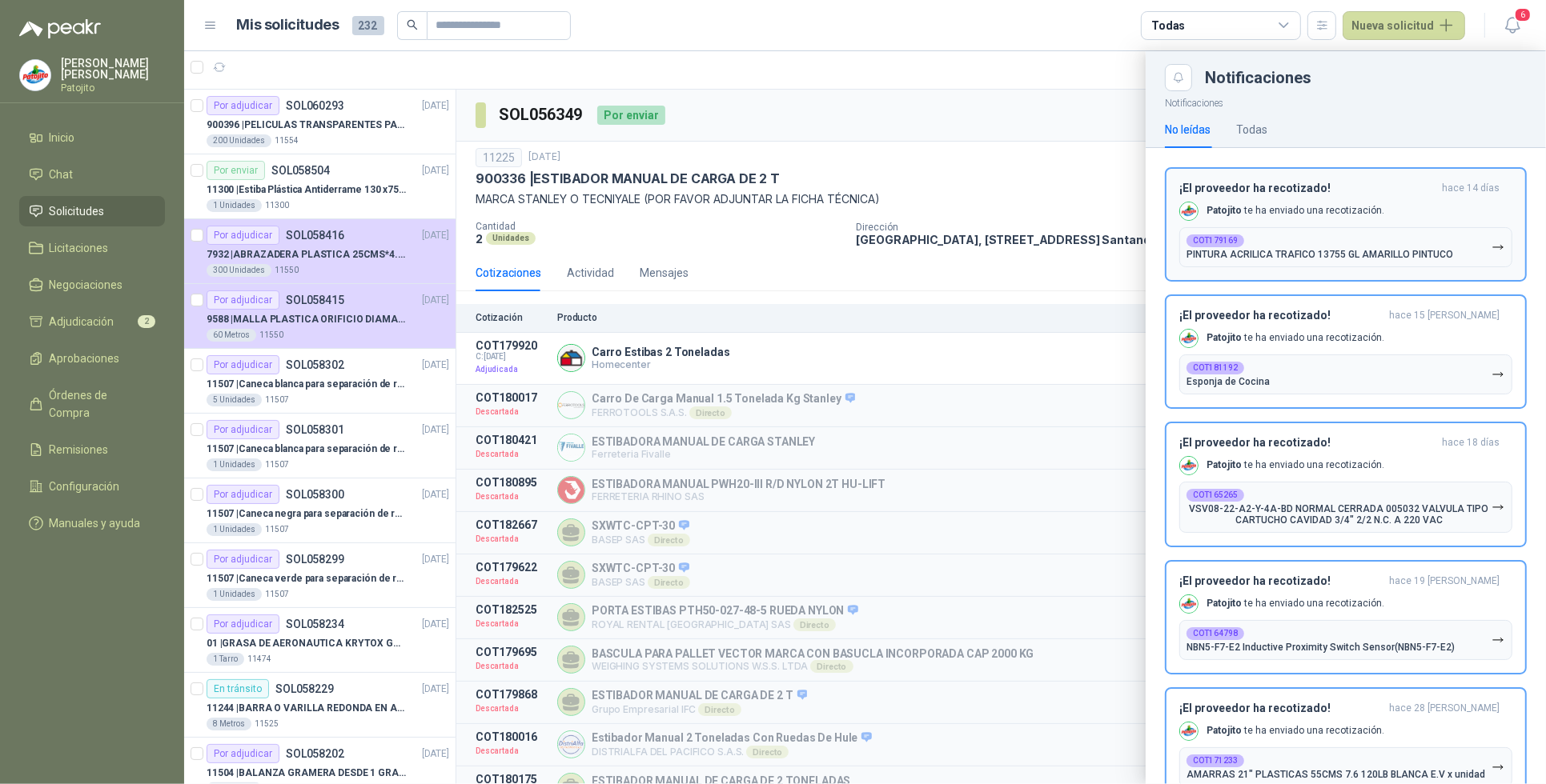
click at [1498, 252] on button "COT179169 PINTURA ACRILICA TRAFICO 13755 GL AMARILLO PINTUCO" at bounding box center [1345, 247] width 333 height 40
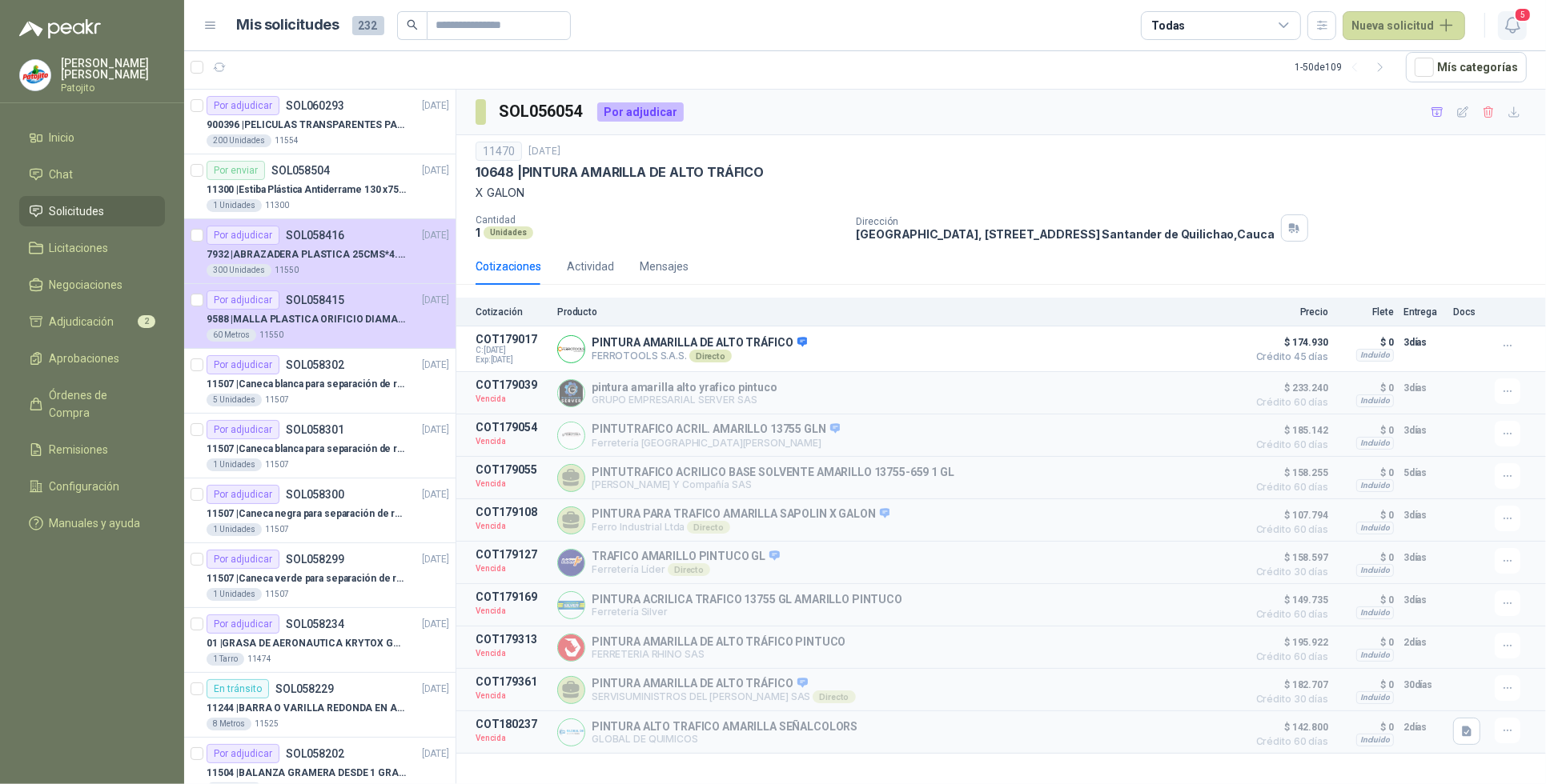
click at [1505, 31] on icon "button" at bounding box center [1512, 25] width 20 height 20
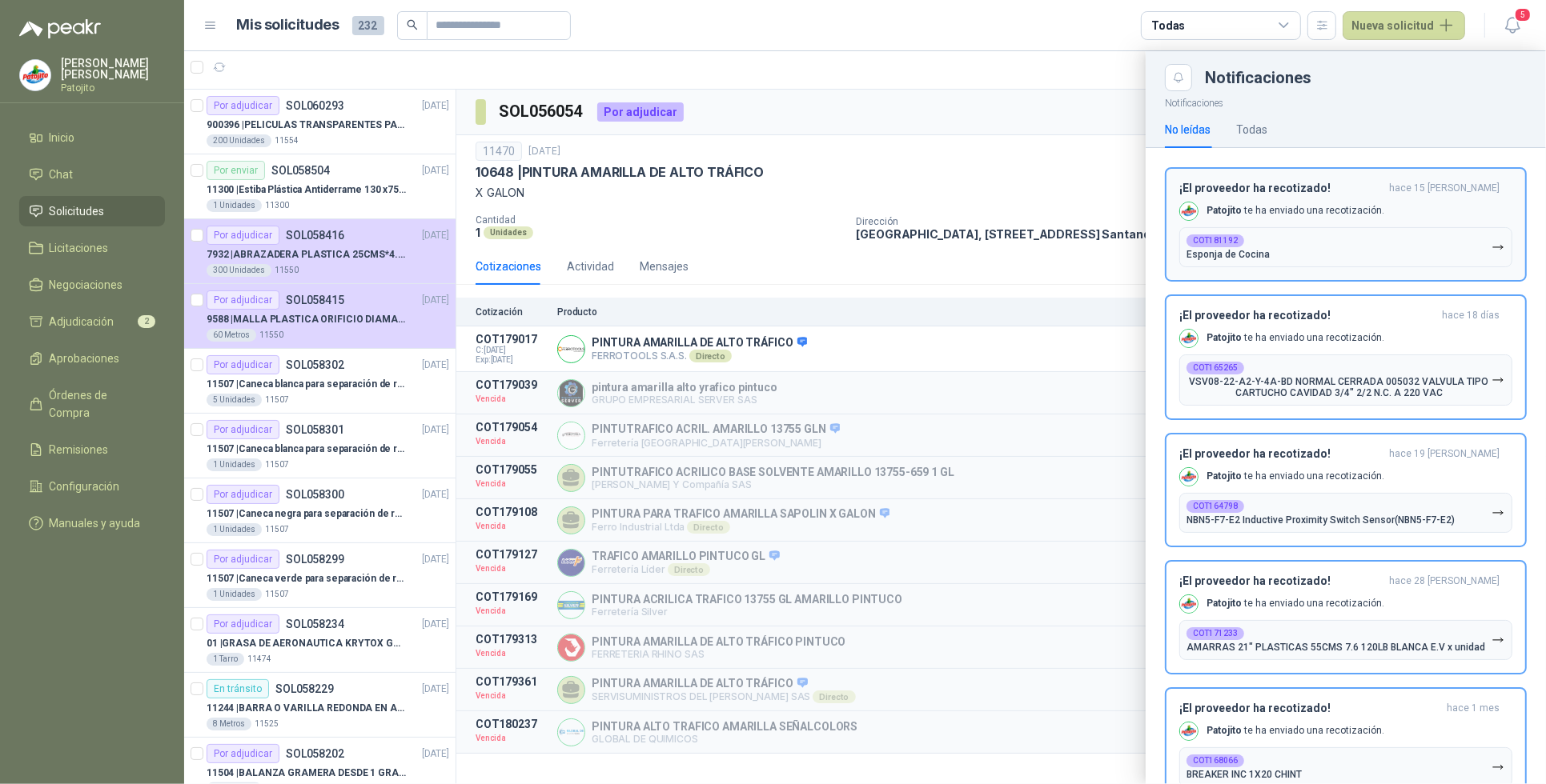
click at [1494, 238] on button "COT181192 Esponja de Cocina" at bounding box center [1345, 247] width 333 height 40
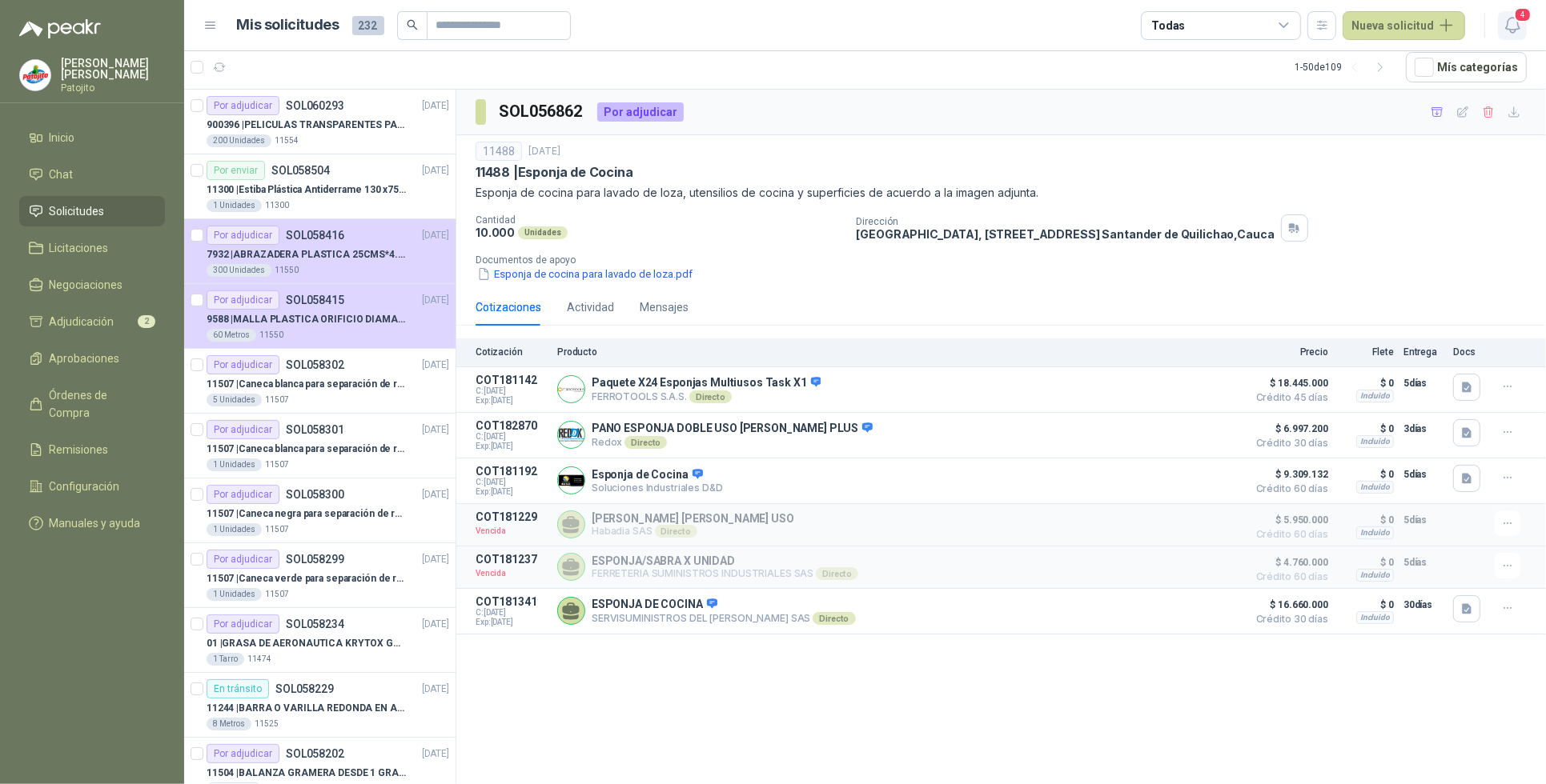
click at [1506, 22] on icon "button" at bounding box center [1512, 25] width 20 height 20
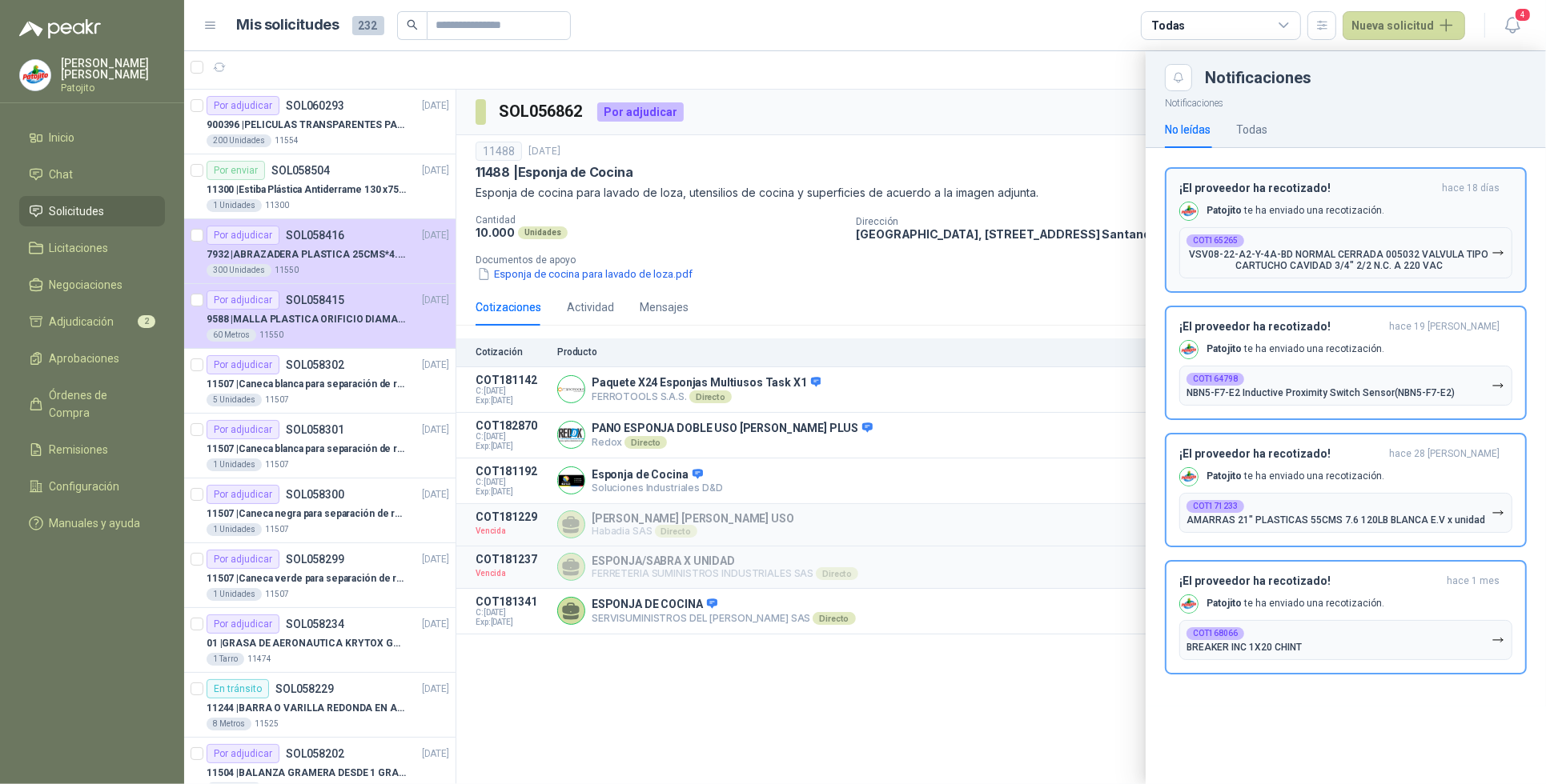
click at [1507, 254] on button "COT165265 VSV08-22-A2-Y-4A-BD NORMAL CERRADA 005032 VALVULA TIPO CARTUCHO CAVID…" at bounding box center [1345, 253] width 333 height 52
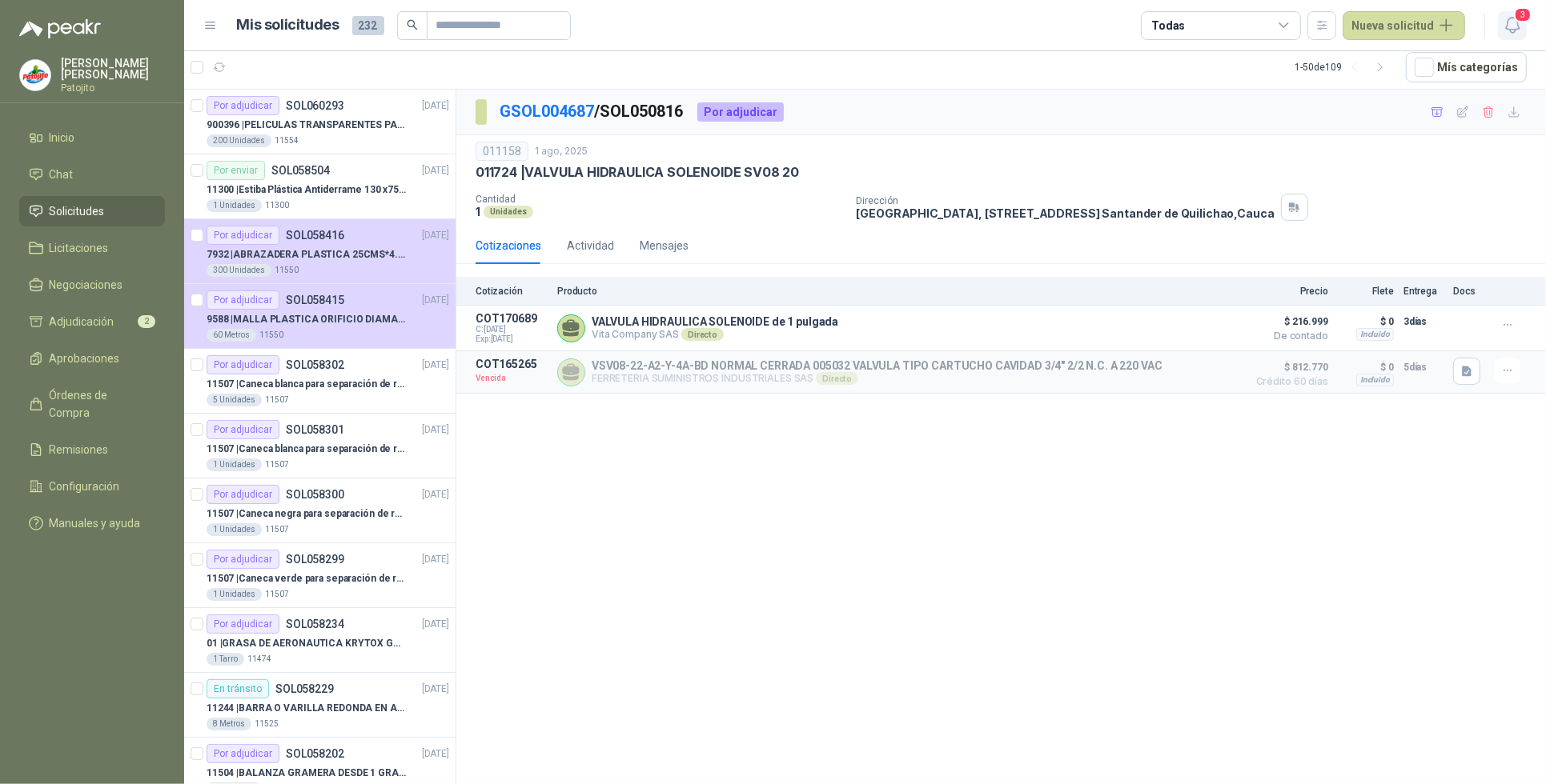
click at [1509, 32] on icon "button" at bounding box center [1512, 25] width 20 height 20
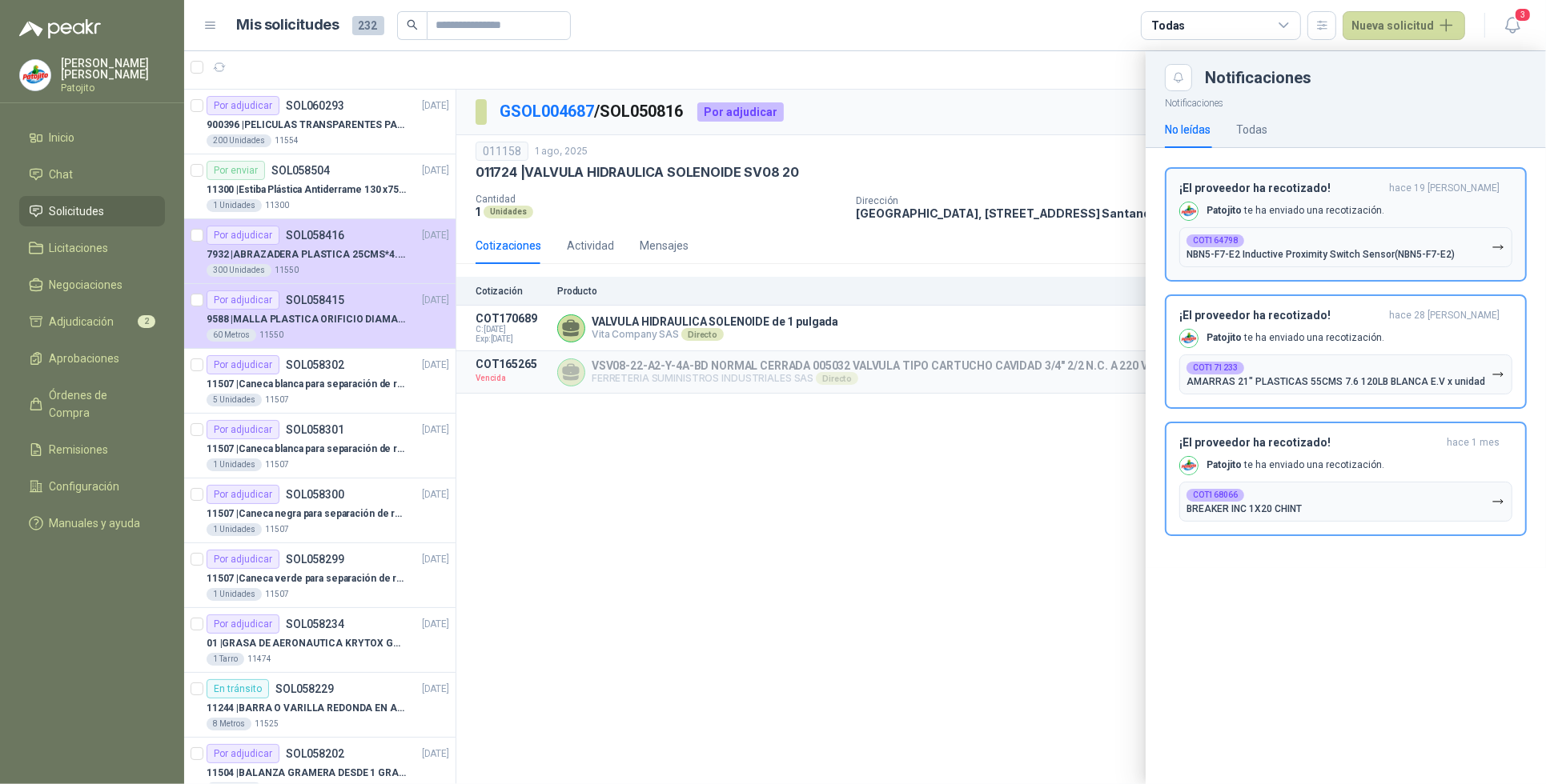
click at [1495, 246] on icon "button" at bounding box center [1497, 246] width 10 height 4
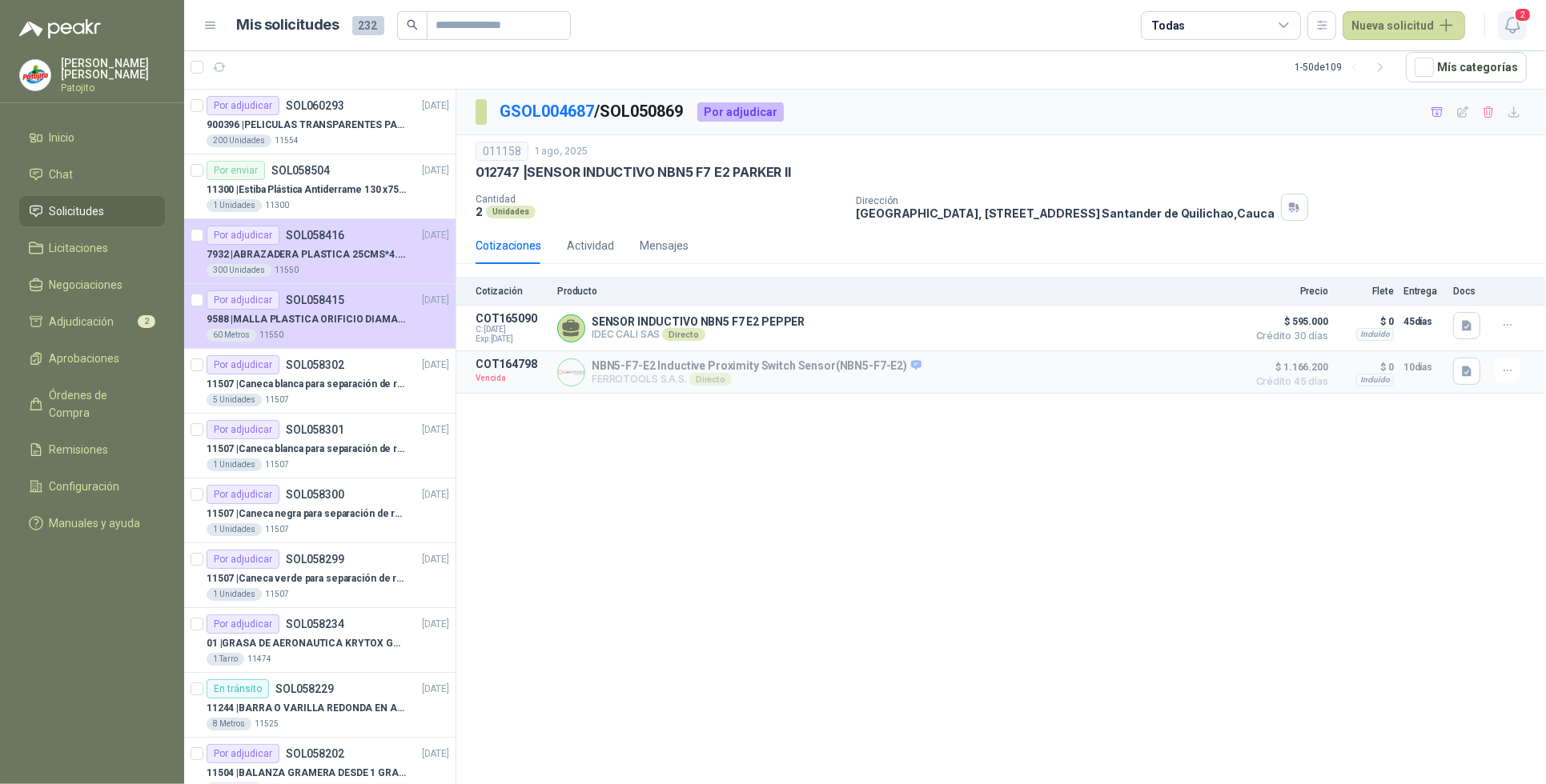
click at [1507, 26] on icon "button" at bounding box center [1512, 25] width 20 height 20
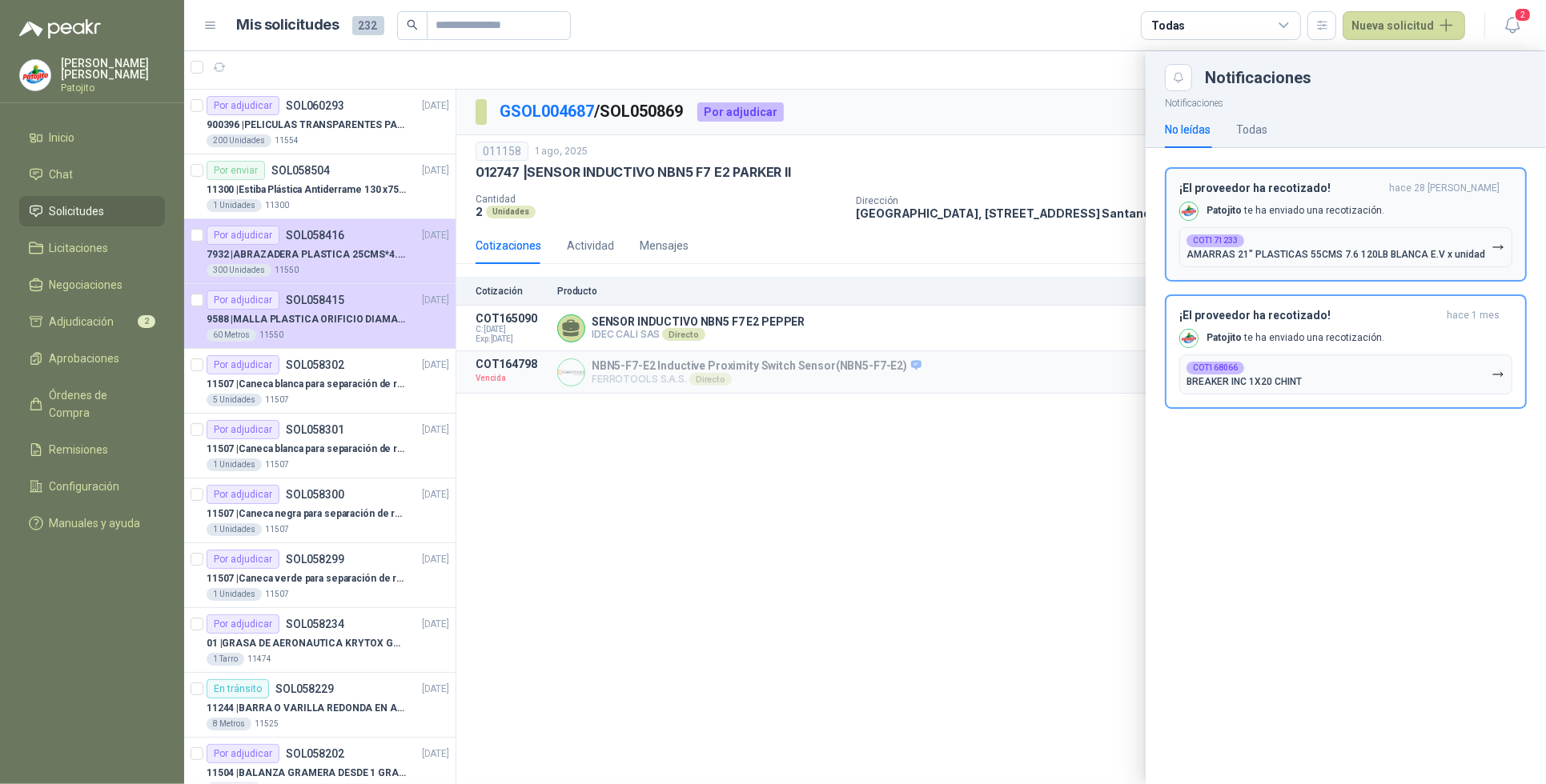
click at [1499, 246] on icon "button" at bounding box center [1497, 246] width 10 height 4
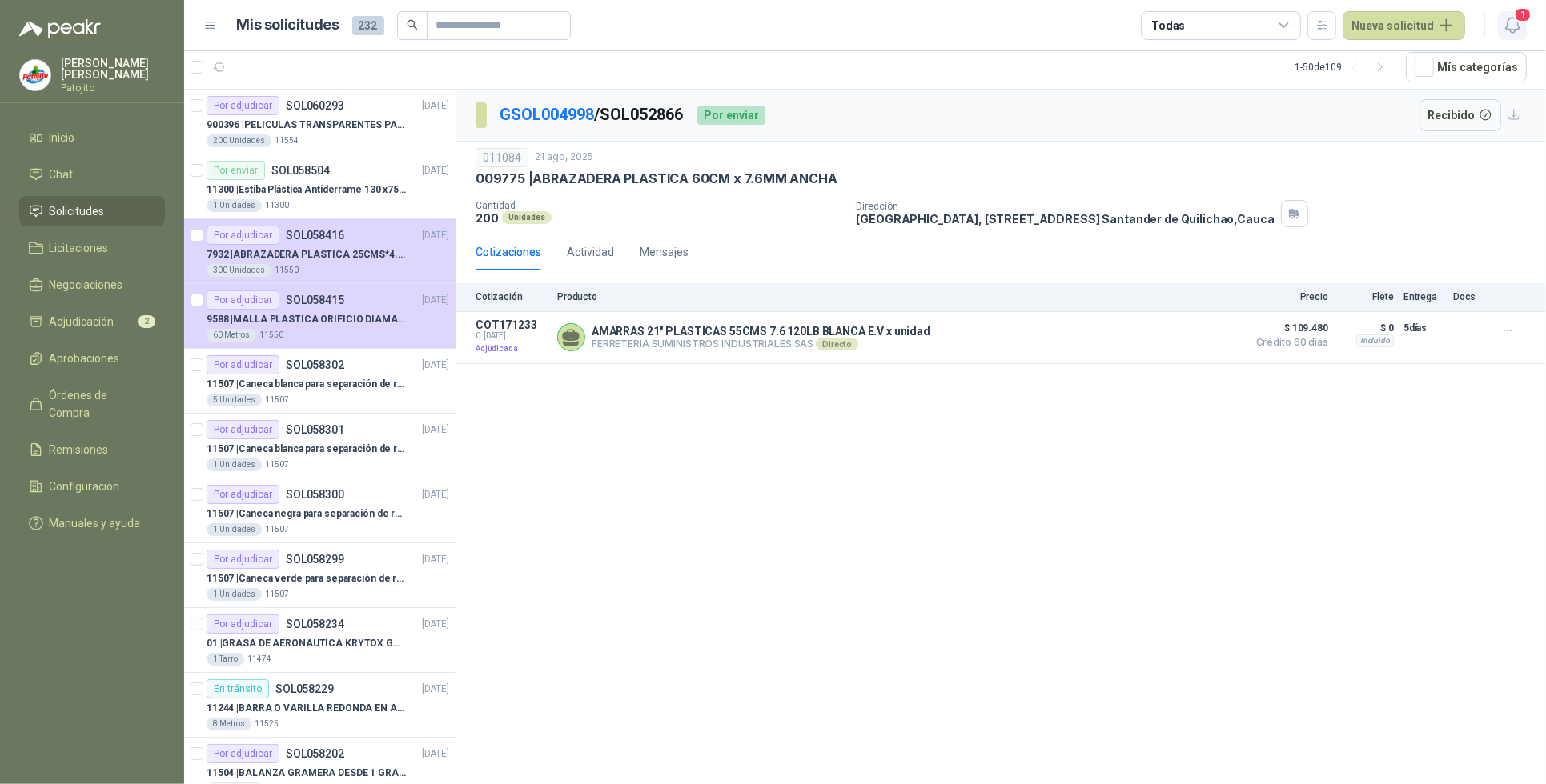
click at [1509, 24] on icon "button" at bounding box center [1512, 25] width 20 height 20
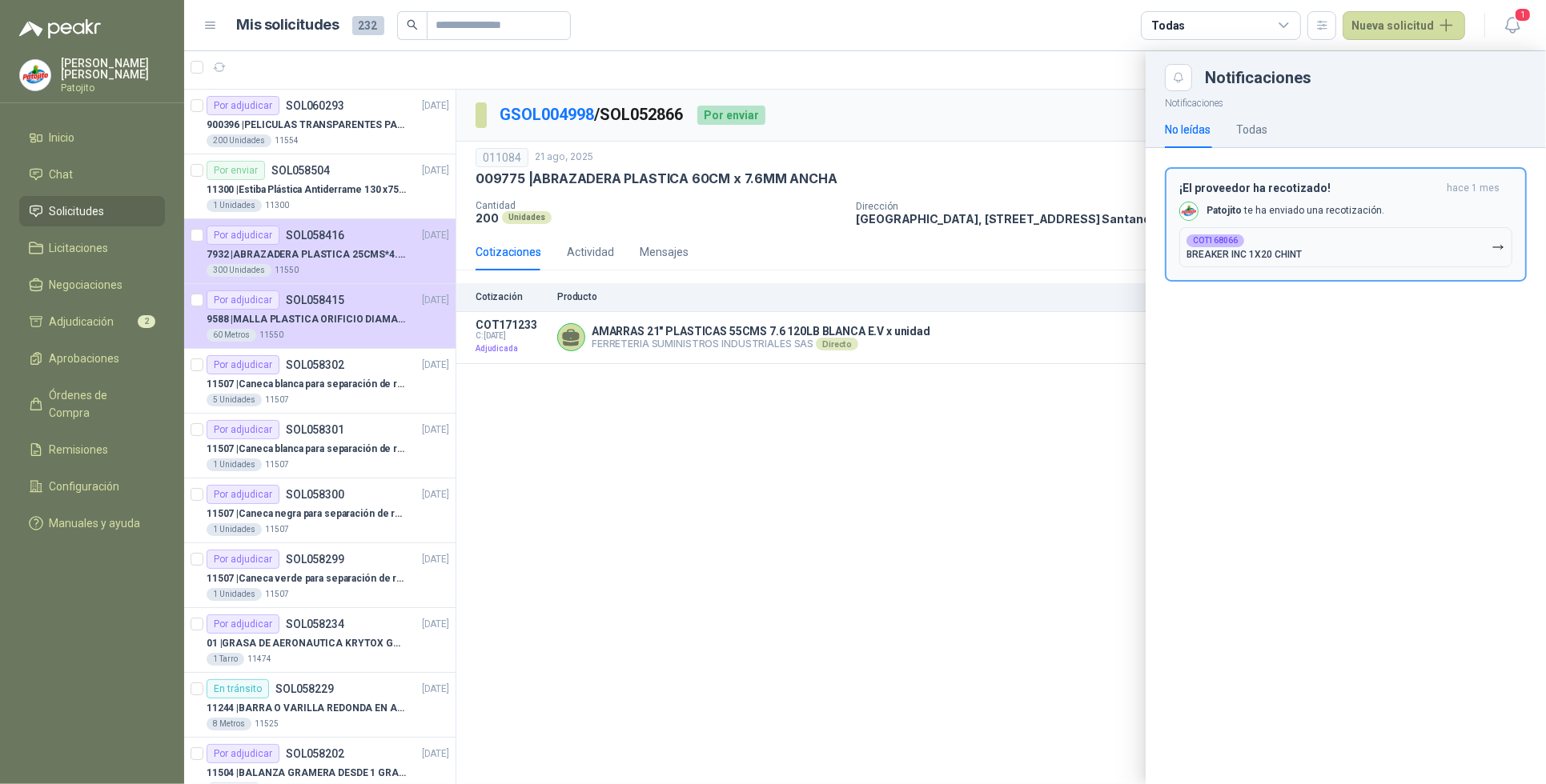
click at [1505, 254] on button "COT168066 BREAKER INC 1X20 CHINT" at bounding box center [1345, 247] width 333 height 40
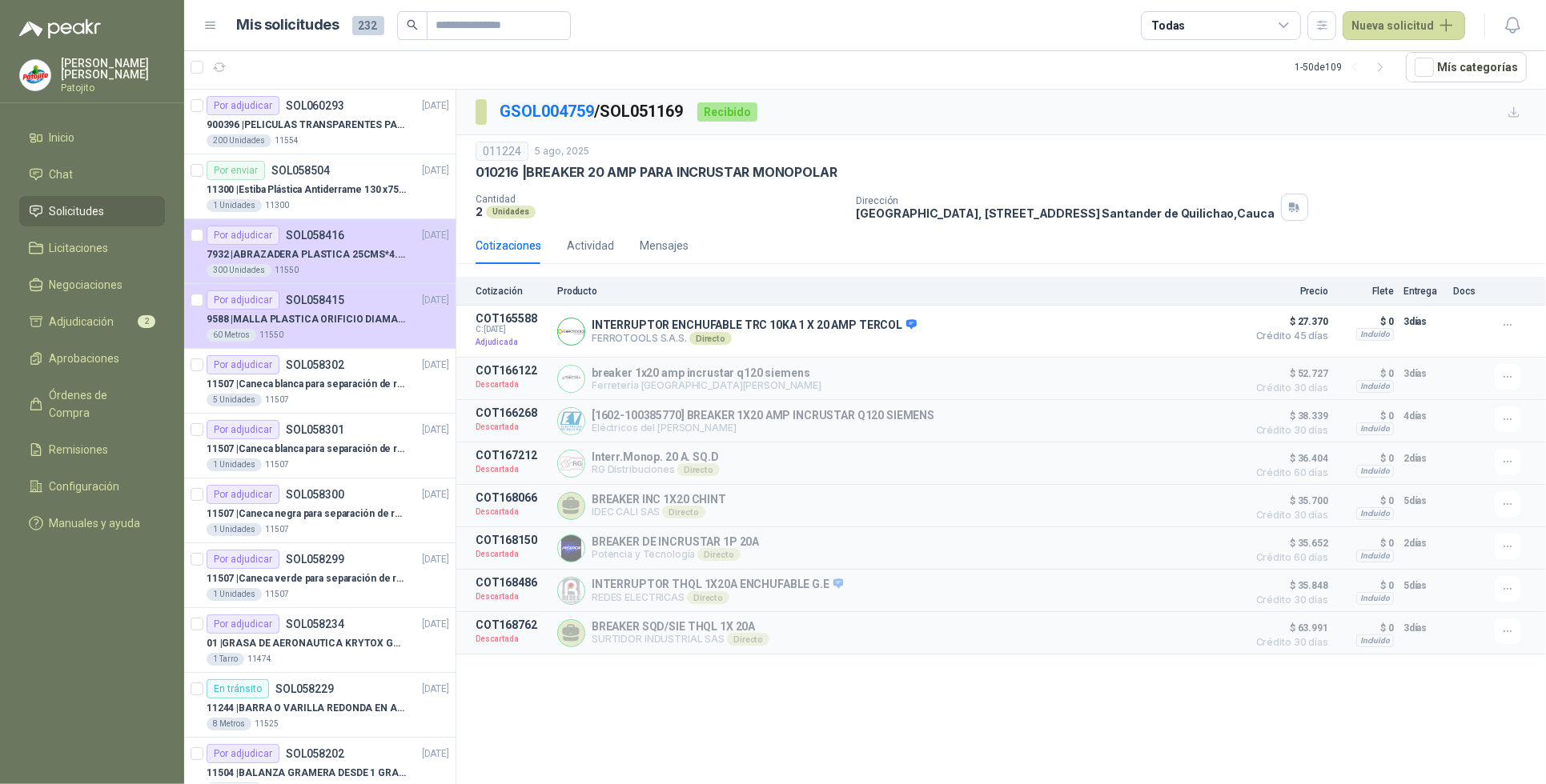
click at [1347, 435] on div "$ 0 Incluido" at bounding box center [1365, 421] width 56 height 29
click at [358, 249] on p "7932 | ABRAZADERA PLASTICA 25CMS*4.8MM NEGRA" at bounding box center [306, 255] width 200 height 15
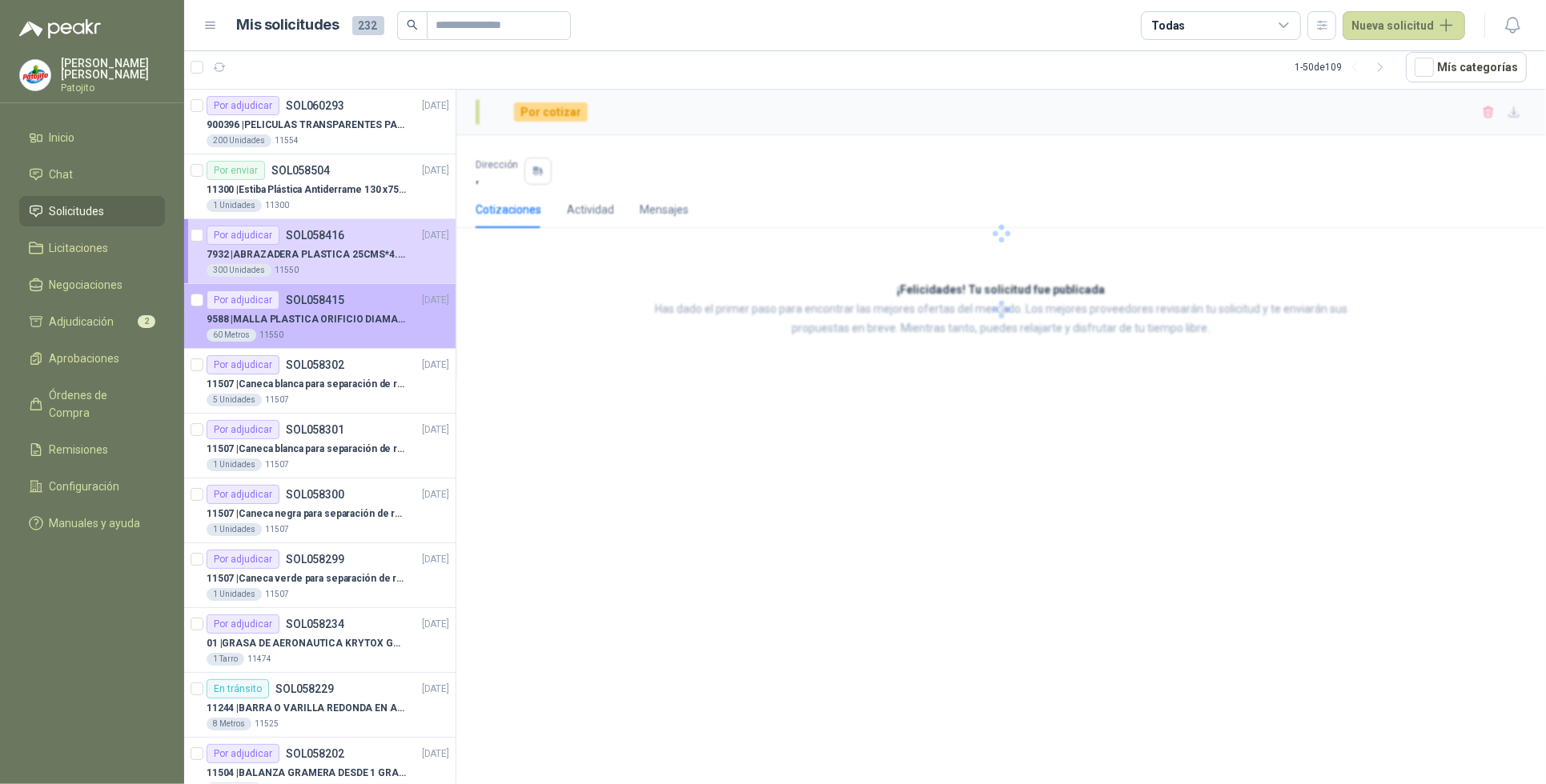
click at [392, 326] on p "9588 | MALLA PLASTICA ORIFICIO DIAMANTE 3MM" at bounding box center [306, 320] width 200 height 15
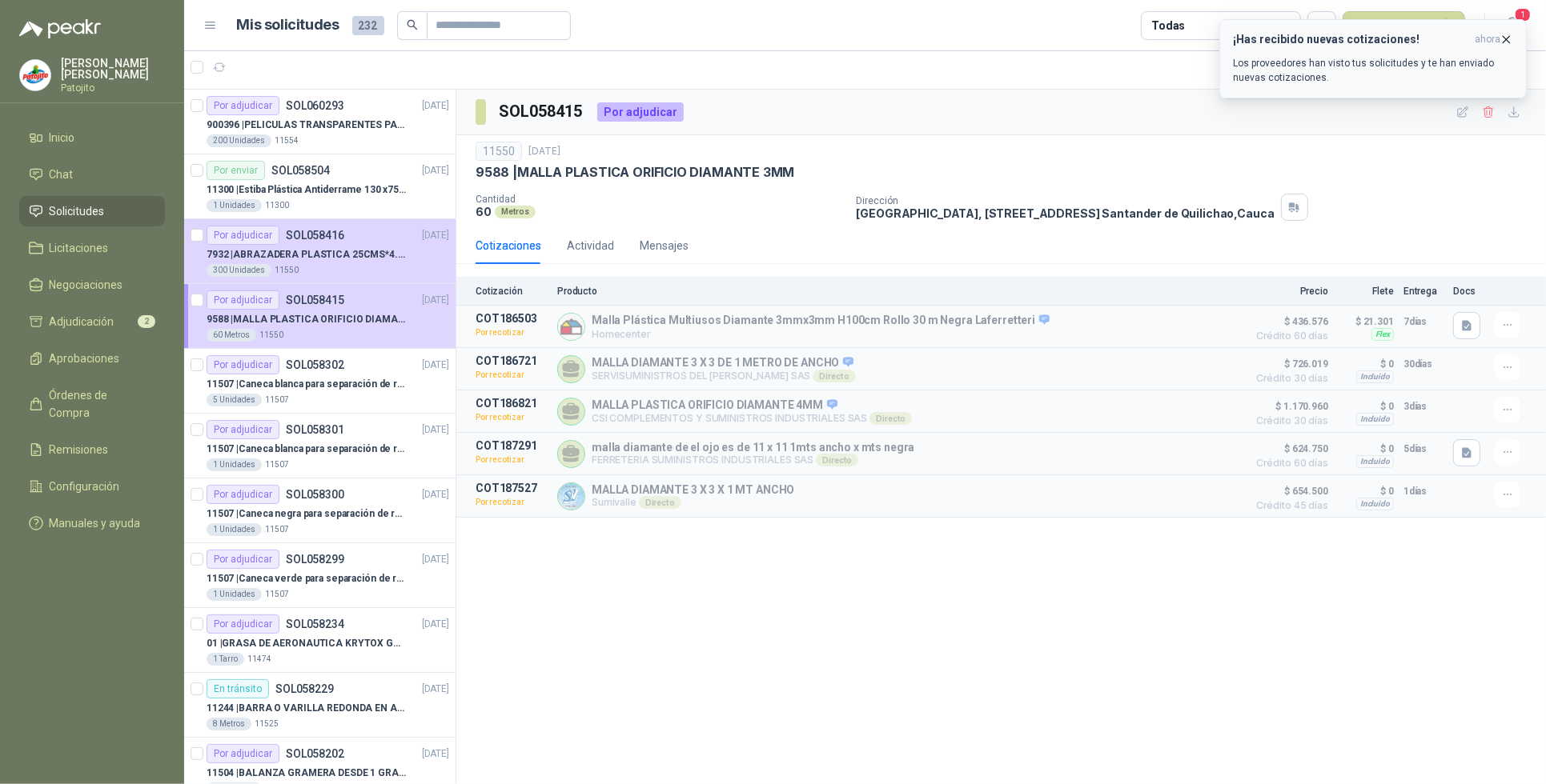
click at [1317, 40] on h3 "¡Has recibido nuevas cotizaciones!" at bounding box center [1350, 39] width 235 height 13
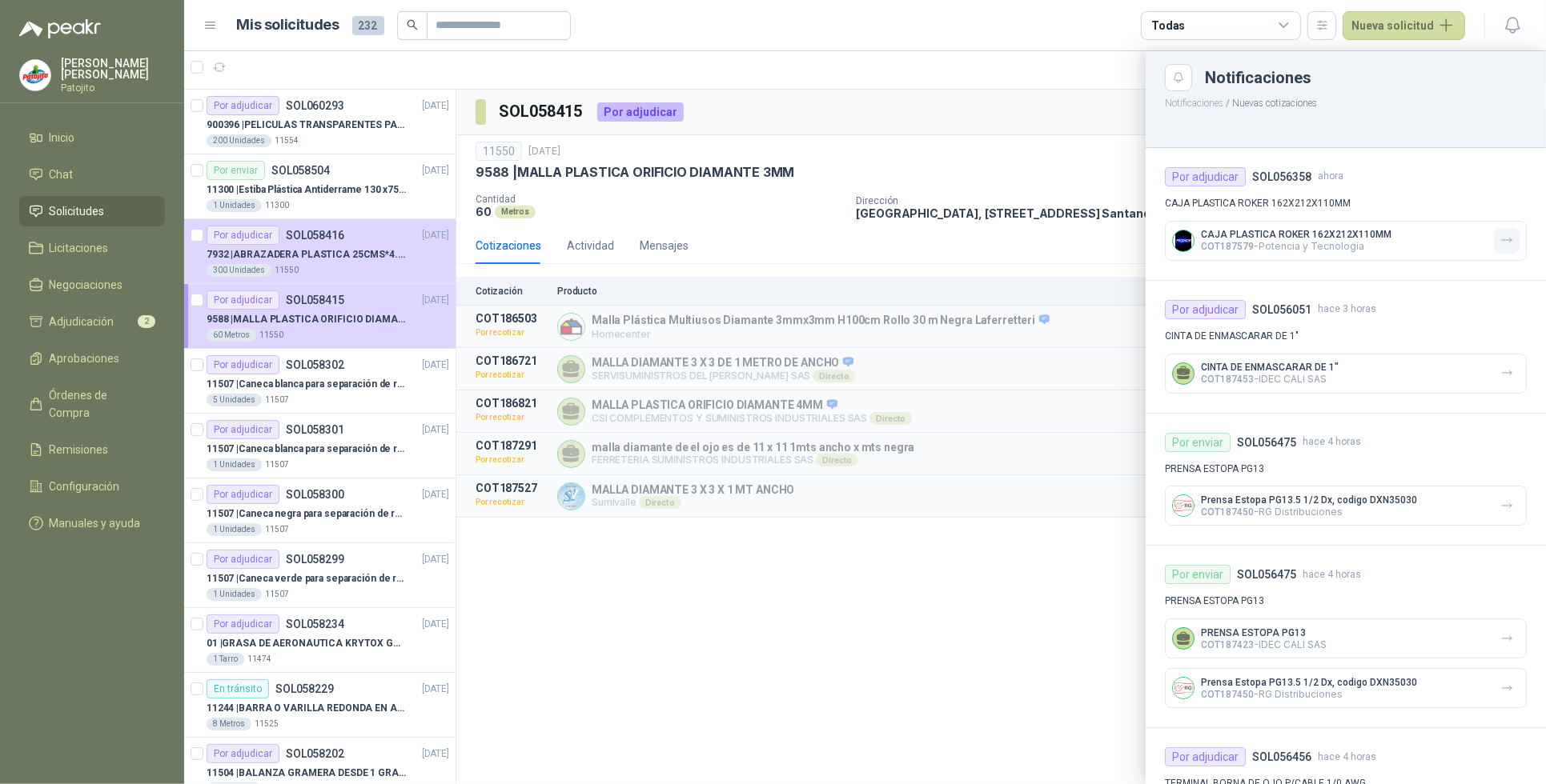
click at [1500, 242] on icon "button" at bounding box center [1507, 241] width 13 height 13
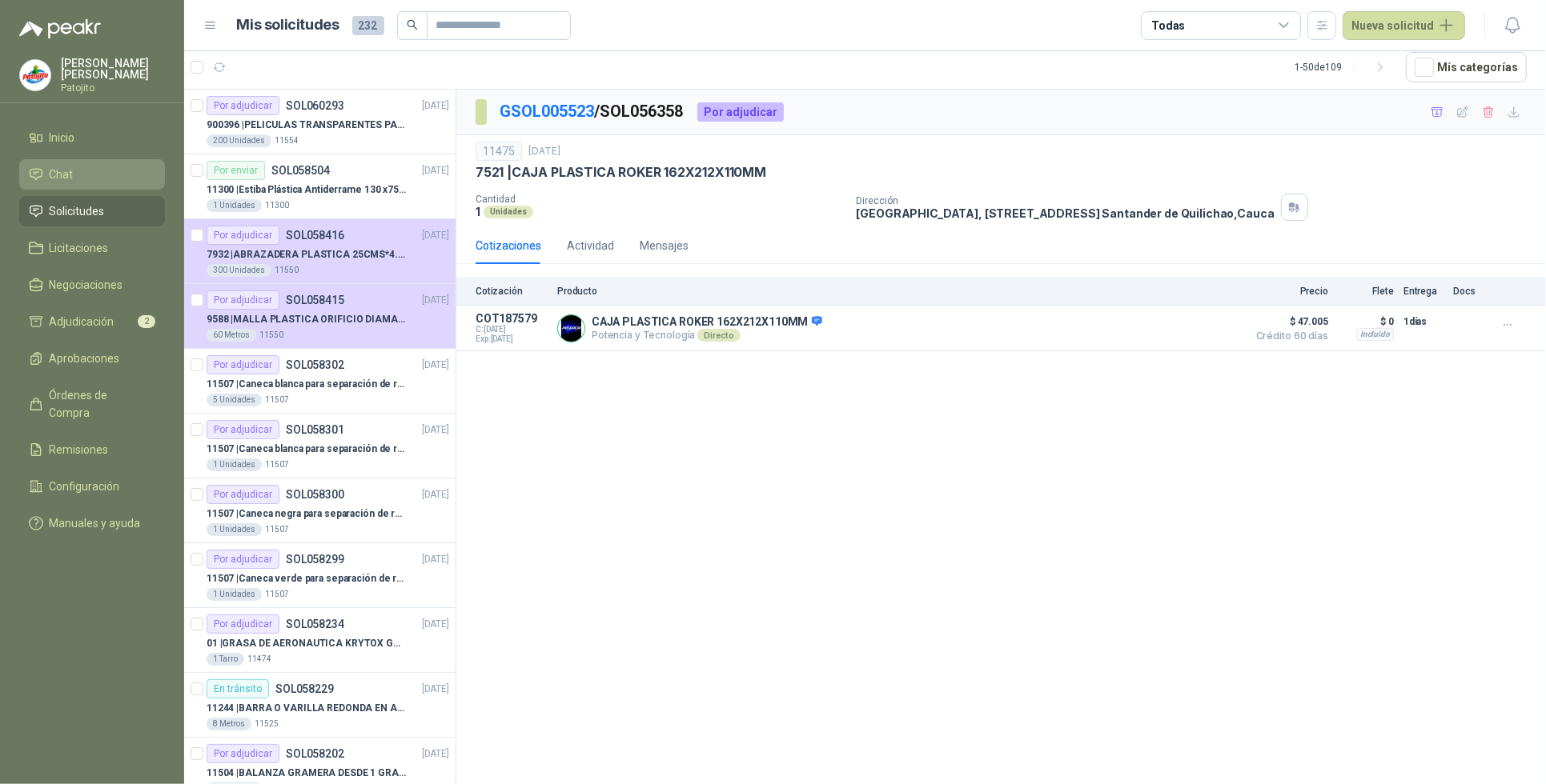
click at [98, 172] on li "Chat" at bounding box center [92, 174] width 126 height 17
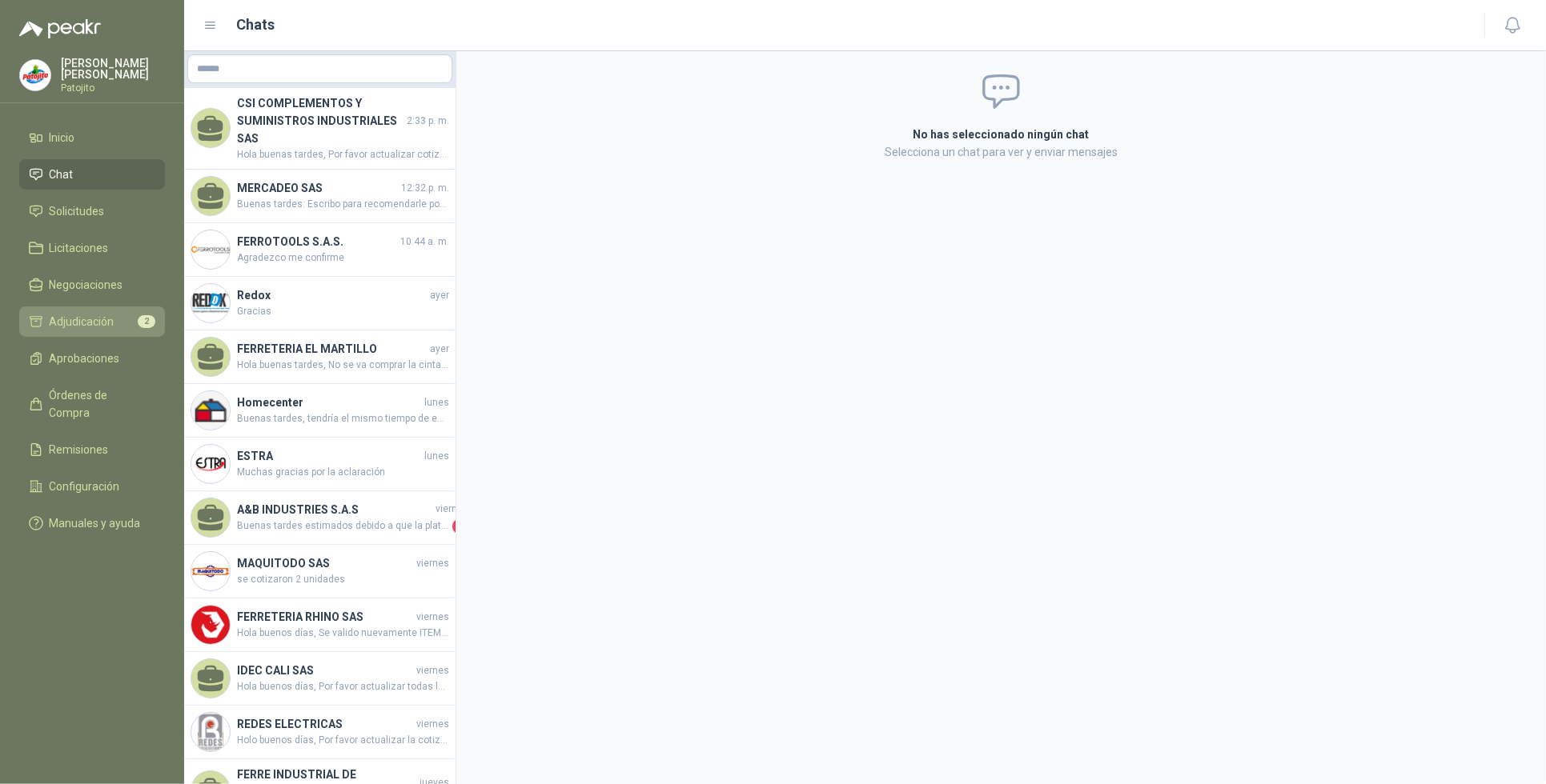
click at [113, 320] on span "Adjudicación" at bounding box center [82, 322] width 65 height 17
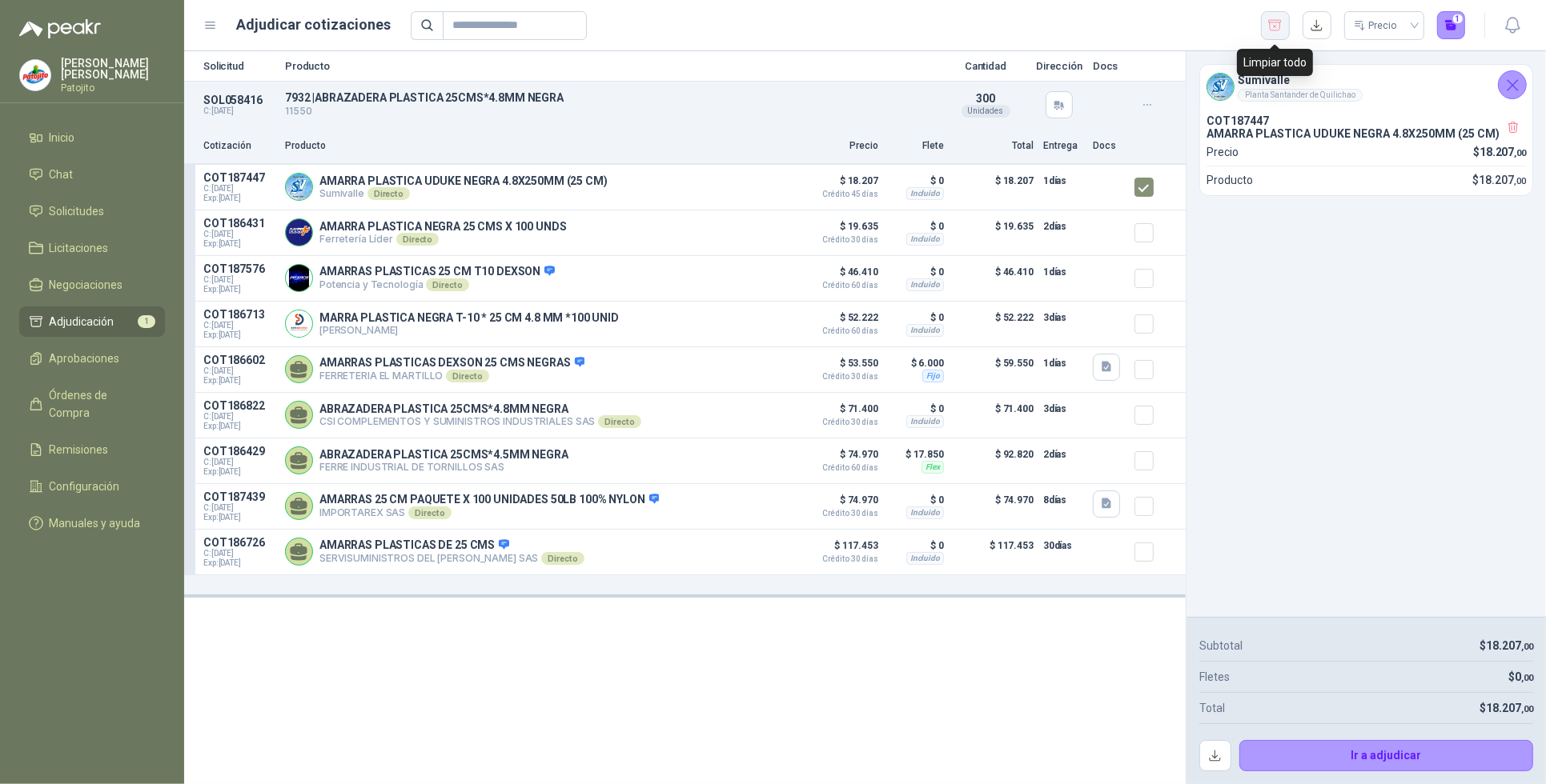
click at [1275, 29] on icon "button" at bounding box center [1275, 25] width 15 height 16
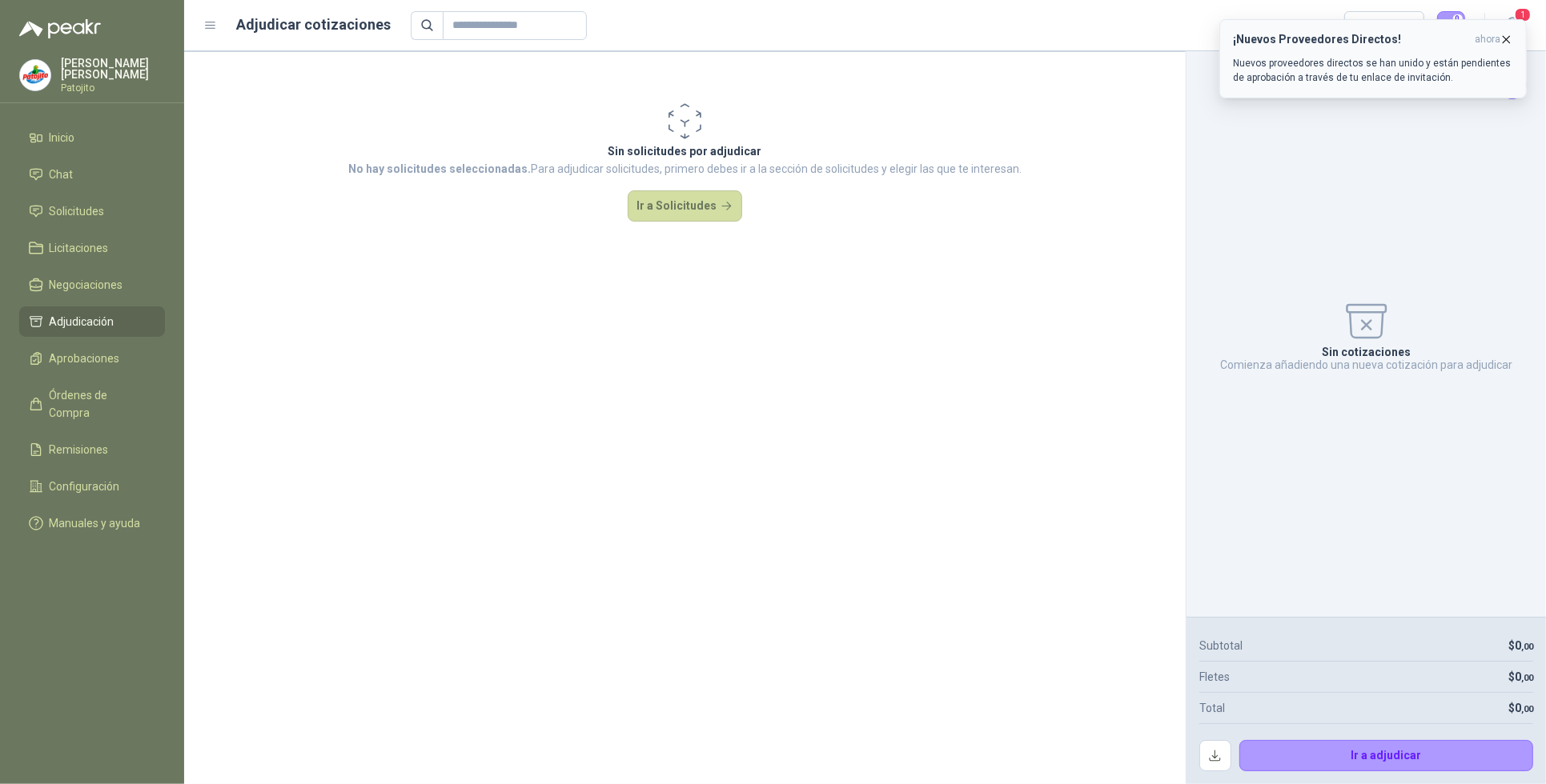
click at [1359, 53] on div "¡Nuevos Proveedores Directos! ahora Nuevos proveedores directos se han unido y …" at bounding box center [1372, 58] width 280 height 52
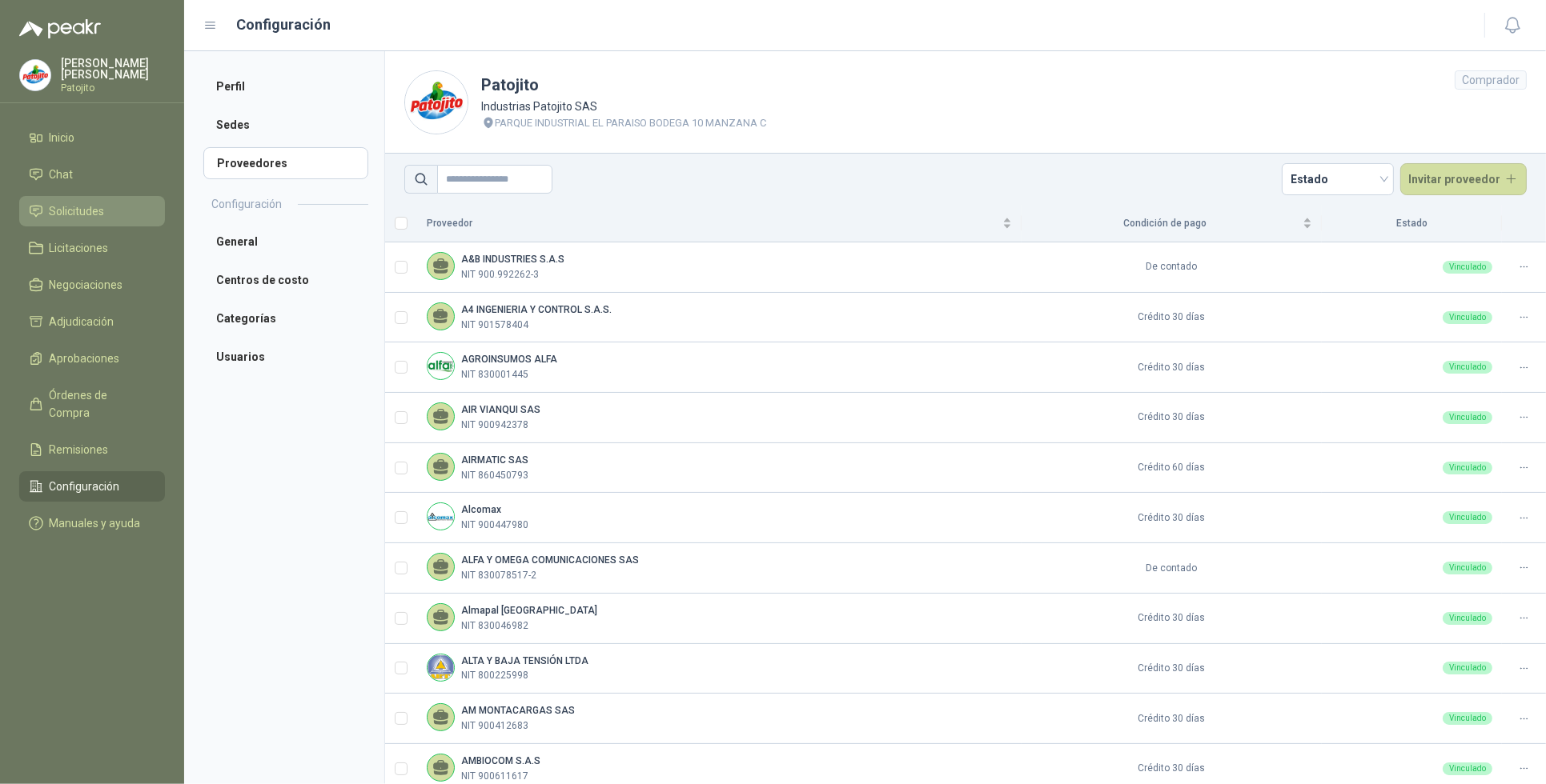
drag, startPoint x: 89, startPoint y: 209, endPoint x: 98, endPoint y: 224, distance: 17.5
click at [89, 209] on span "Solicitudes" at bounding box center [77, 211] width 55 height 17
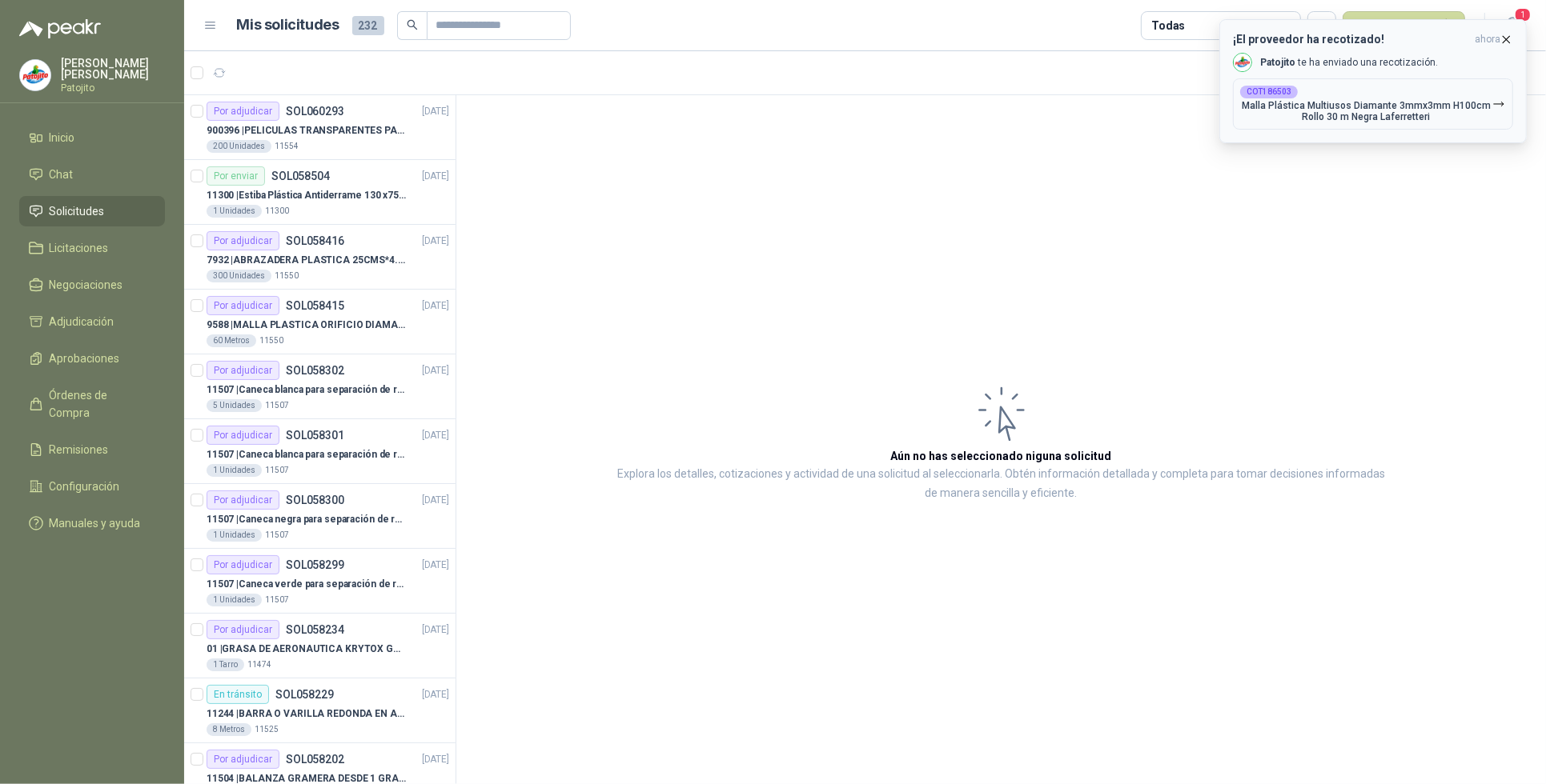
click at [1435, 108] on p "Malla Plástica Multiusos Diamante 3mmx3mm H100cm Rollo 30 m Negra Laferretteri" at bounding box center [1366, 111] width 252 height 22
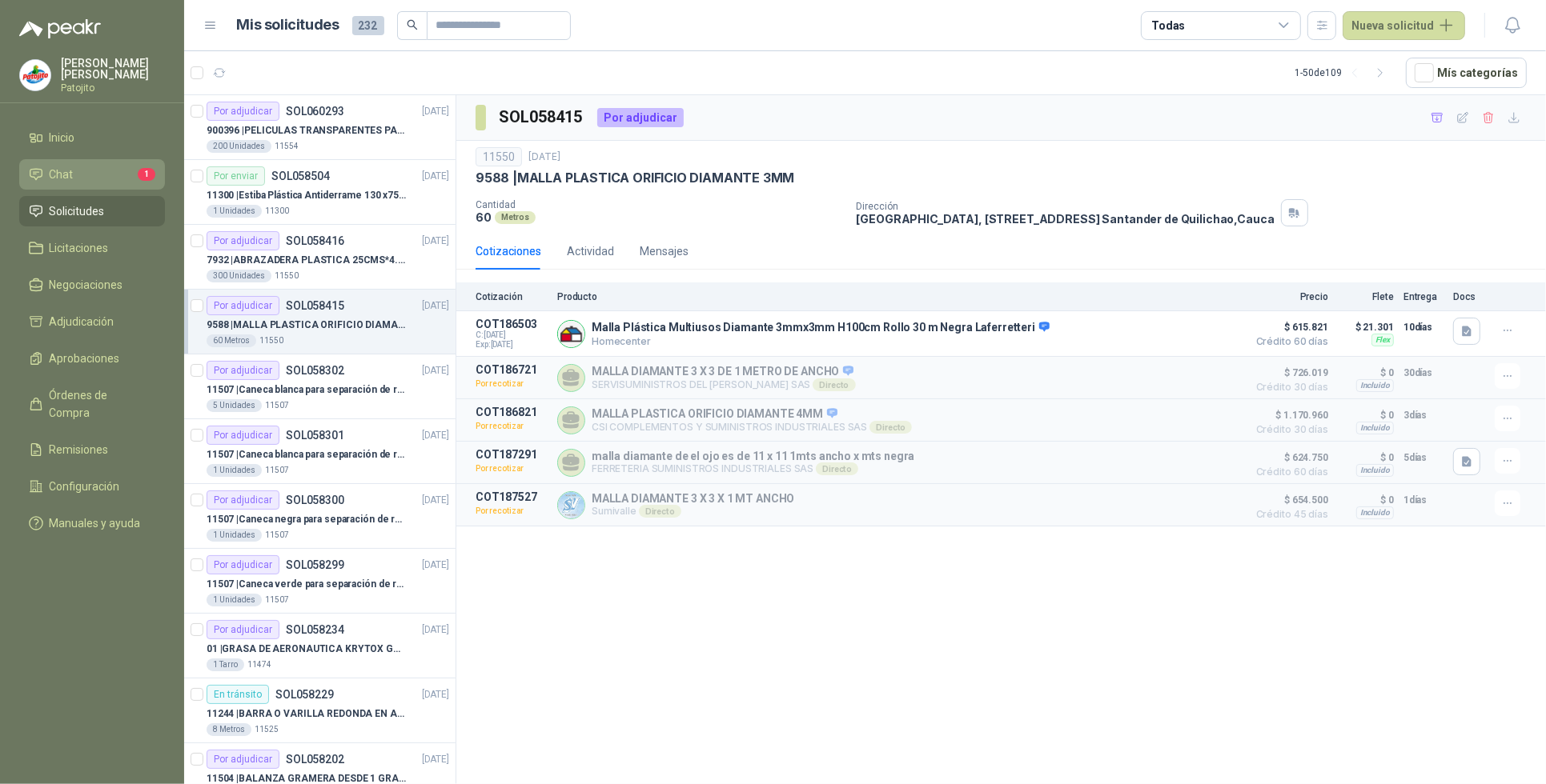
click at [102, 172] on li "Chat 1" at bounding box center [92, 174] width 126 height 17
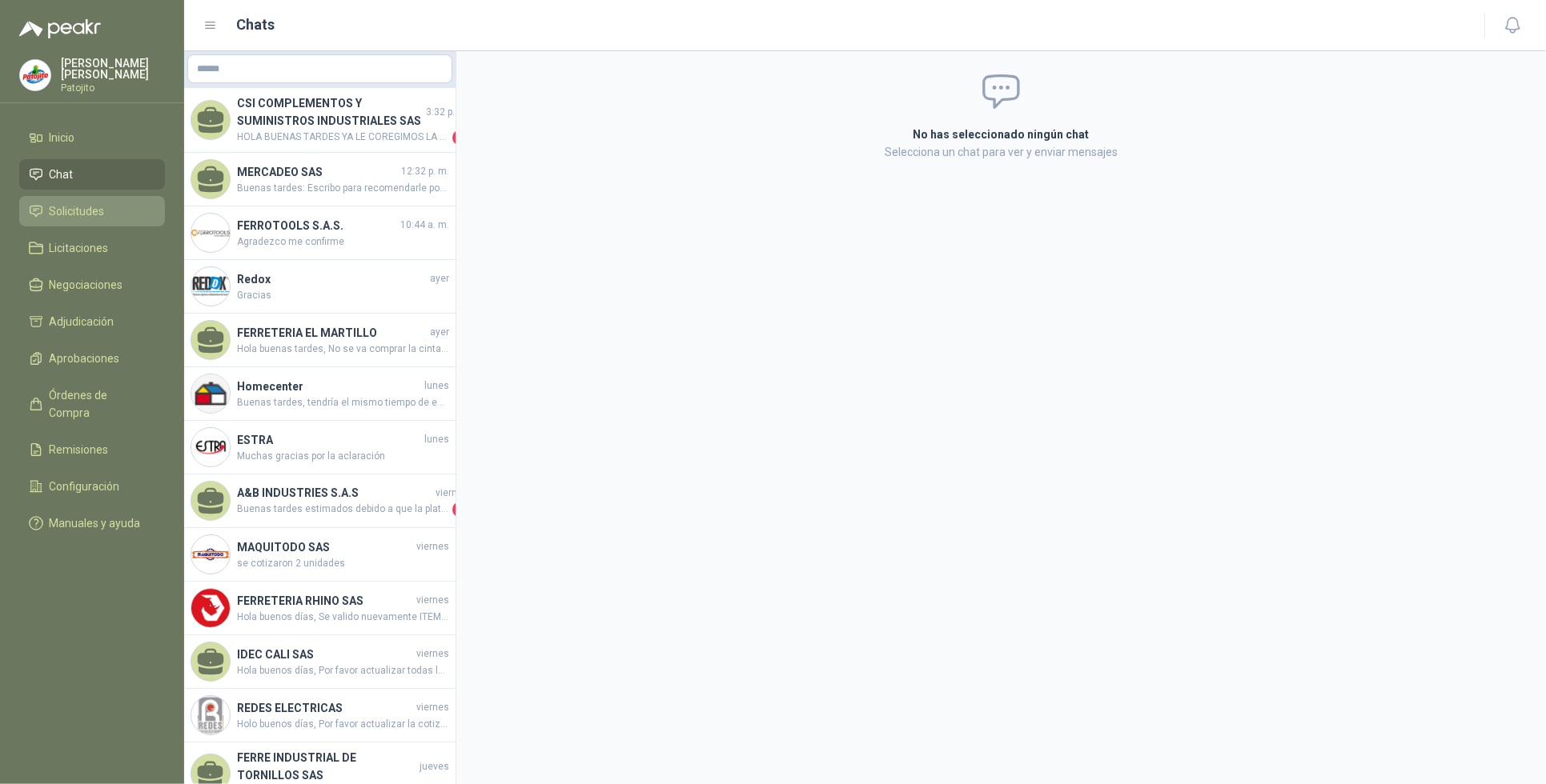
click at [122, 208] on li "Solicitudes" at bounding box center [92, 211] width 126 height 17
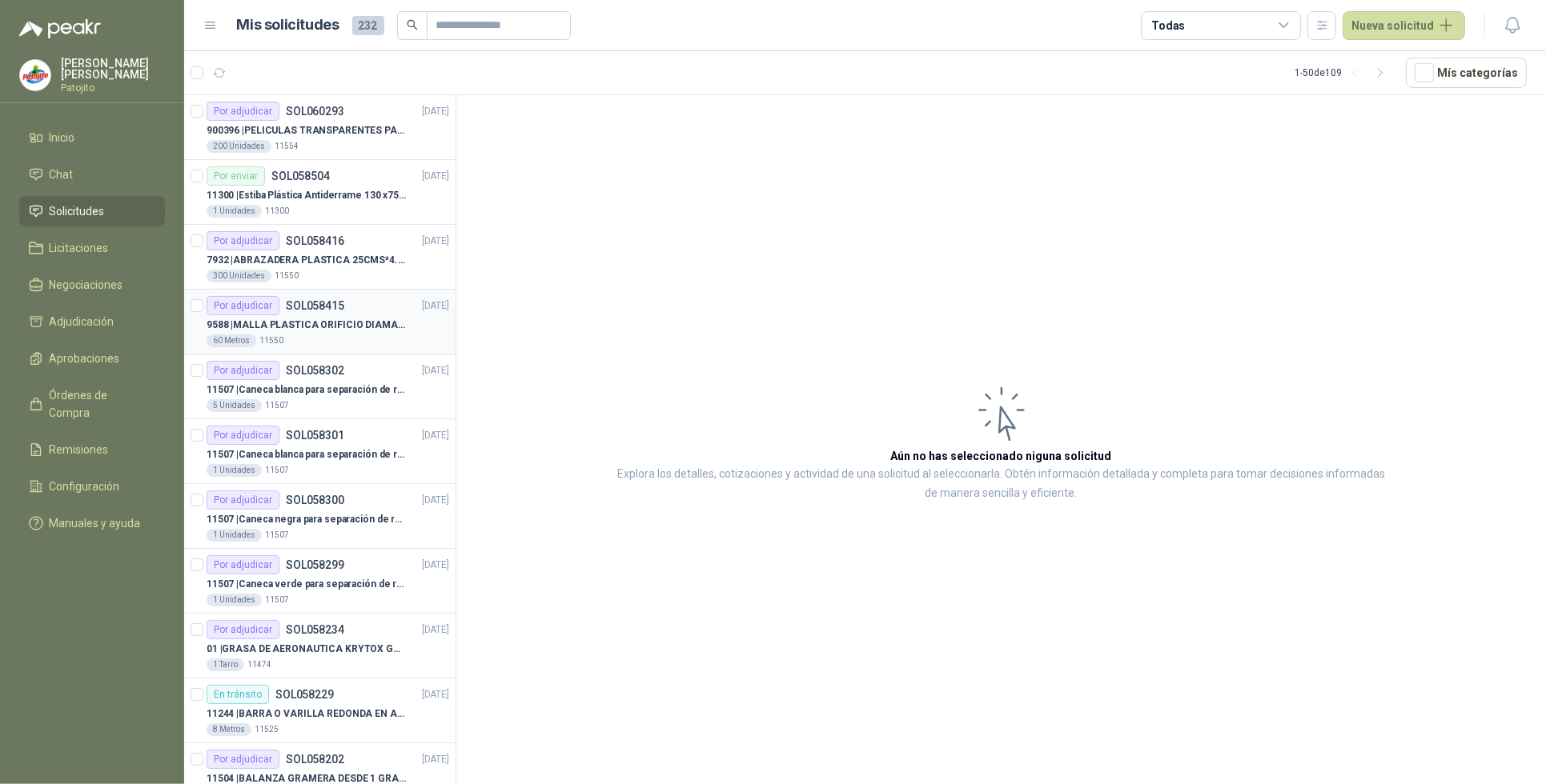
click at [310, 318] on p "9588 | MALLA PLASTICA ORIFICIO DIAMANTE 3MM" at bounding box center [306, 326] width 200 height 15
